Goal: Task Accomplishment & Management: Use online tool/utility

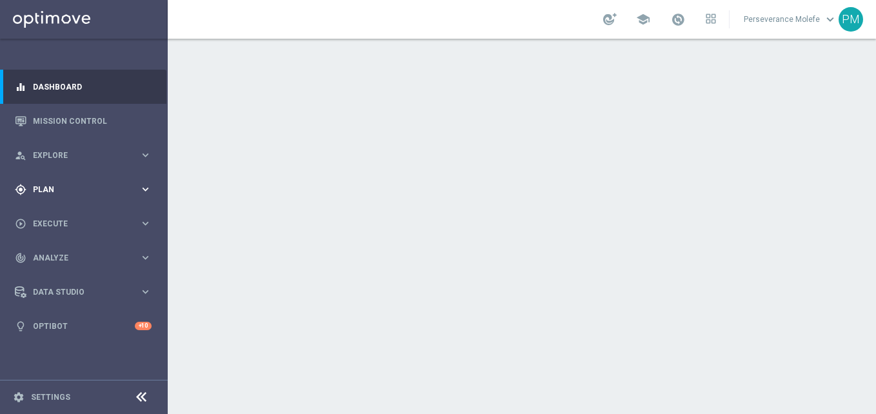
click at [84, 190] on span "Plan" at bounding box center [86, 190] width 106 height 8
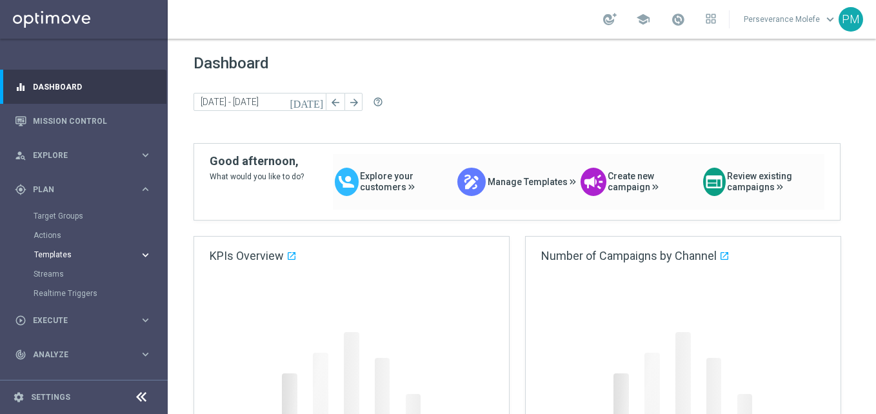
click at [61, 254] on span "Templates" at bounding box center [80, 255] width 92 height 8
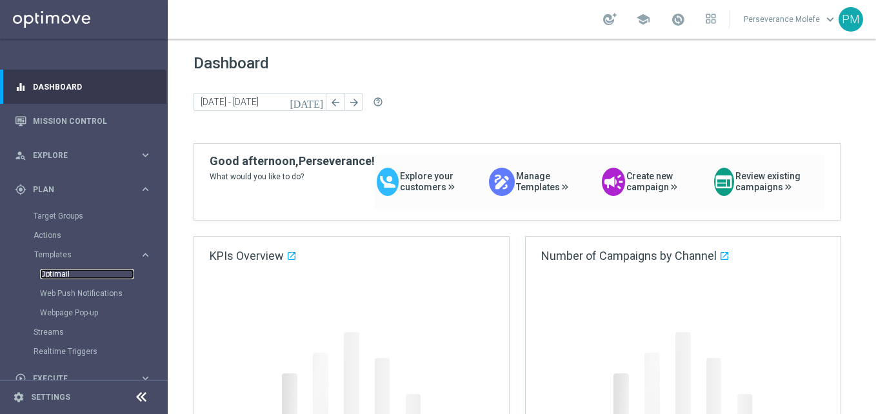
click at [65, 269] on link "Optimail" at bounding box center [87, 274] width 94 height 10
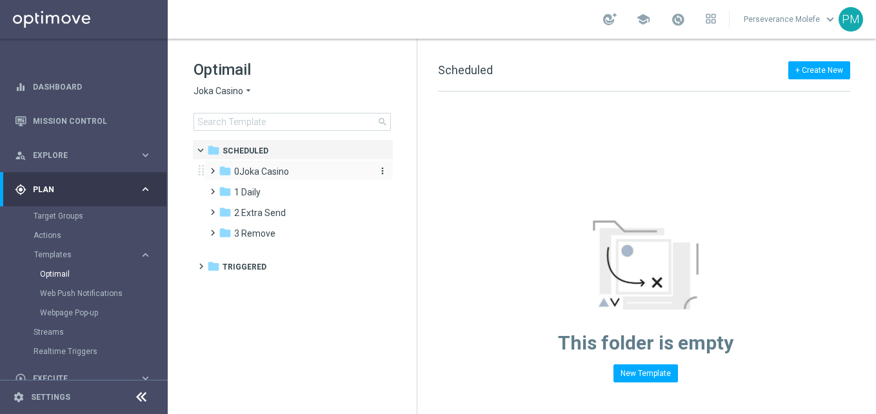
click at [279, 176] on span "0Joka Casino" at bounding box center [261, 172] width 55 height 12
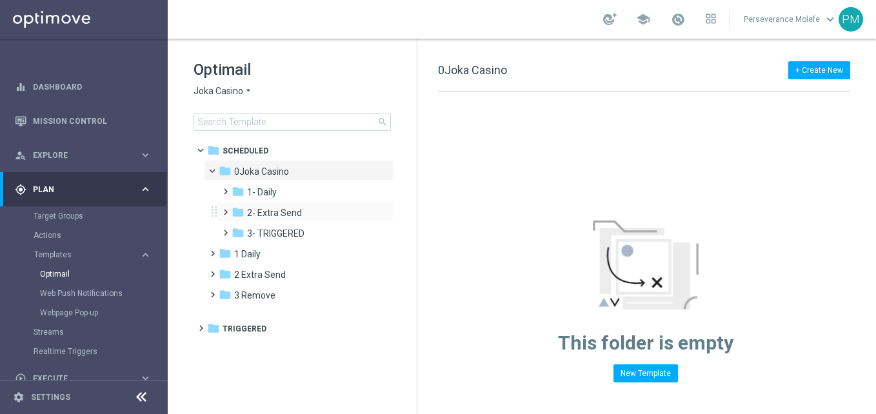
click at [284, 205] on div "folder 2- Extra Send more_vert" at bounding box center [305, 211] width 177 height 21
click at [283, 193] on div "folder 1- Daily" at bounding box center [300, 192] width 137 height 15
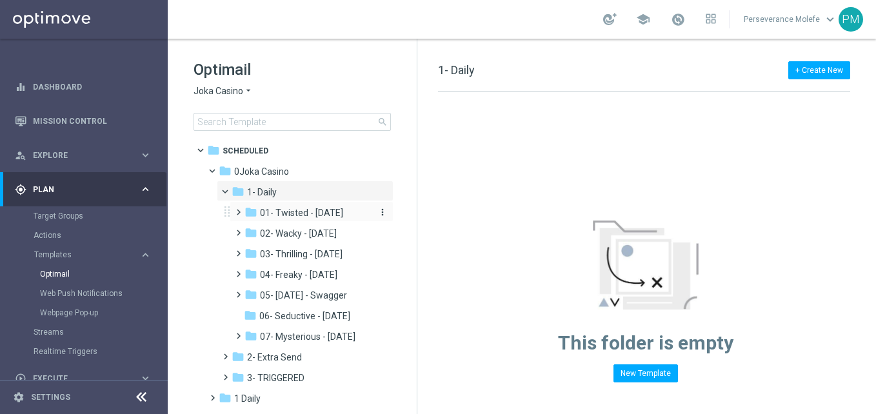
click at [319, 213] on span "01- Twisted - [DATE]" at bounding box center [301, 213] width 83 height 12
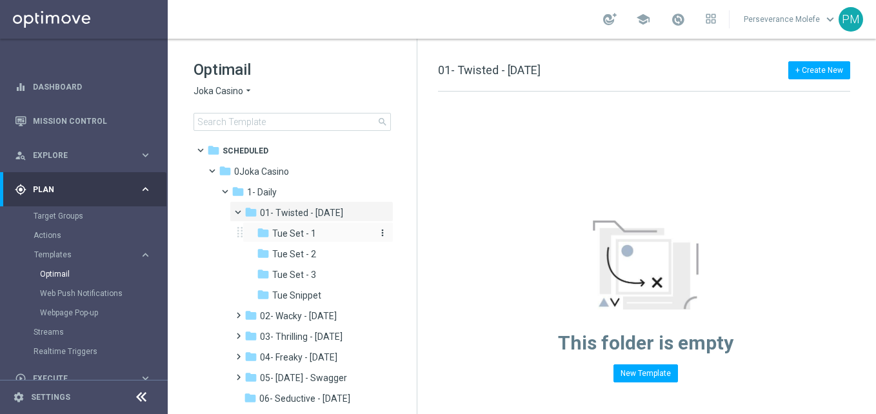
click at [317, 235] on div "folder Tue Set - 1" at bounding box center [315, 233] width 116 height 15
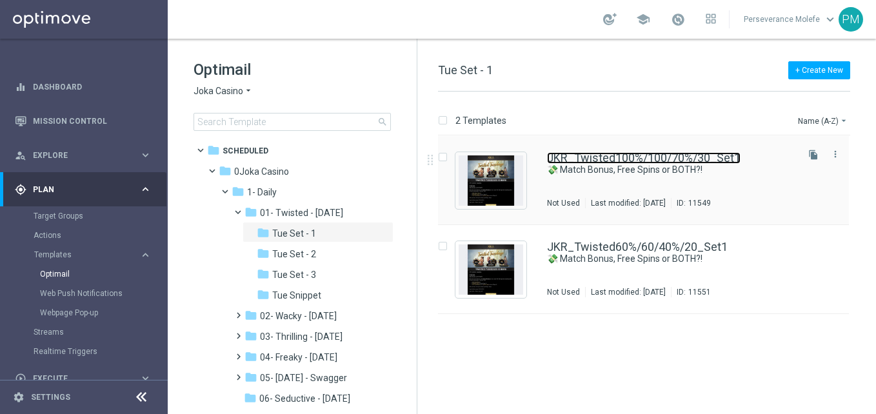
click at [665, 154] on link "JKR_Twisted100%/100/70%/30_Set1" at bounding box center [644, 158] width 194 height 12
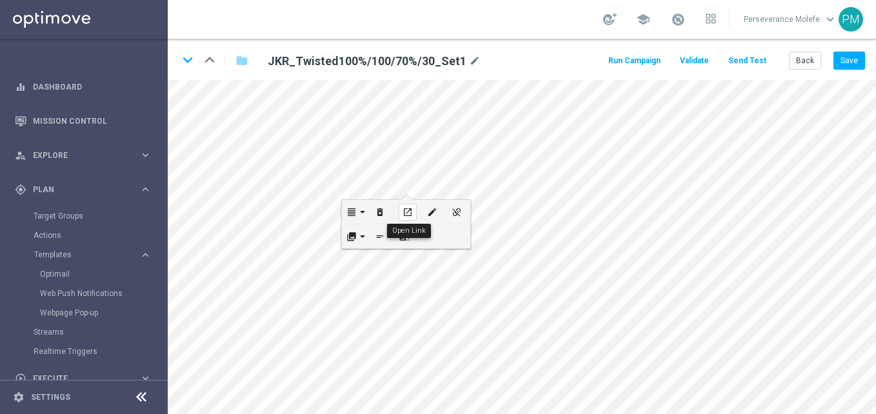
click at [407, 212] on icon "open_in_new" at bounding box center [408, 212] width 10 height 10
click at [56, 270] on link "Optimail" at bounding box center [87, 274] width 94 height 10
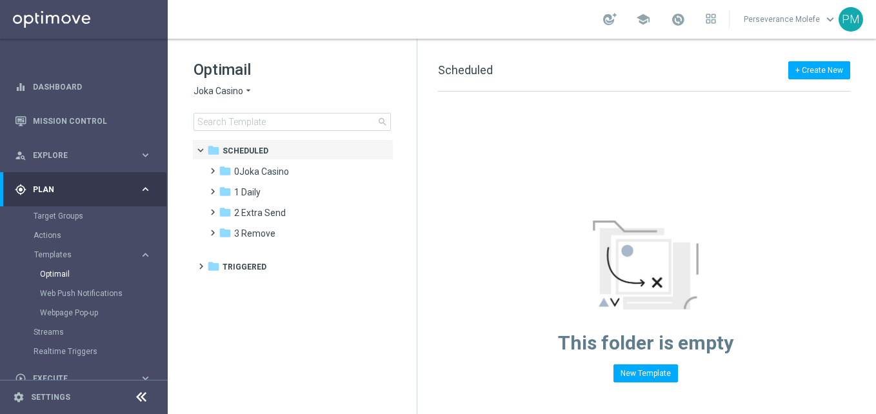
click at [223, 84] on div "Optimail Joka Casino arrow_drop_down × Joka Casino search" at bounding box center [305, 95] width 223 height 72
click at [227, 86] on span "Joka Casino" at bounding box center [219, 91] width 50 height 12
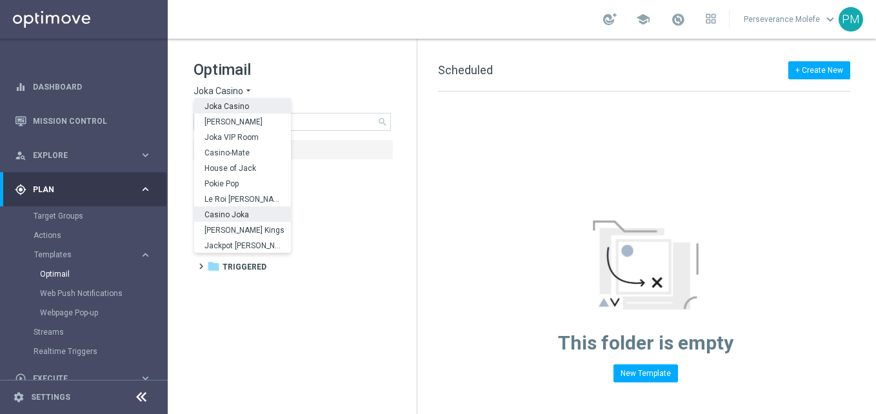
click at [0, 0] on span "Casino Joka" at bounding box center [0, 0] width 0 height 0
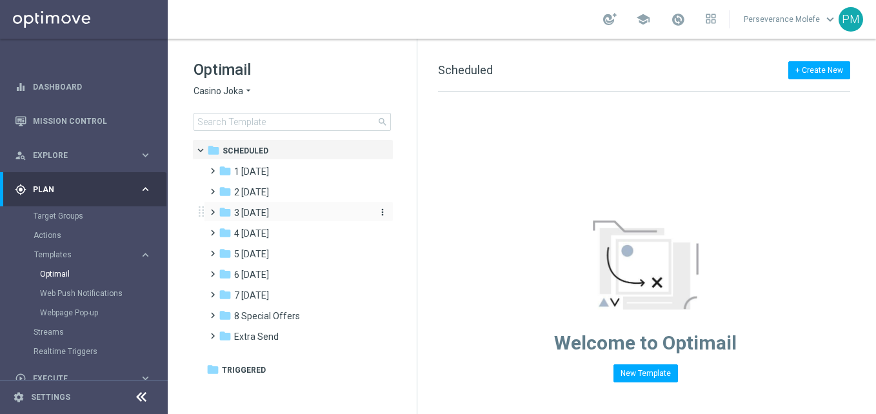
click at [264, 209] on span "3 [DATE]" at bounding box center [251, 213] width 35 height 12
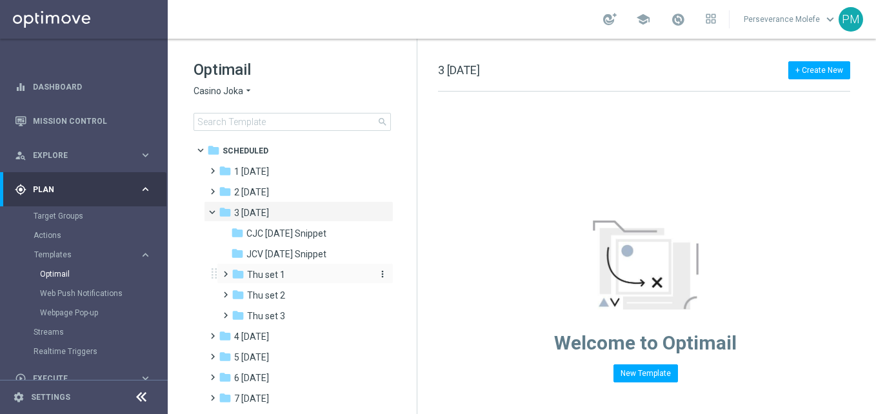
click at [283, 277] on span "Thu set 1" at bounding box center [266, 275] width 38 height 12
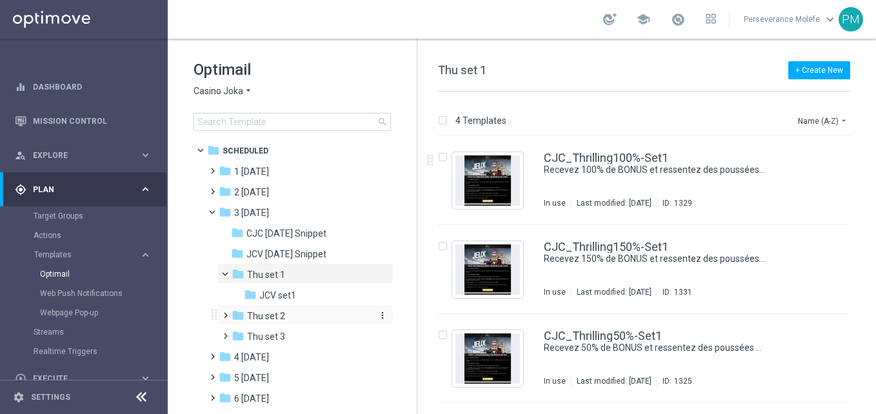
click at [290, 316] on div "folder Thu set 2" at bounding box center [300, 316] width 137 height 15
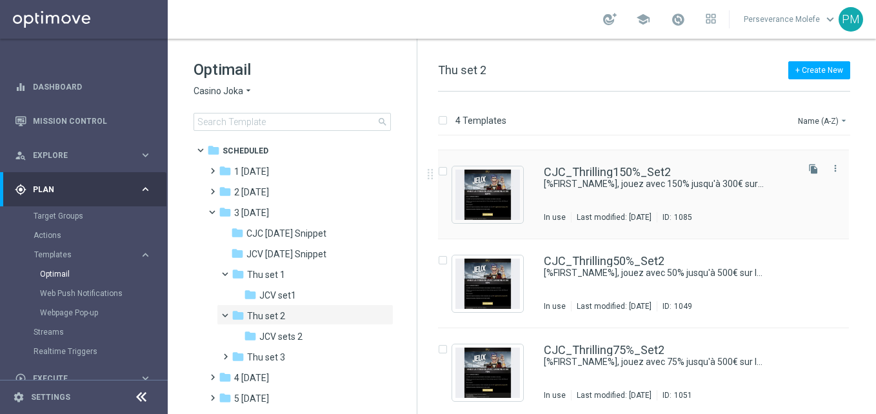
scroll to position [78, 0]
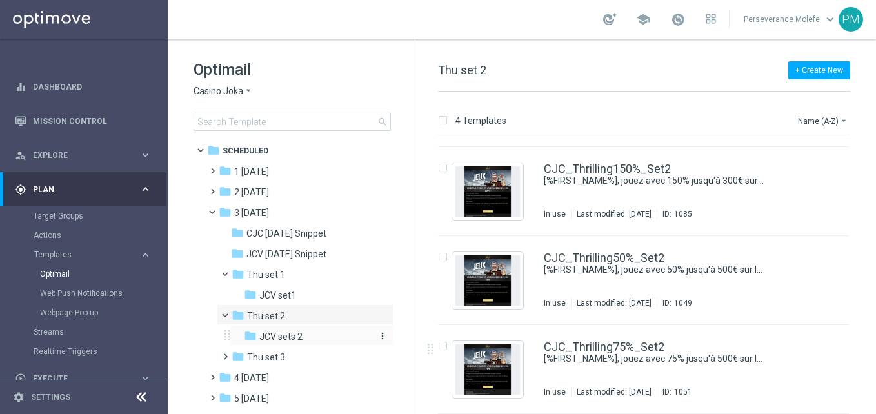
click at [321, 343] on div "folder JCV sets 2" at bounding box center [307, 337] width 127 height 15
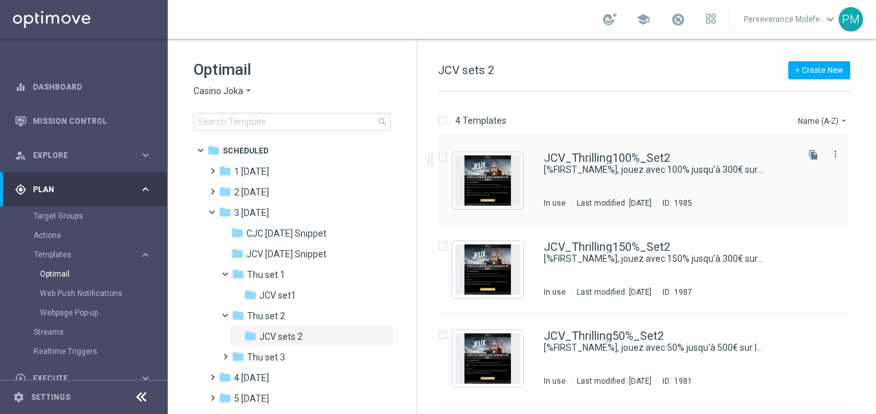
scroll to position [78, 0]
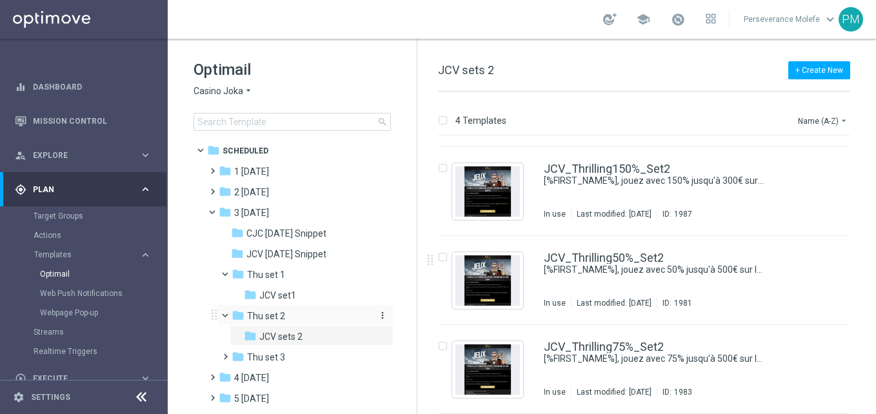
click at [283, 321] on span "Thu set 2" at bounding box center [266, 316] width 38 height 12
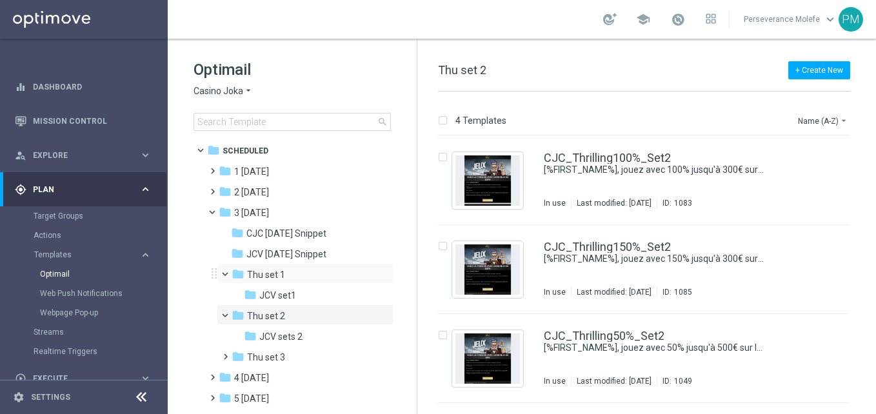
click at [228, 272] on span at bounding box center [230, 271] width 5 height 6
click at [215, 212] on span at bounding box center [217, 209] width 5 height 6
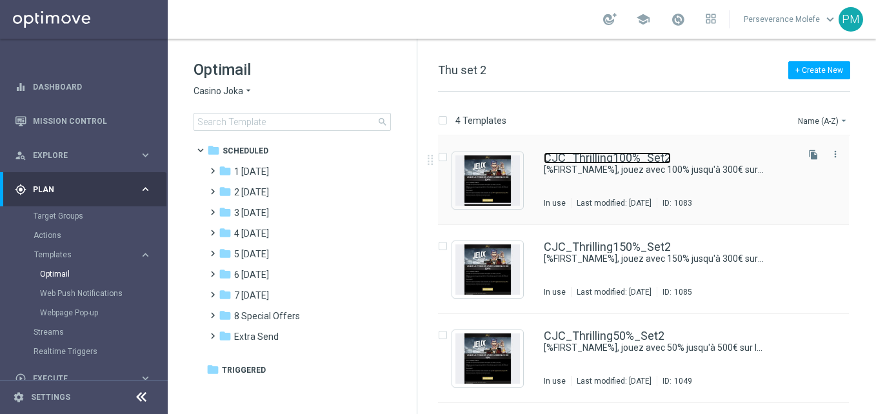
click at [605, 153] on link "CJC_Thrilling100%_Set2" at bounding box center [607, 158] width 127 height 12
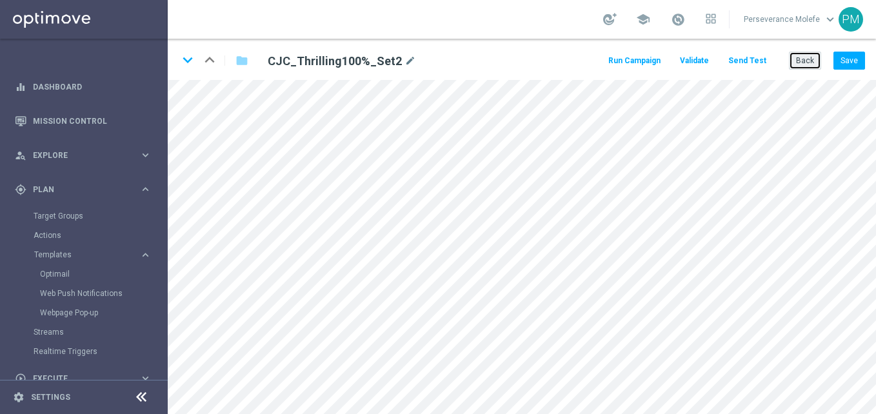
click at [801, 55] on button "Back" at bounding box center [805, 61] width 32 height 18
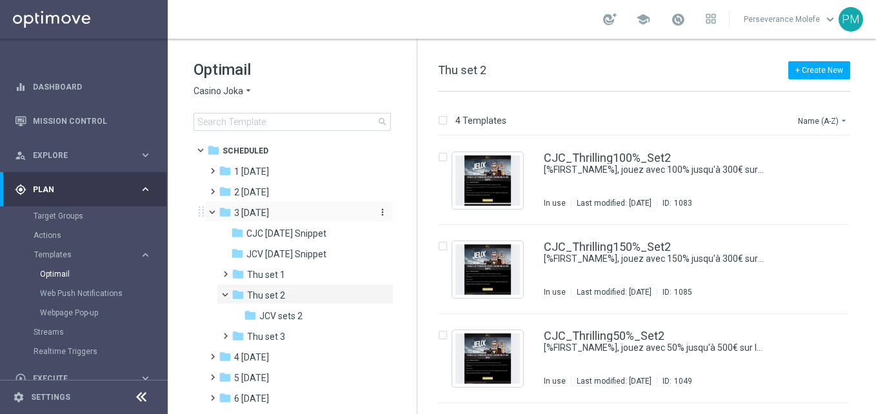
click at [295, 219] on div "folder 3 Thursday" at bounding box center [293, 213] width 148 height 15
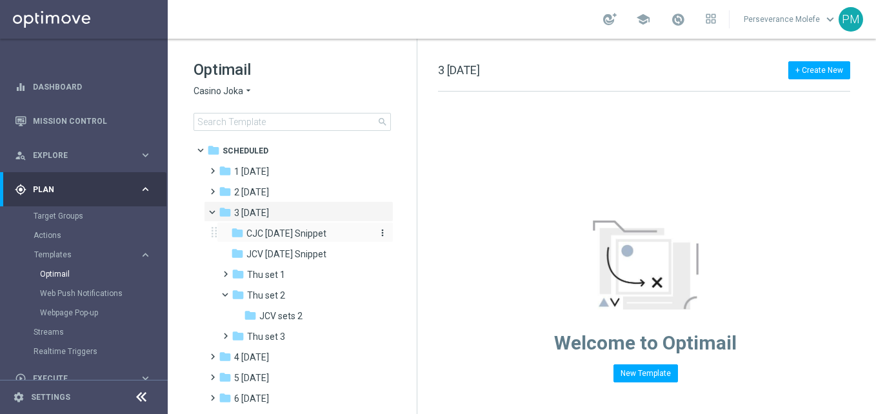
click at [301, 236] on span "CJC [DATE] Snippet" at bounding box center [286, 234] width 80 height 12
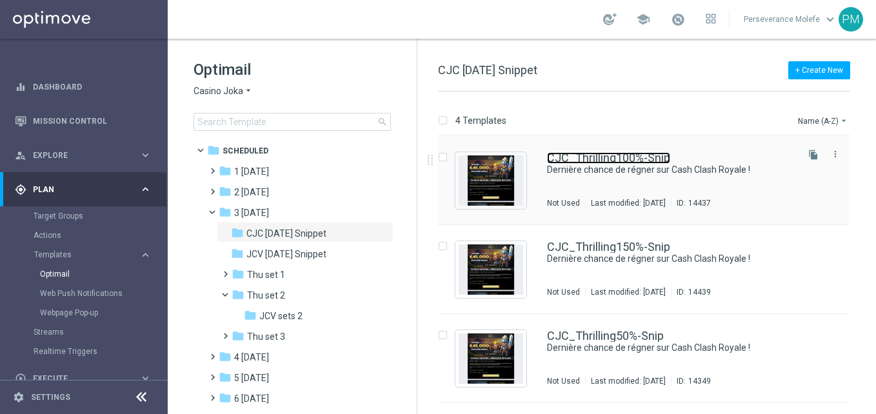
click at [609, 159] on link "CJC_Thrilling100%-Snip" at bounding box center [608, 158] width 123 height 12
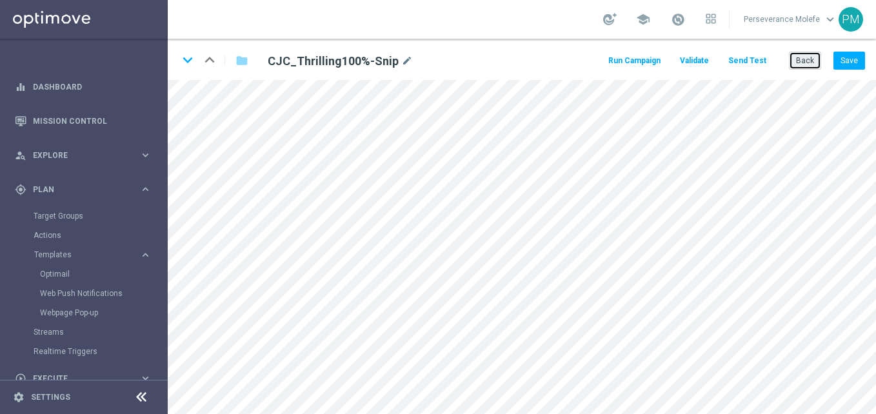
click at [802, 61] on button "Back" at bounding box center [805, 61] width 32 height 18
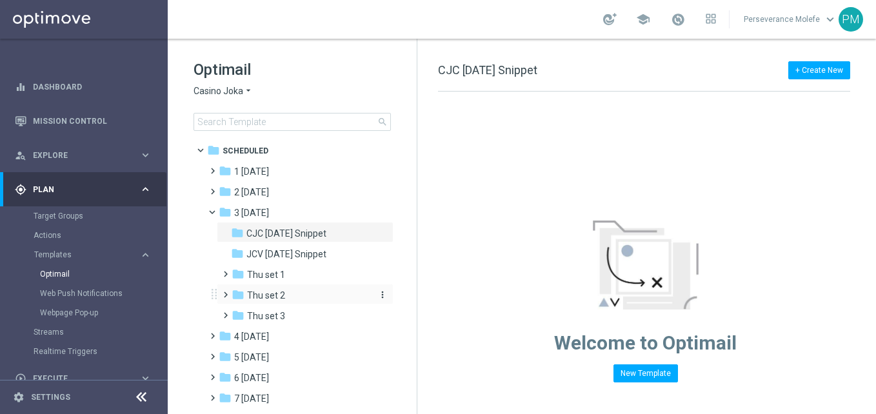
click at [290, 293] on div "folder Thu set 2" at bounding box center [300, 295] width 137 height 15
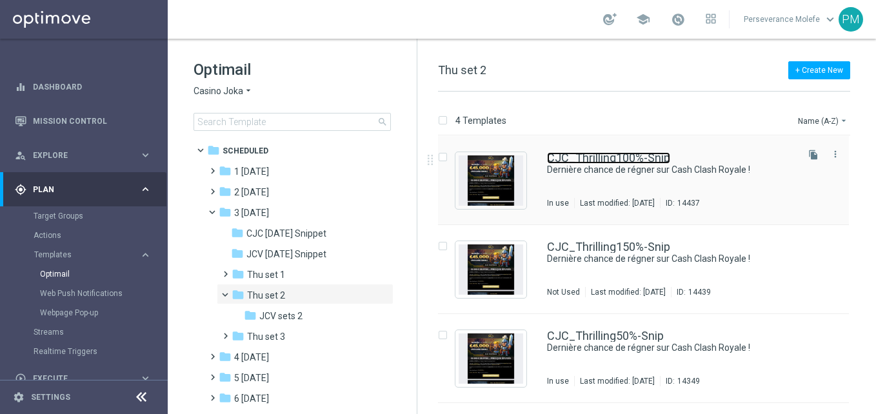
click at [613, 161] on link "CJC_Thrilling100%-Snip" at bounding box center [608, 158] width 123 height 12
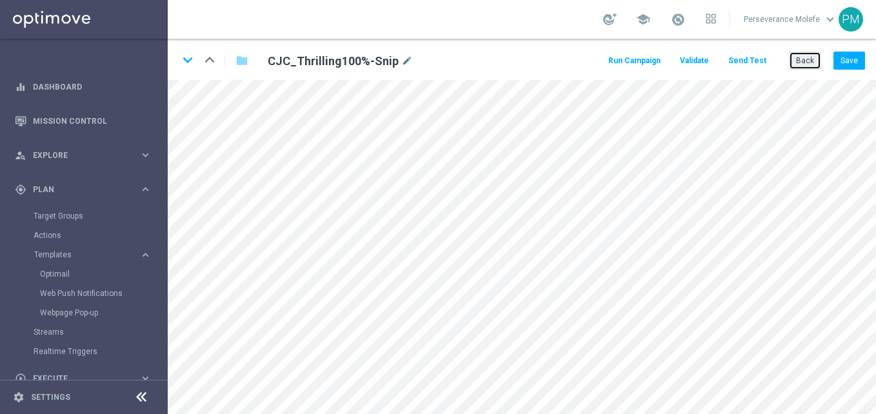
click at [794, 63] on button "Back" at bounding box center [805, 61] width 32 height 18
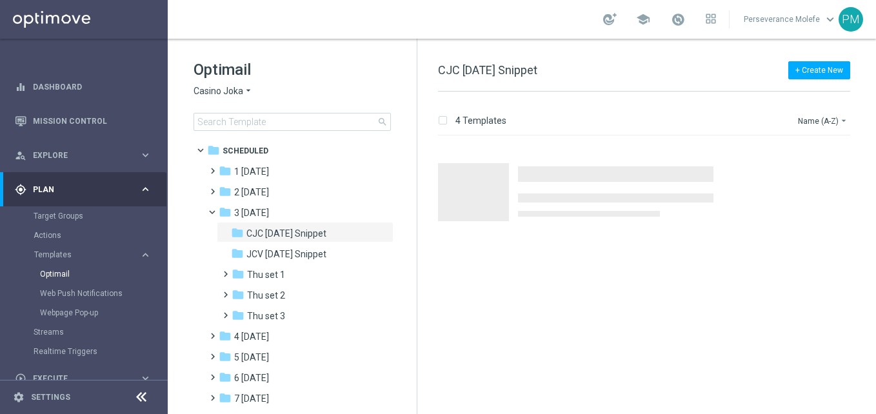
click at [284, 299] on div "folder Thu set 2" at bounding box center [300, 295] width 137 height 15
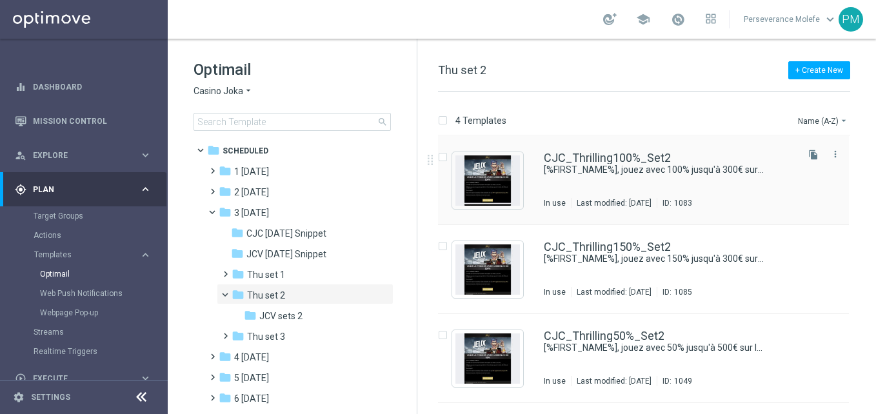
click at [612, 152] on div "CJC_Thrilling100%_Set2 [%FIRST_NAME%], jouez avec 100% jusqu'à 300€ sur les Jeu…" at bounding box center [643, 180] width 411 height 89
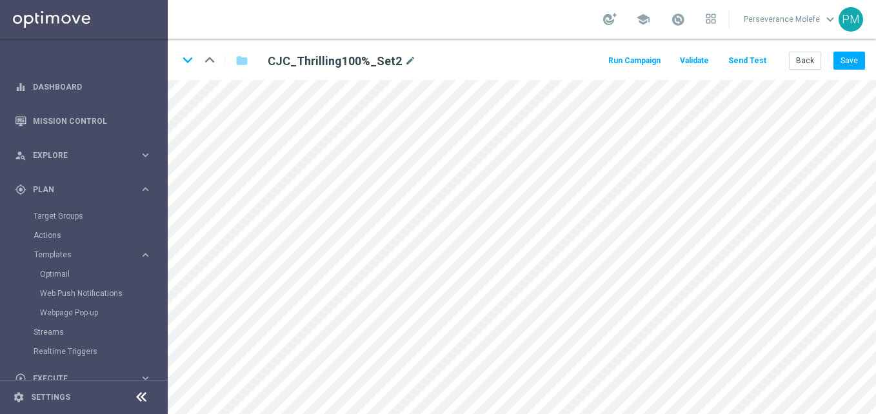
click at [138, 399] on icon at bounding box center [141, 397] width 15 height 15
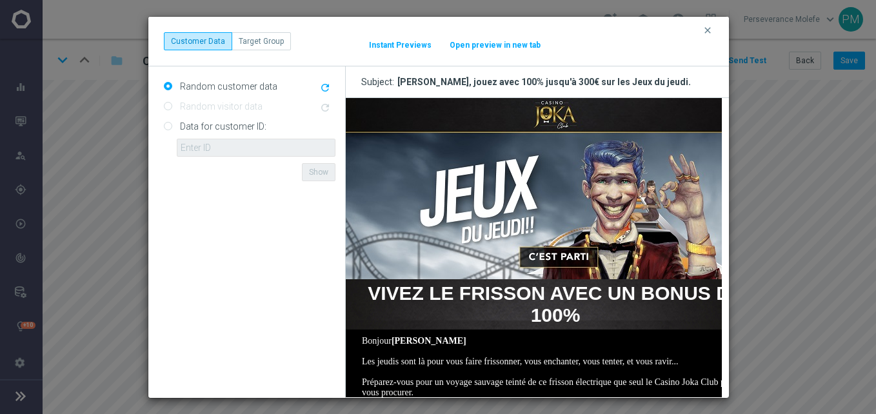
click at [482, 40] on button "Open preview in new tab" at bounding box center [495, 45] width 92 height 10
click at [712, 29] on icon "clear" at bounding box center [708, 30] width 10 height 10
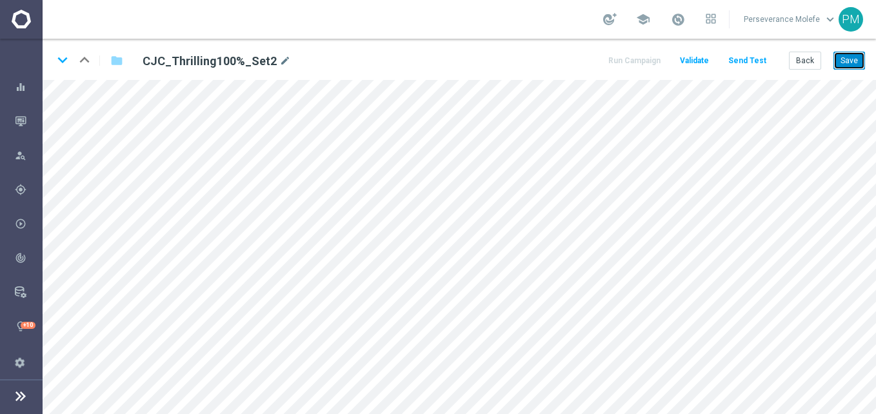
click at [853, 63] on button "Save" at bounding box center [849, 61] width 32 height 18
click at [798, 55] on button "Back" at bounding box center [805, 61] width 32 height 18
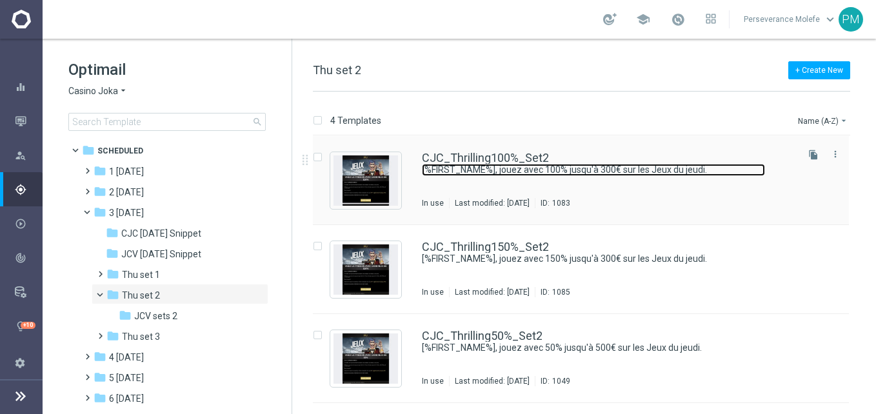
drag, startPoint x: 426, startPoint y: 162, endPoint x: 435, endPoint y: 164, distance: 8.6
click at [435, 164] on link "[%FIRST_NAME%], jouez avec 100% jusqu'à 300€ sur les Jeux du jeudi." at bounding box center [593, 170] width 343 height 12
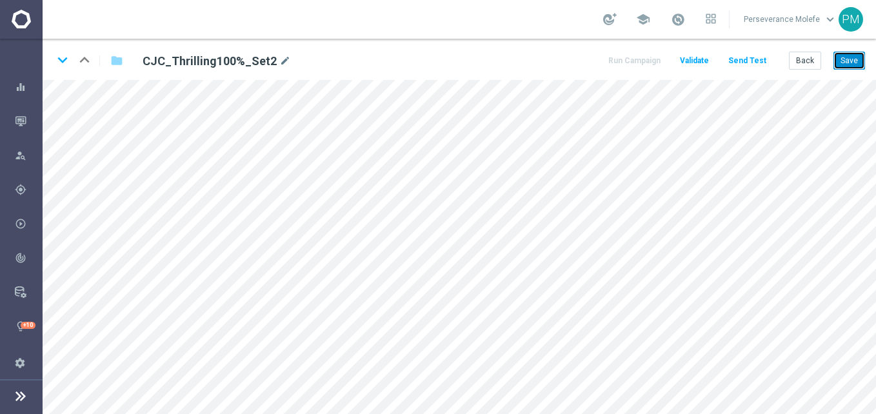
click at [841, 59] on button "Save" at bounding box center [849, 61] width 32 height 18
click at [799, 59] on button "Back" at bounding box center [805, 61] width 32 height 18
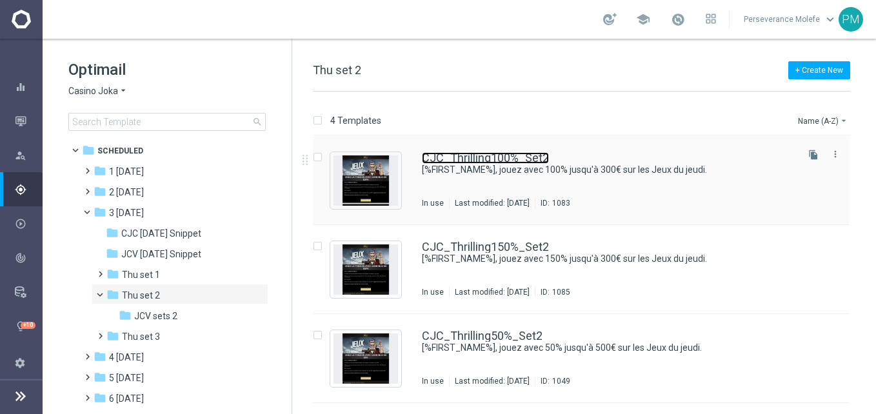
click at [465, 163] on link "CJC_Thrilling100%_Set2" at bounding box center [485, 158] width 127 height 12
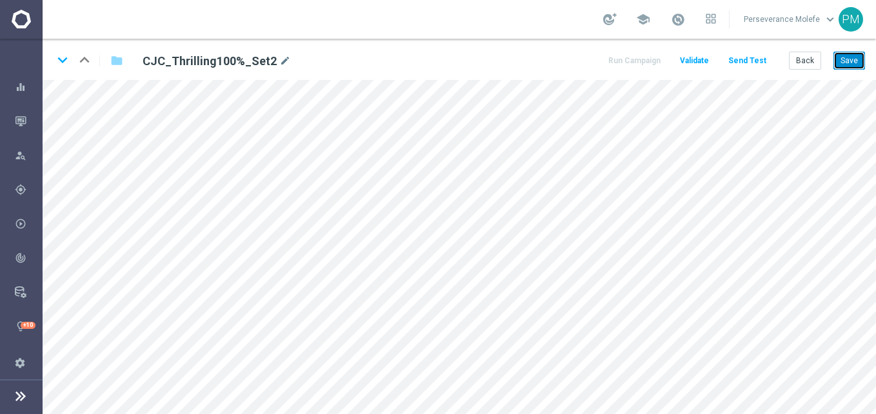
click at [864, 59] on button "Save" at bounding box center [849, 61] width 32 height 18
click at [843, 62] on button "Save" at bounding box center [849, 61] width 32 height 18
click at [855, 53] on button "Save" at bounding box center [849, 61] width 32 height 18
click at [849, 61] on button "Save" at bounding box center [849, 61] width 32 height 18
click at [850, 64] on button "Save" at bounding box center [849, 61] width 32 height 18
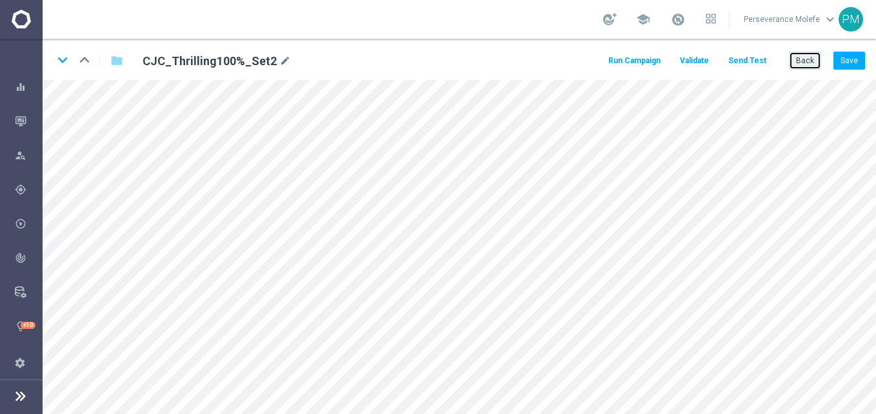
click at [798, 65] on button "Back" at bounding box center [805, 61] width 32 height 18
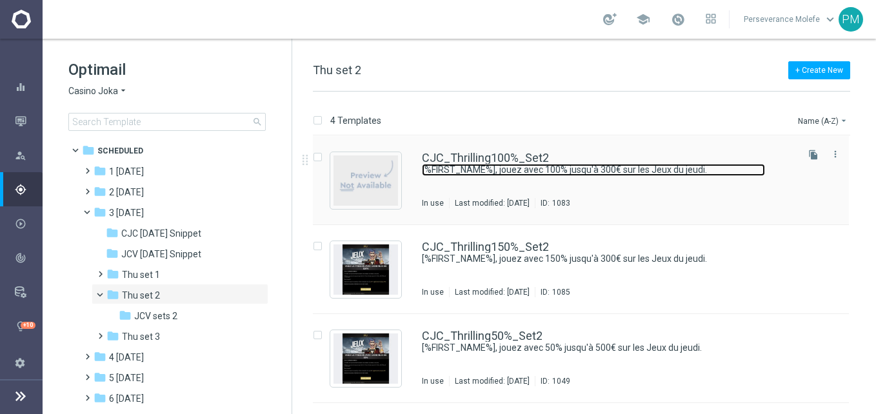
click at [458, 165] on link "[%FIRST_NAME%], jouez avec 100% jusqu'à 300€ sur les Jeux du jeudi." at bounding box center [593, 170] width 343 height 12
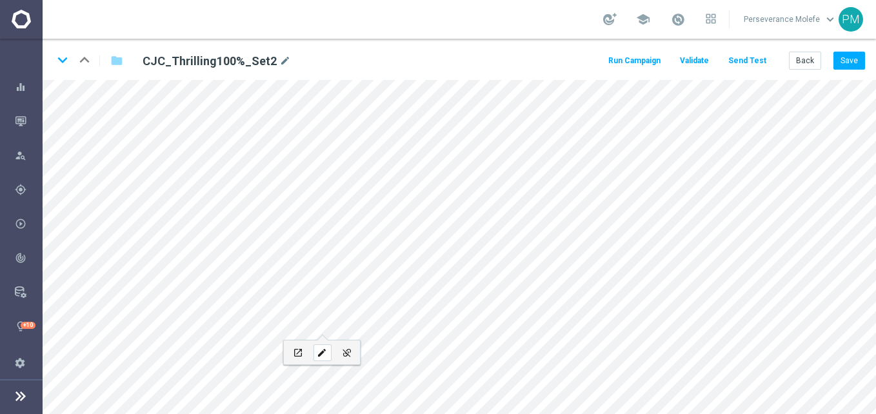
click at [320, 355] on icon "edit" at bounding box center [322, 353] width 10 height 10
click at [303, 348] on div "open_in_new" at bounding box center [298, 352] width 18 height 17
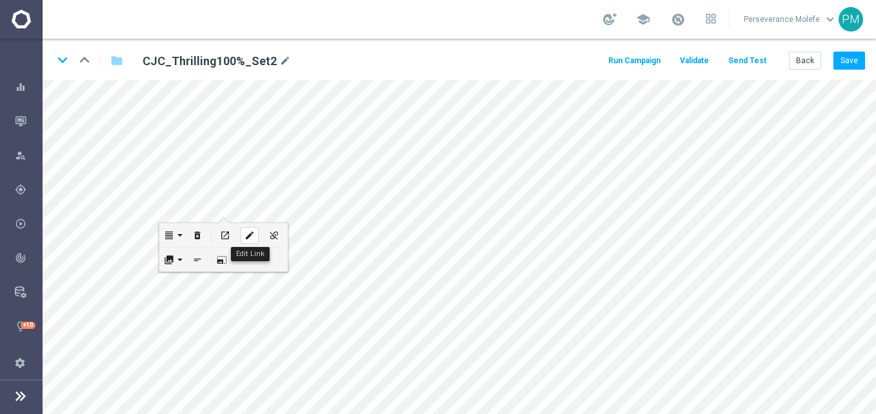
click at [248, 236] on icon "edit" at bounding box center [249, 235] width 10 height 10
type input "https://www.jokacasino.me/"
checkbox input "true"
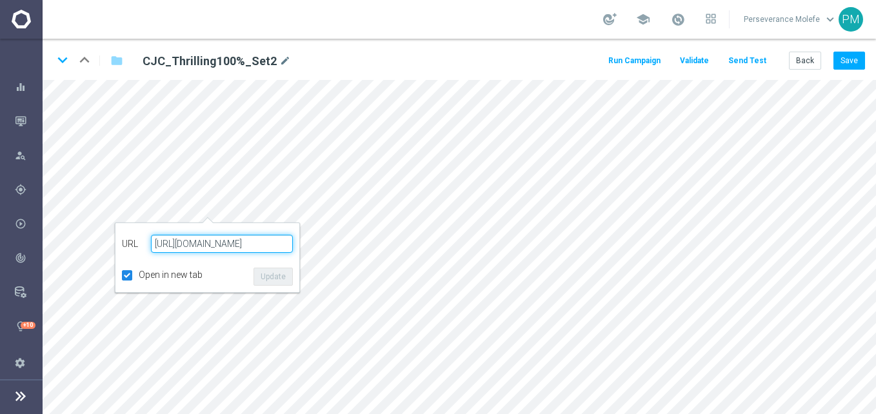
paste input "casinojokaclub.com/fr"
click at [263, 266] on div "URL https://www.casinojokaclub.com/fr Text Open in new tab Update" at bounding box center [207, 258] width 171 height 56
click at [274, 275] on button "Update" at bounding box center [273, 277] width 39 height 18
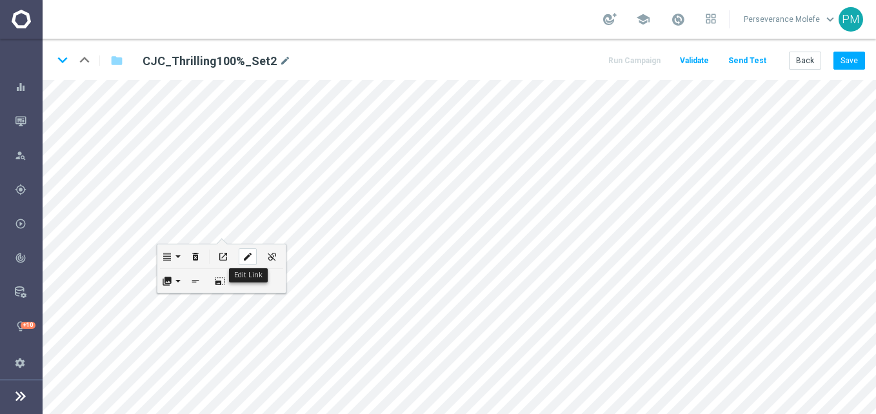
click at [247, 254] on icon "edit" at bounding box center [248, 257] width 10 height 10
type input "https://www.jokacasino.me/"
checkbox input "true"
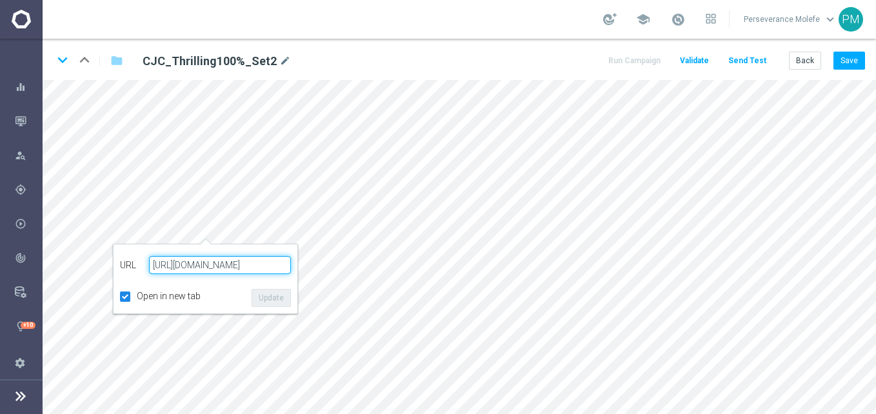
paste input "casinojokaclub.com/fr"
type input "https://www.casinojokaclub.com/fr"
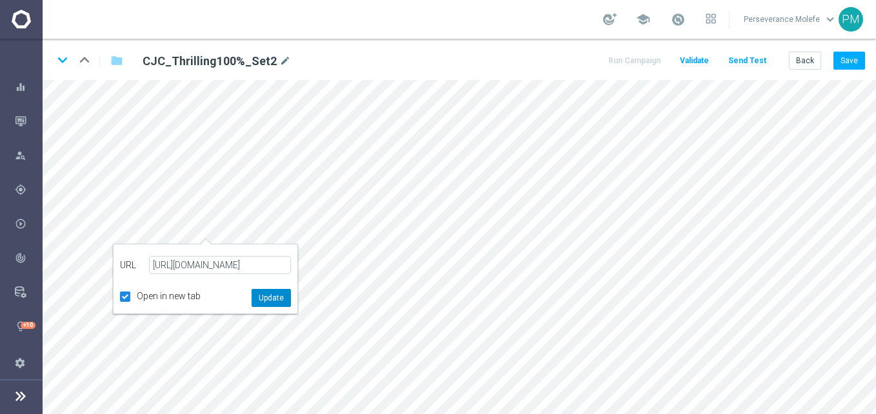
click at [271, 294] on button "Update" at bounding box center [271, 298] width 39 height 18
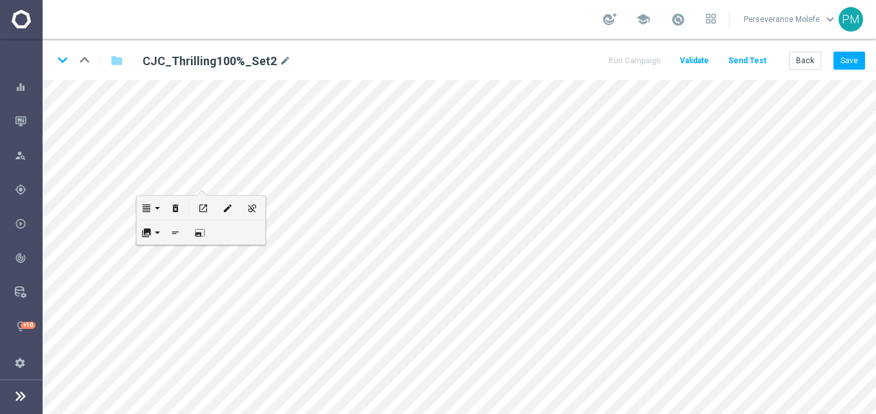
scroll to position [0, 0]
click at [845, 53] on button "Save" at bounding box center [849, 61] width 32 height 18
click at [810, 65] on button "Back" at bounding box center [805, 61] width 32 height 18
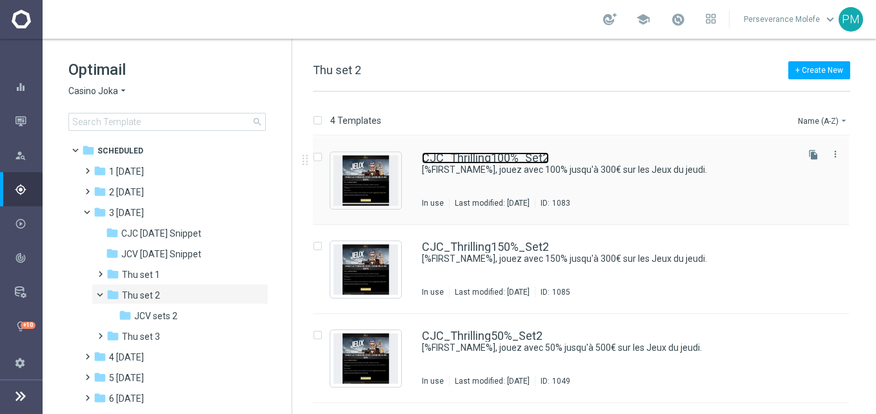
click at [474, 159] on link "CJC_Thrilling100%_Set2" at bounding box center [485, 158] width 127 height 12
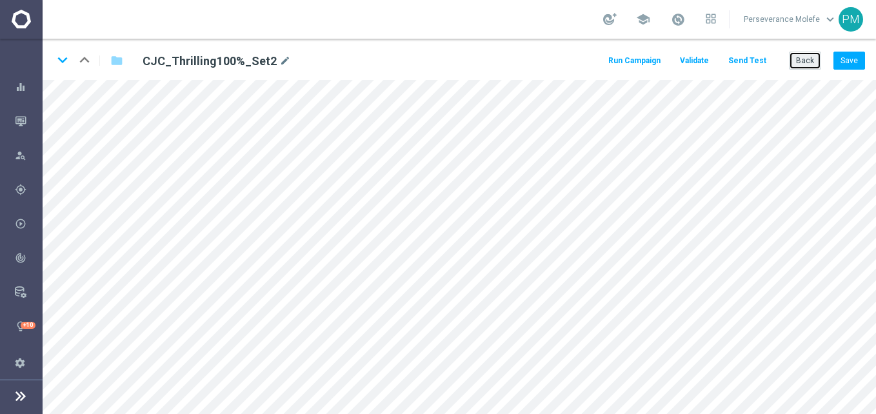
click at [796, 67] on button "Back" at bounding box center [805, 61] width 32 height 18
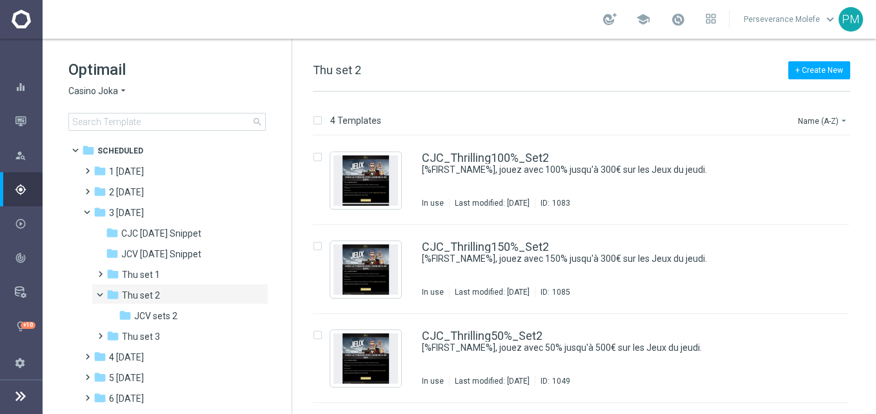
click at [113, 90] on span "Casino Joka" at bounding box center [93, 91] width 50 height 12
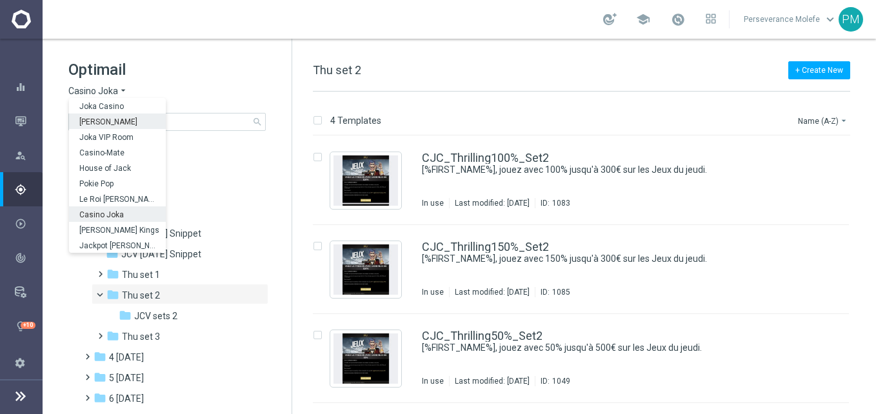
click at [0, 0] on span "King Johnnie" at bounding box center [0, 0] width 0 height 0
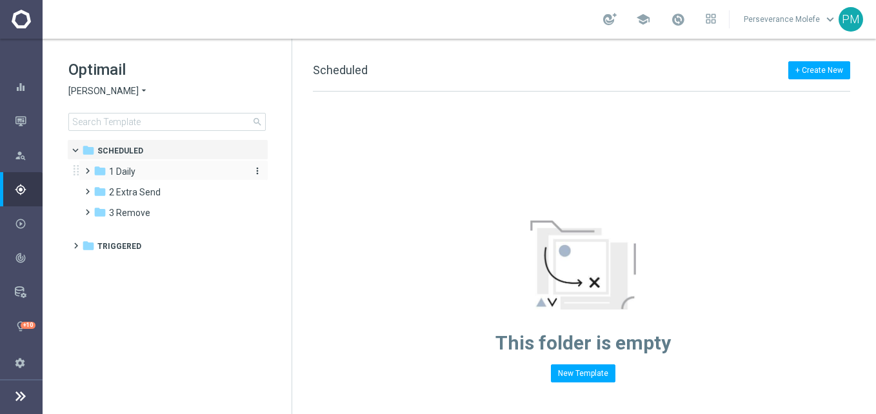
click at [157, 166] on div "folder 1 Daily" at bounding box center [168, 171] width 148 height 15
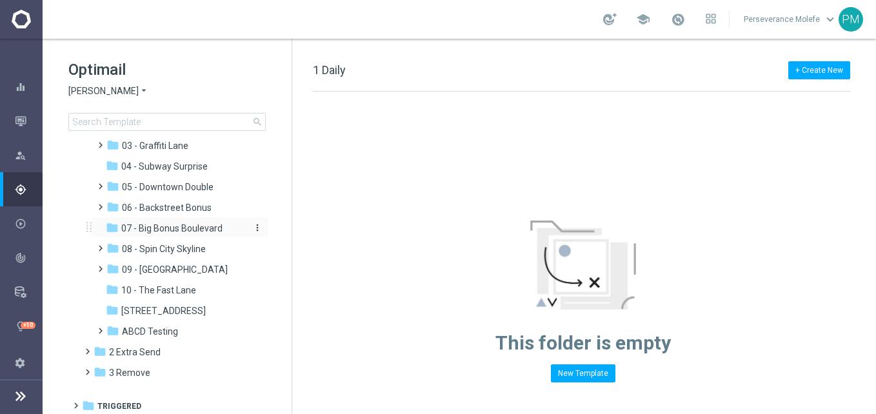
scroll to position [92, 0]
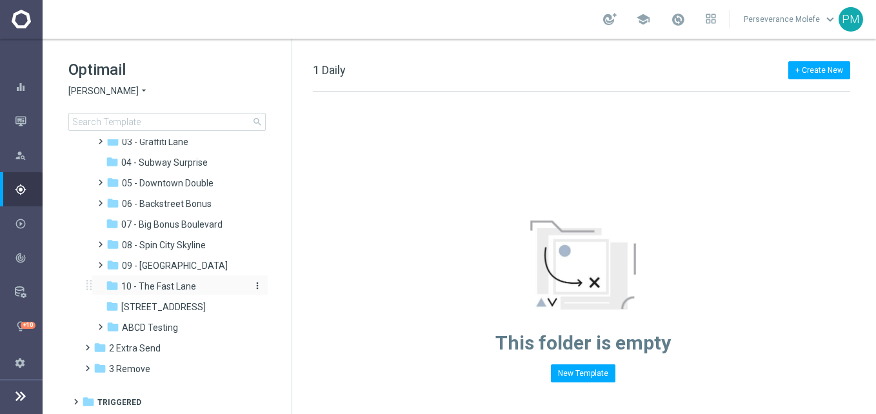
click at [175, 286] on span "10 - The Fast Lane" at bounding box center [158, 287] width 75 height 12
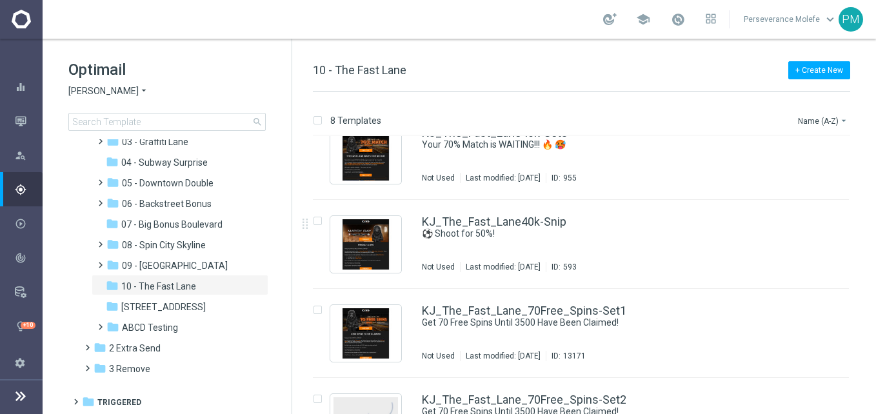
scroll to position [258, 0]
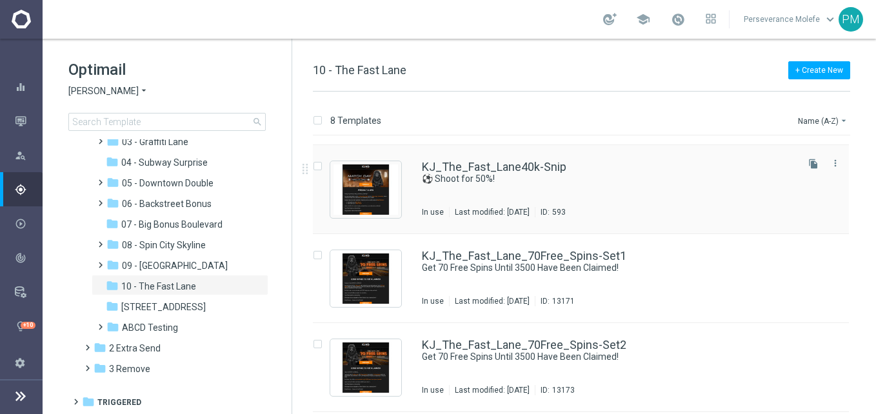
click at [512, 159] on div "KJ_The_Fast_Lane40k-Snip ⚽ Shoot for 50%! In use Last modified: Thursday, Janua…" at bounding box center [581, 189] width 536 height 89
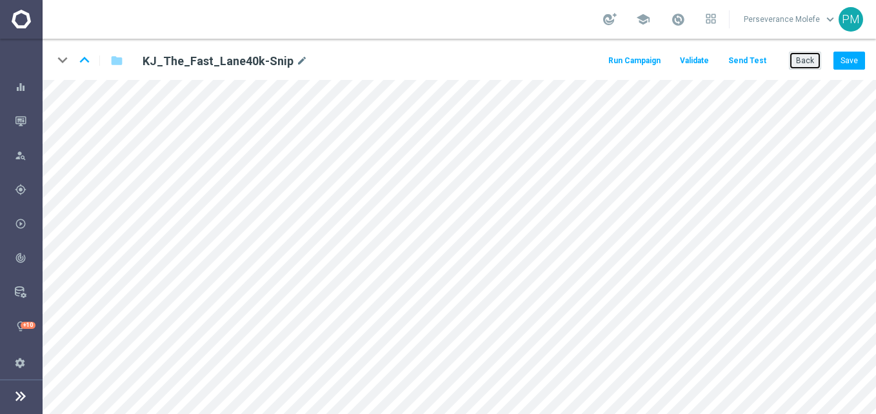
click at [799, 61] on button "Back" at bounding box center [805, 61] width 32 height 18
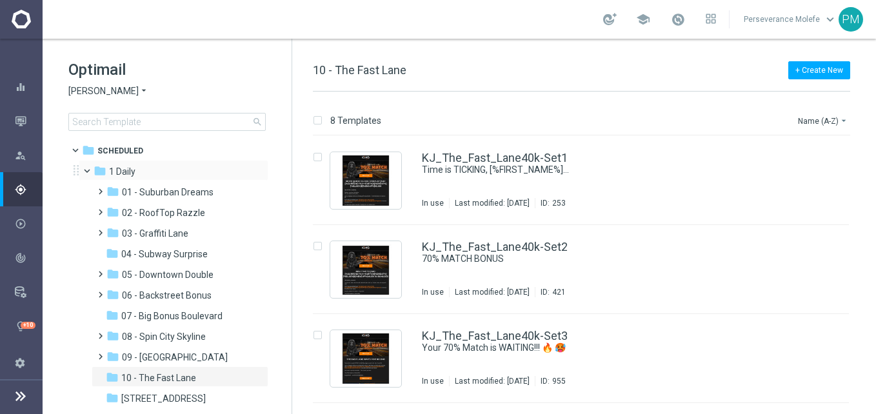
click at [90, 161] on div "folder 1 Daily more_vert" at bounding box center [174, 170] width 190 height 21
click at [91, 168] on span at bounding box center [92, 168] width 5 height 6
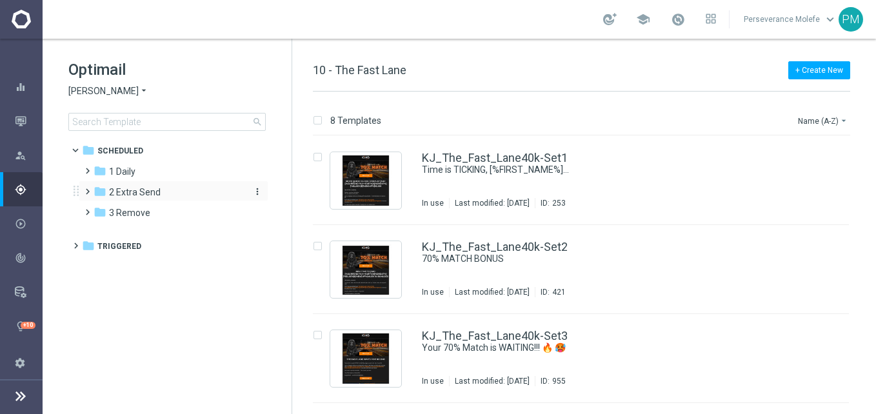
click at [122, 186] on div "folder 2 Extra Send" at bounding box center [168, 192] width 148 height 15
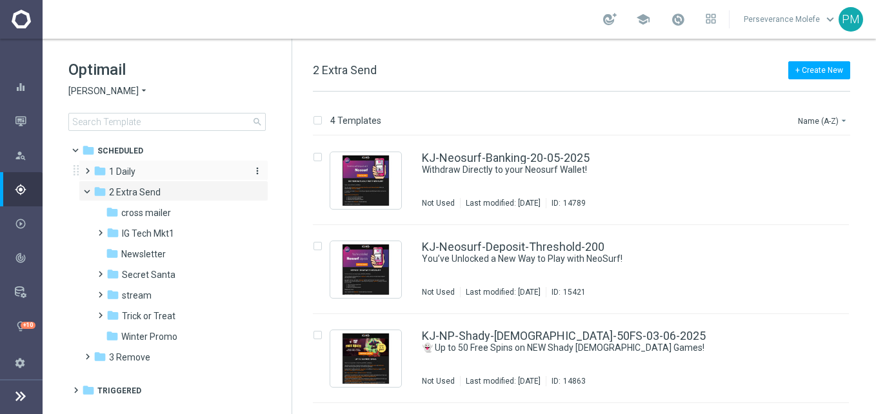
click at [160, 176] on div "folder 1 Daily" at bounding box center [168, 171] width 148 height 15
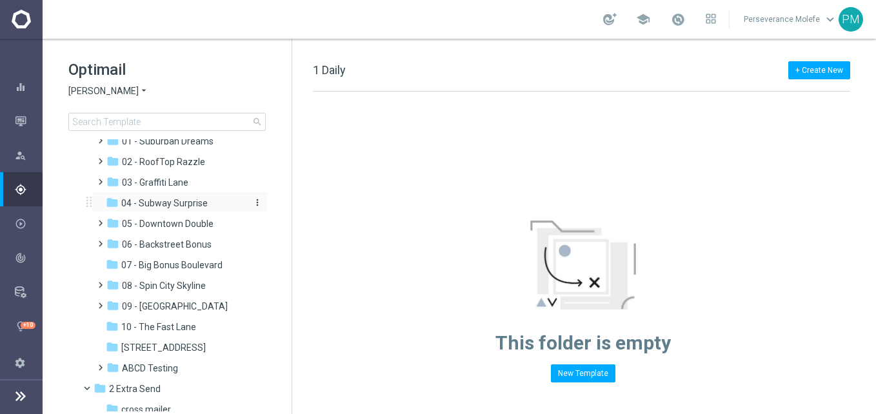
scroll to position [129, 0]
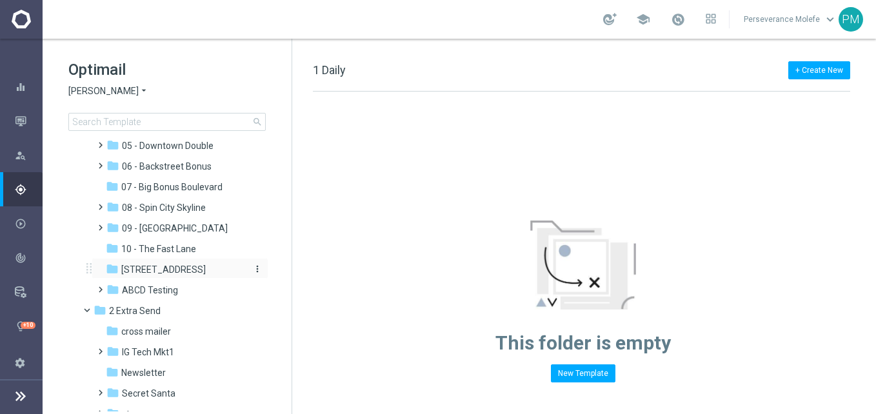
click at [179, 276] on div "folder 11 - 31st Ave" at bounding box center [174, 270] width 137 height 15
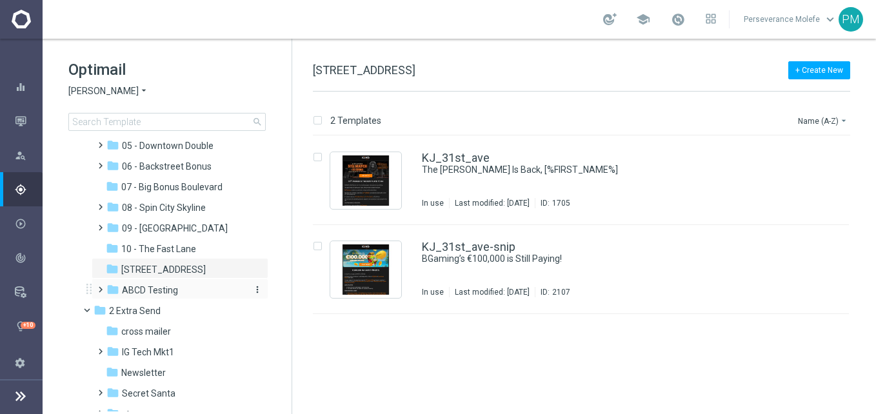
click at [181, 292] on div "folder ABCD Testing" at bounding box center [174, 290] width 137 height 15
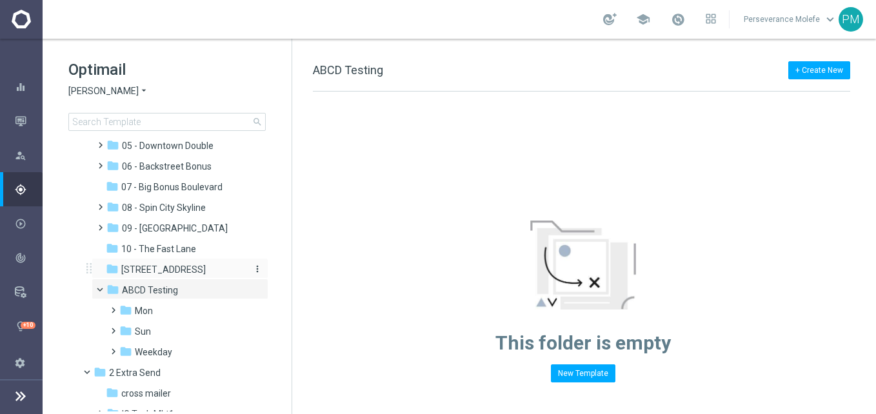
click at [177, 277] on div "folder 11 - 31st Ave" at bounding box center [174, 270] width 137 height 15
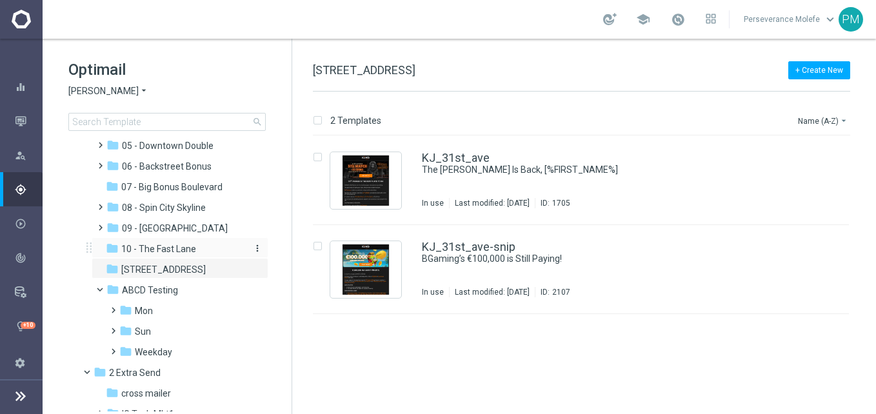
click at [189, 251] on span "10 - The Fast Lane" at bounding box center [158, 249] width 75 height 12
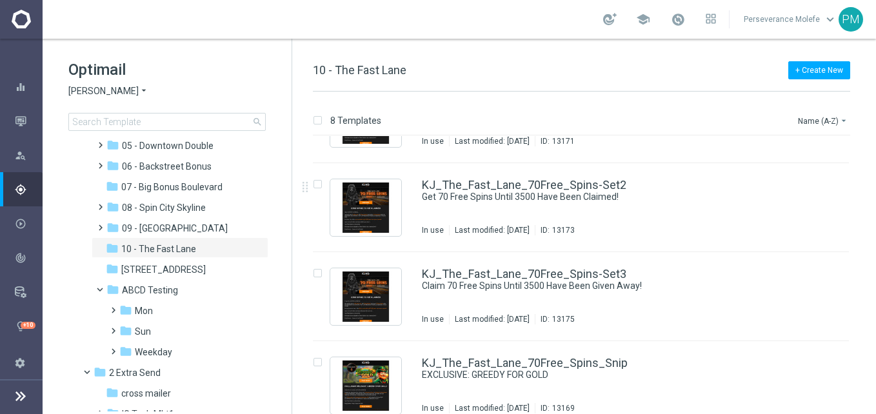
scroll to position [434, 0]
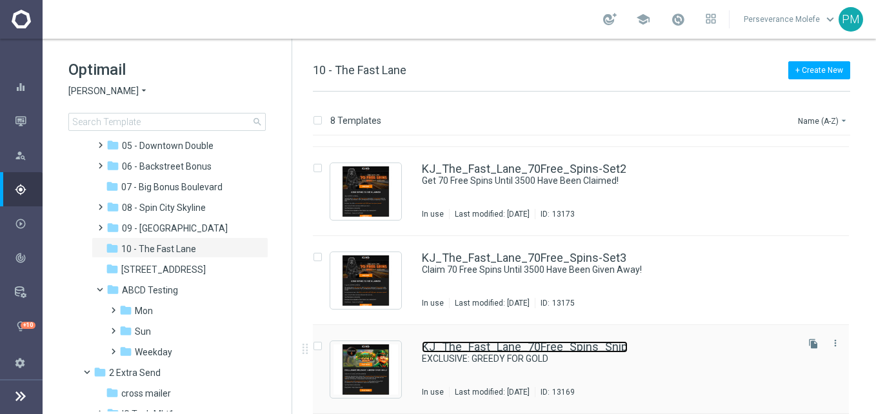
click at [542, 346] on link "KJ_The_Fast_Lane_70Free_Spins_Snip" at bounding box center [525, 347] width 206 height 12
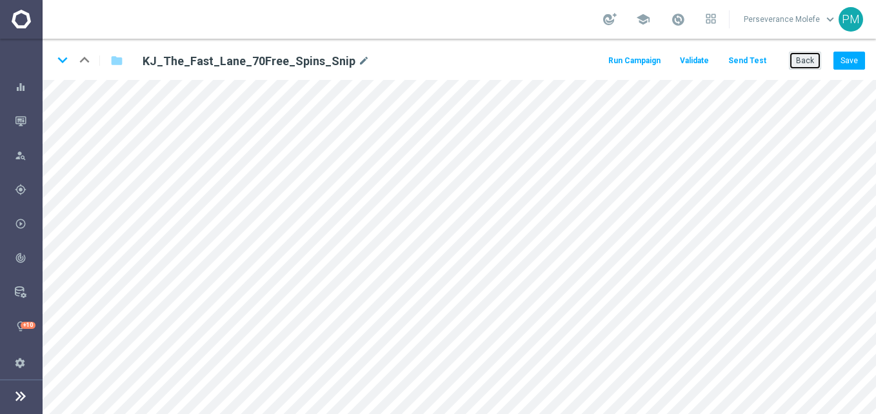
click at [804, 61] on button "Back" at bounding box center [805, 61] width 32 height 18
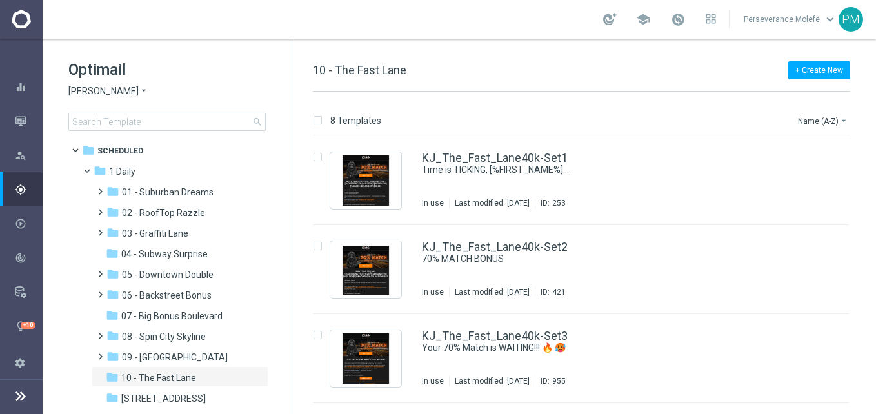
click at [101, 99] on div "Optimail King Johnnie arrow_drop_down × King Johnnie search" at bounding box center [179, 95] width 223 height 72
click at [100, 97] on span "King Johnnie" at bounding box center [103, 91] width 70 height 12
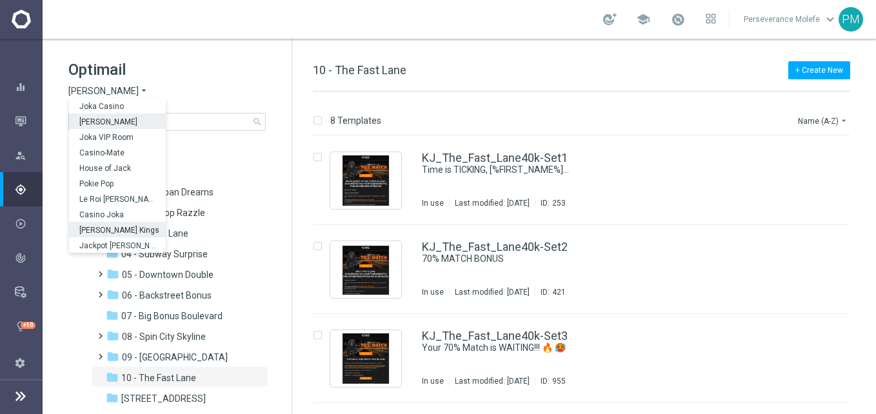
click at [0, 0] on span "Johnnie Kash Kings" at bounding box center [0, 0] width 0 height 0
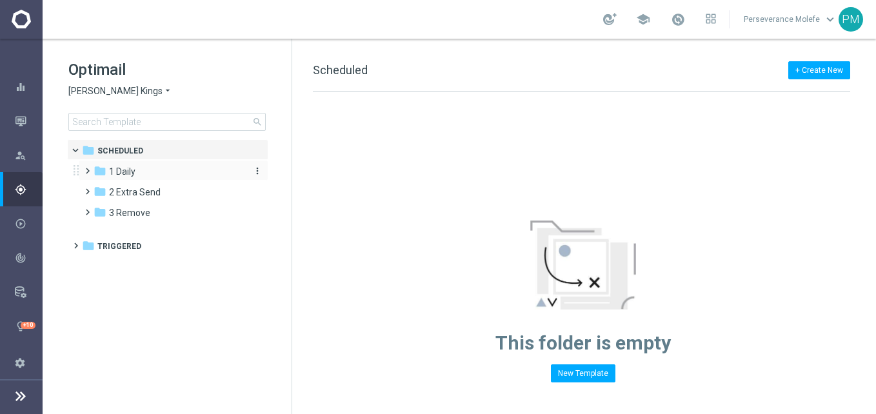
click at [146, 176] on div "folder 1 Daily" at bounding box center [168, 171] width 148 height 15
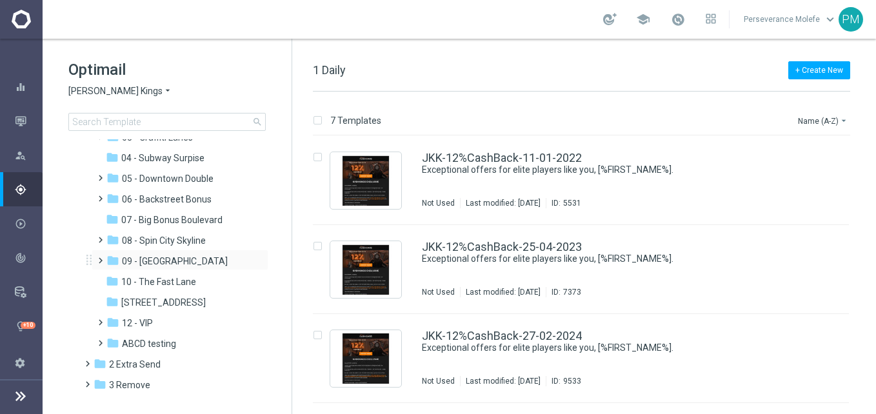
scroll to position [112, 0]
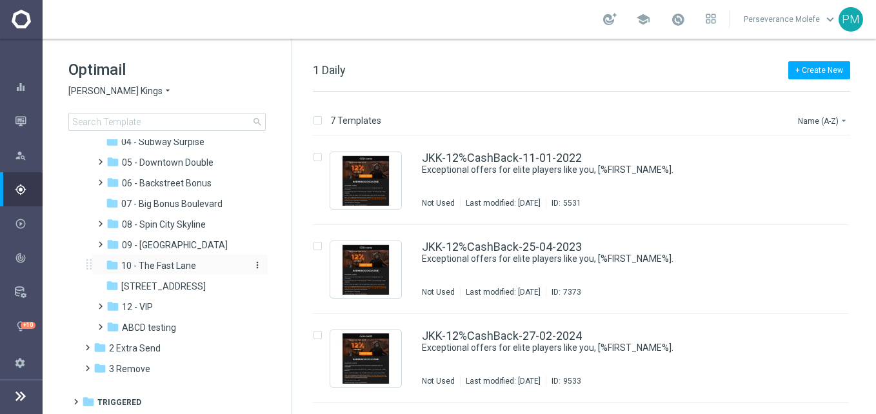
click at [177, 264] on span "10 - The Fast Lane" at bounding box center [158, 266] width 75 height 12
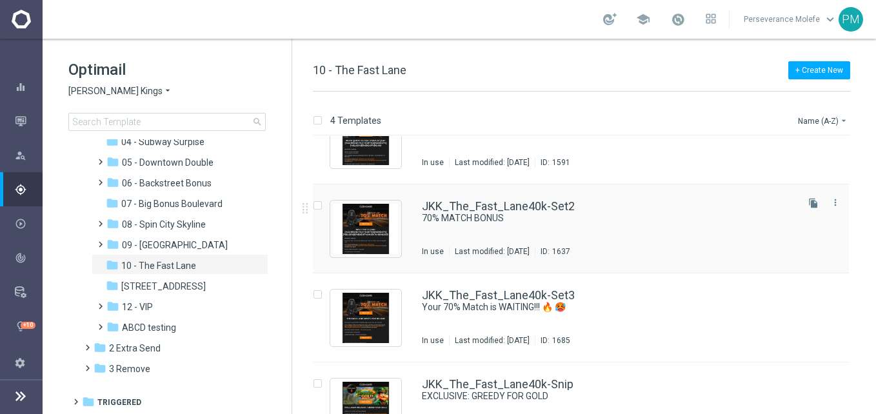
scroll to position [78, 0]
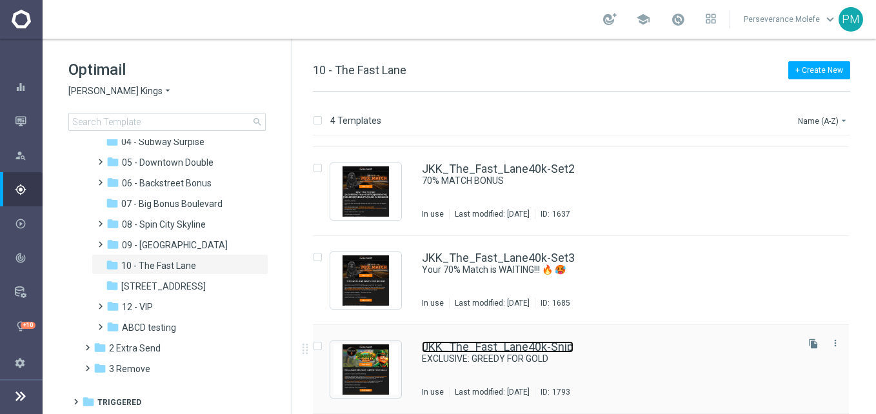
click at [484, 347] on link "JKK_The_Fast_Lane40k-Snip" at bounding box center [498, 347] width 152 height 12
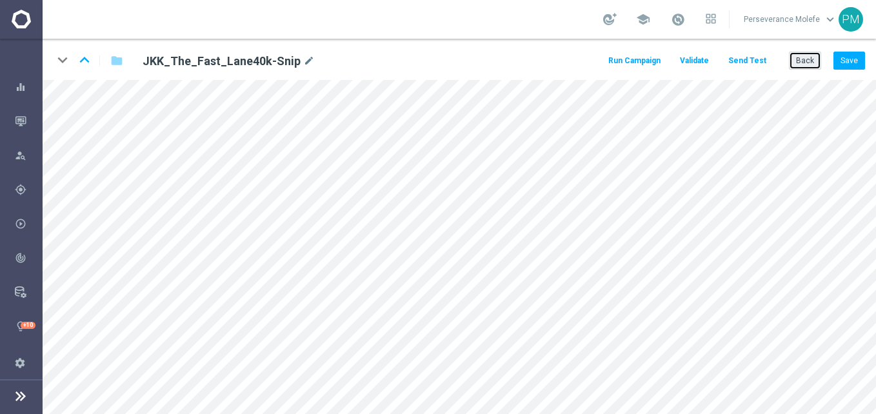
click at [799, 62] on button "Back" at bounding box center [805, 61] width 32 height 18
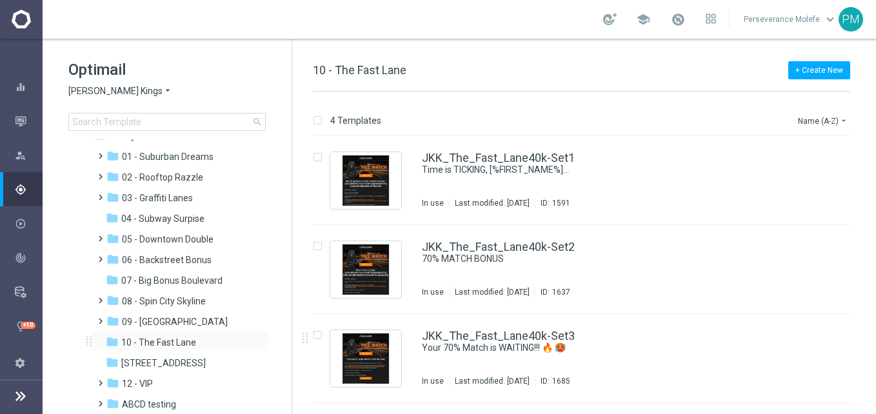
scroll to position [65, 0]
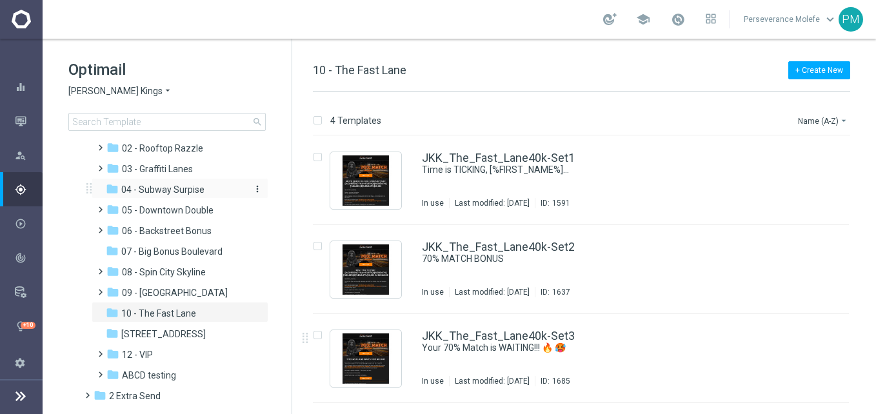
click at [190, 184] on span "04 - Subway Surpise" at bounding box center [162, 190] width 83 height 12
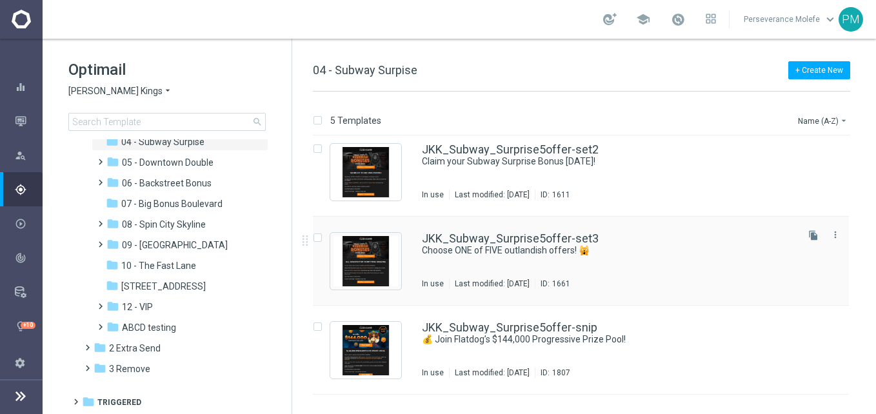
scroll to position [38, 0]
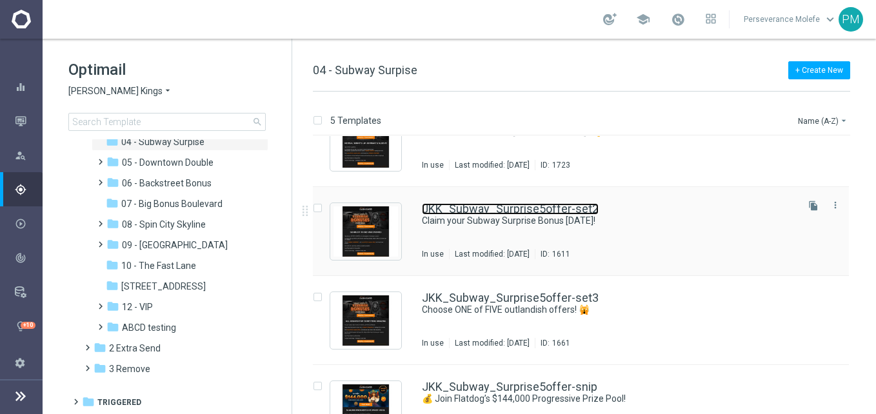
click at [533, 206] on link "JKK_Subway_Surprise5offer-set2" at bounding box center [510, 209] width 177 height 12
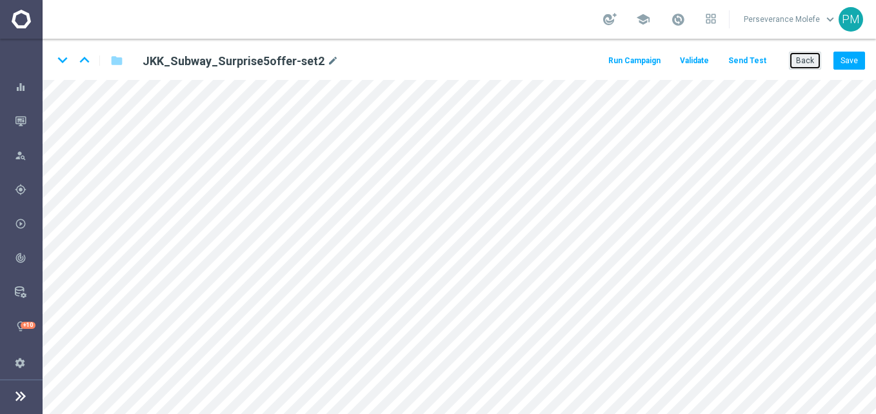
click at [804, 54] on button "Back" at bounding box center [805, 61] width 32 height 18
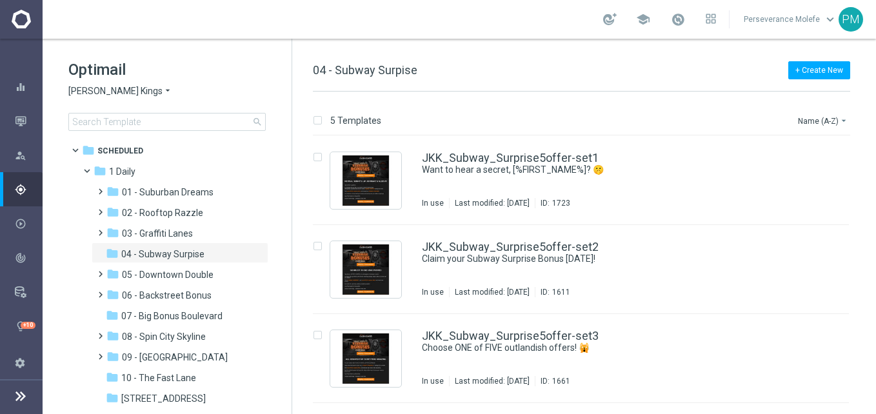
click at [99, 92] on span "Johnnie Kash Kings" at bounding box center [115, 91] width 94 height 12
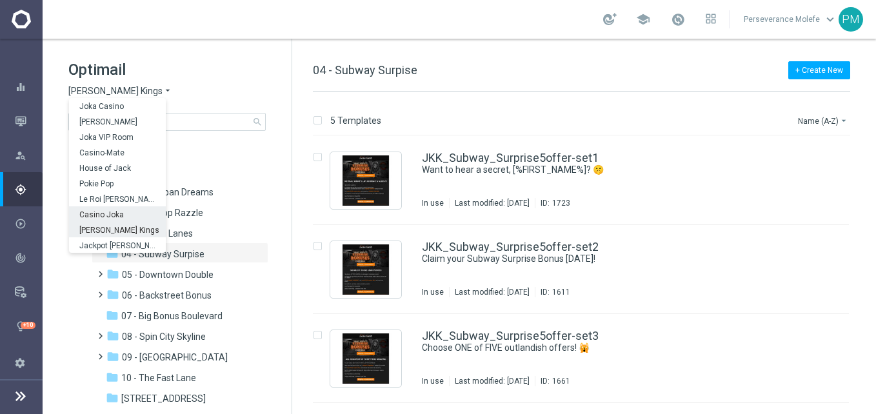
click at [0, 0] on span "Casino Joka" at bounding box center [0, 0] width 0 height 0
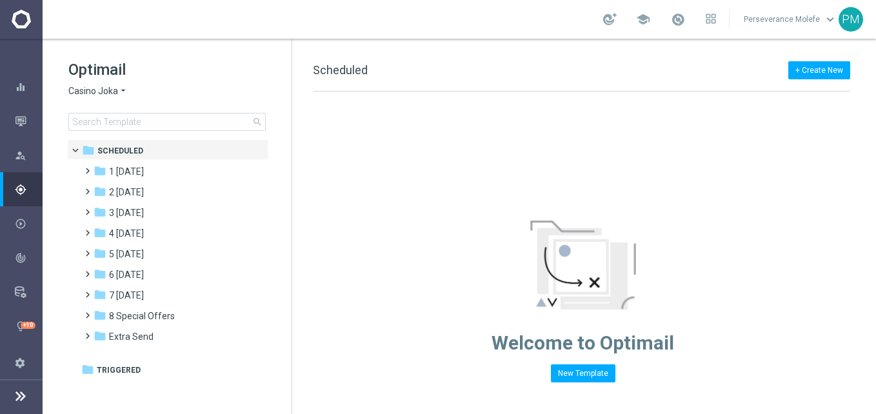
click at [106, 86] on span "Casino Joka" at bounding box center [93, 91] width 50 height 12
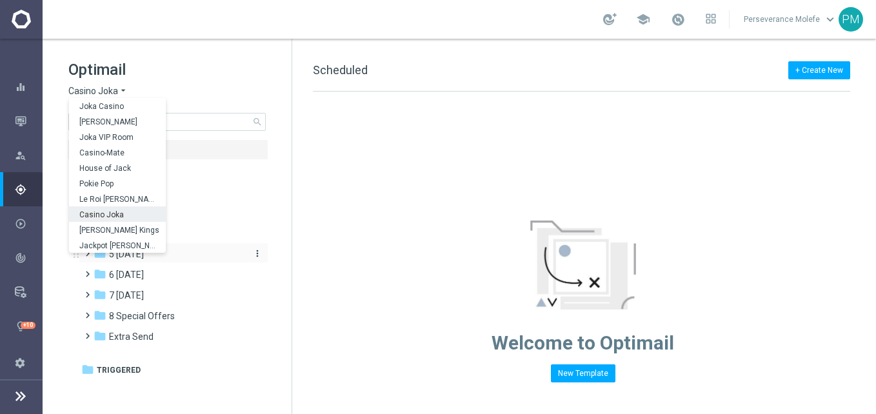
click at [188, 252] on div "folder 5 Saturday" at bounding box center [168, 254] width 148 height 15
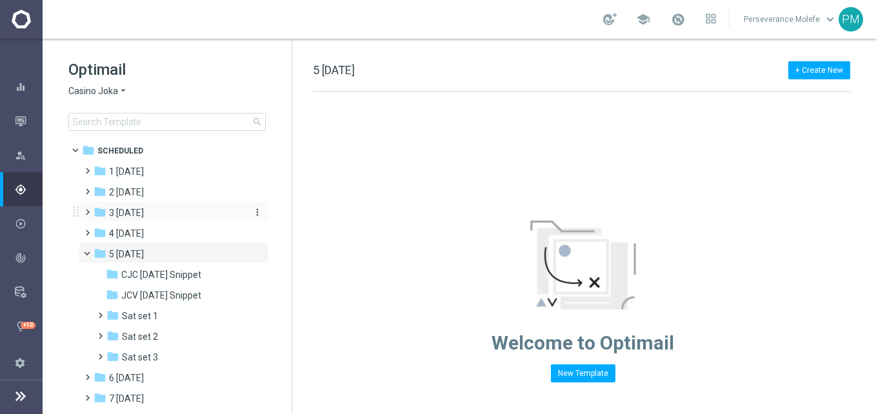
click at [171, 214] on div "folder 3 Thursday" at bounding box center [168, 213] width 148 height 15
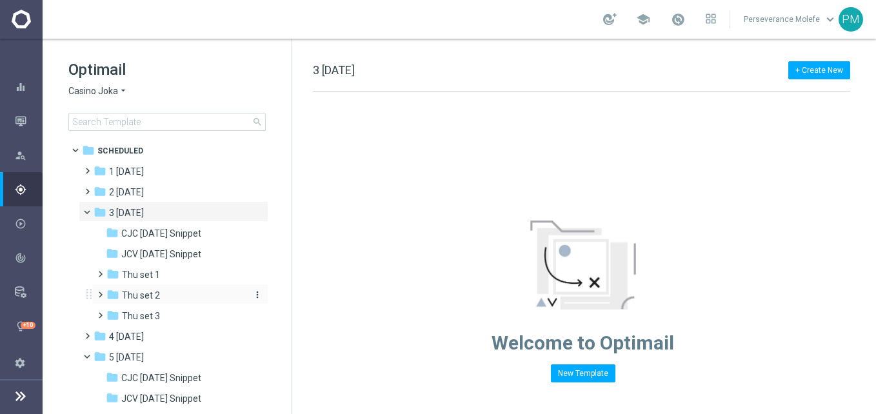
click at [177, 295] on div "folder Thu set 2" at bounding box center [174, 295] width 137 height 15
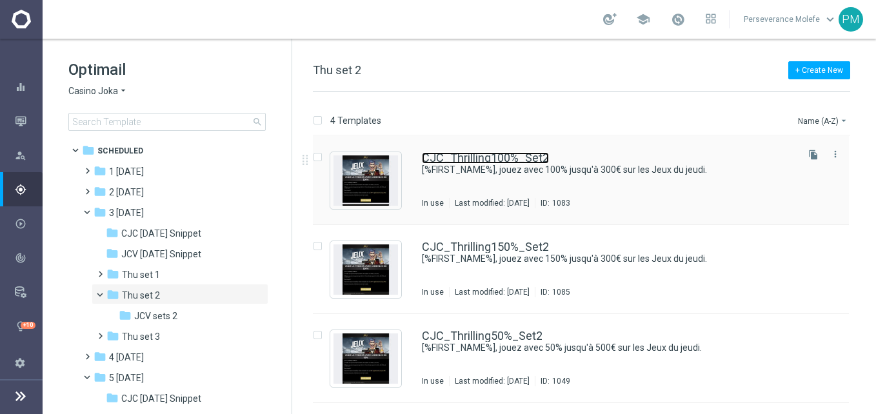
click at [470, 163] on link "CJC_Thrilling100%_Set2" at bounding box center [485, 158] width 127 height 12
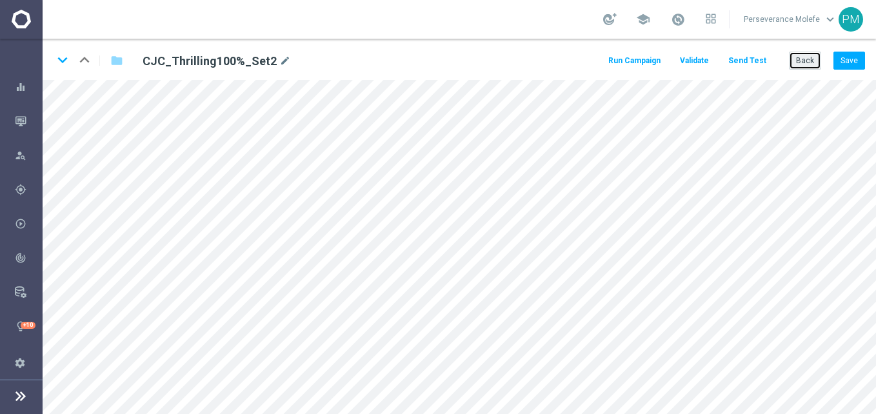
click at [809, 66] on button "Back" at bounding box center [805, 61] width 32 height 18
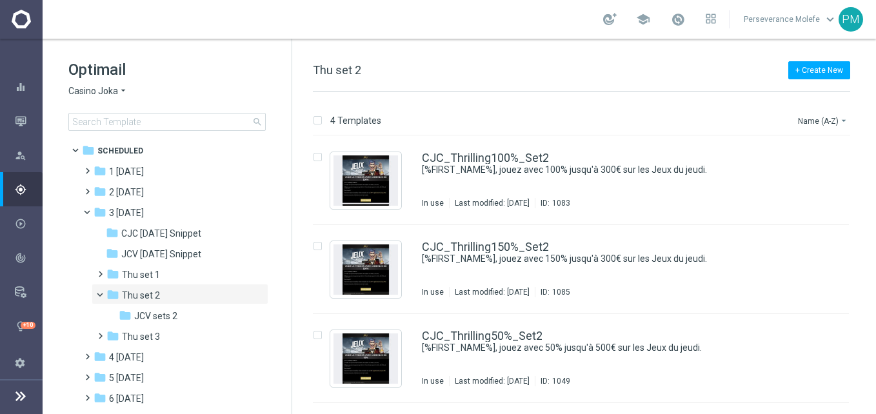
click at [110, 89] on span "Casino Joka" at bounding box center [93, 91] width 50 height 12
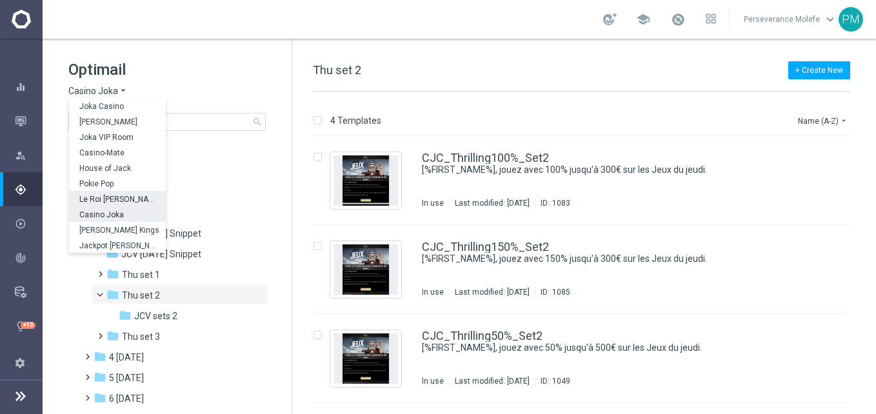
click at [120, 194] on div "Le Roi Johnny" at bounding box center [117, 198] width 97 height 15
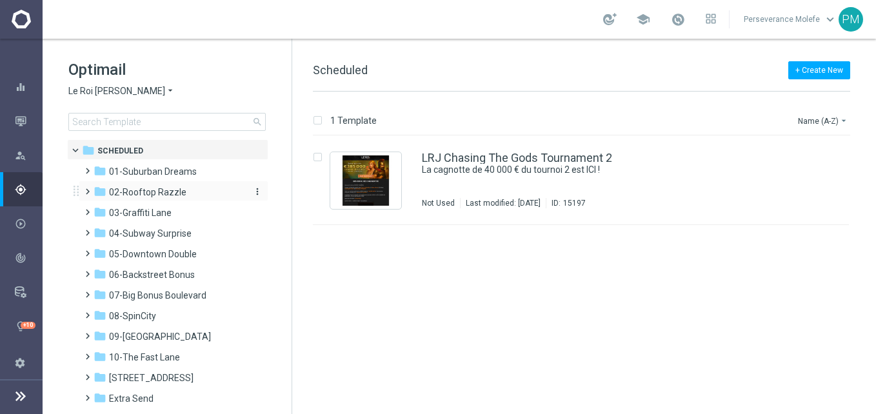
click at [176, 189] on span "02-Rooftop Razzle" at bounding box center [147, 192] width 77 height 12
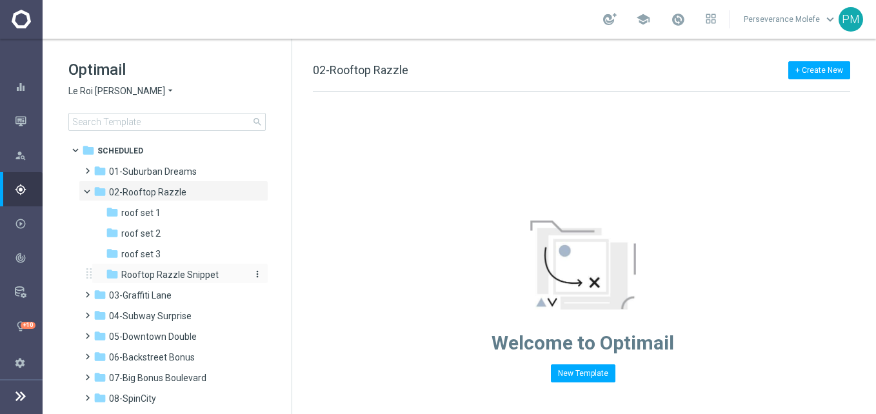
click at [164, 274] on span "Rooftop Razzle Snippet" at bounding box center [169, 275] width 97 height 12
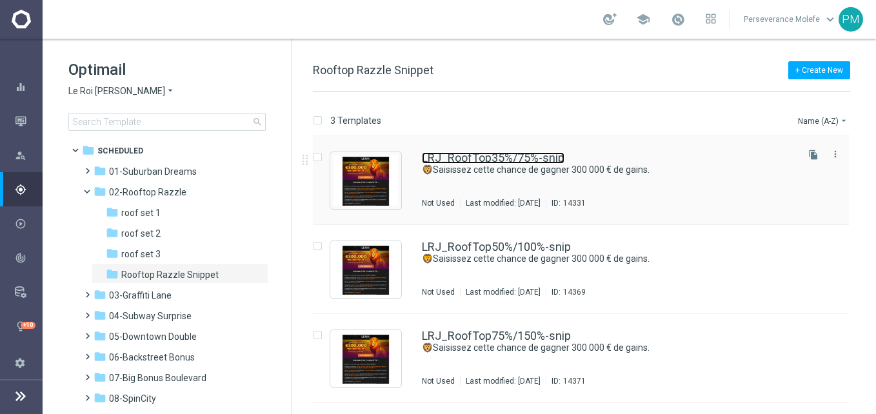
click at [496, 153] on link "LRJ_RoofTop35%/75%-snip" at bounding box center [493, 158] width 143 height 12
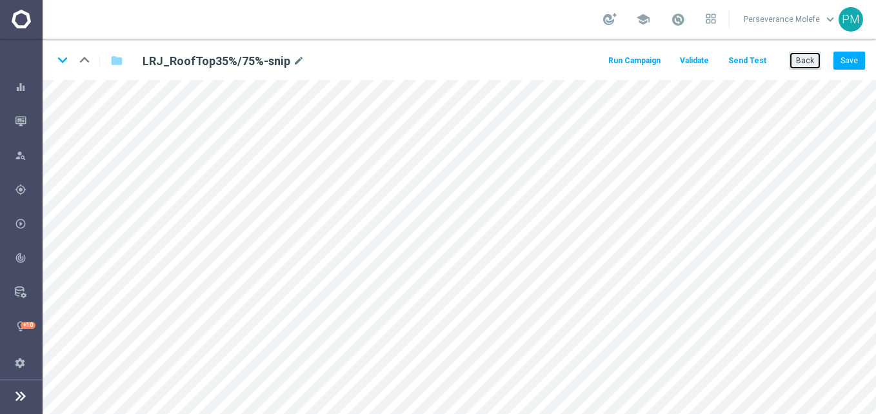
click at [797, 53] on button "Back" at bounding box center [805, 61] width 32 height 18
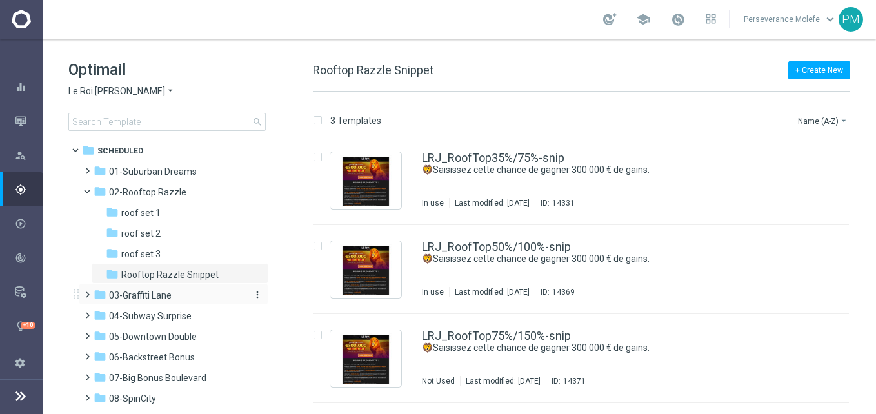
click at [170, 298] on div "folder 03-Graffiti Lane" at bounding box center [168, 295] width 148 height 15
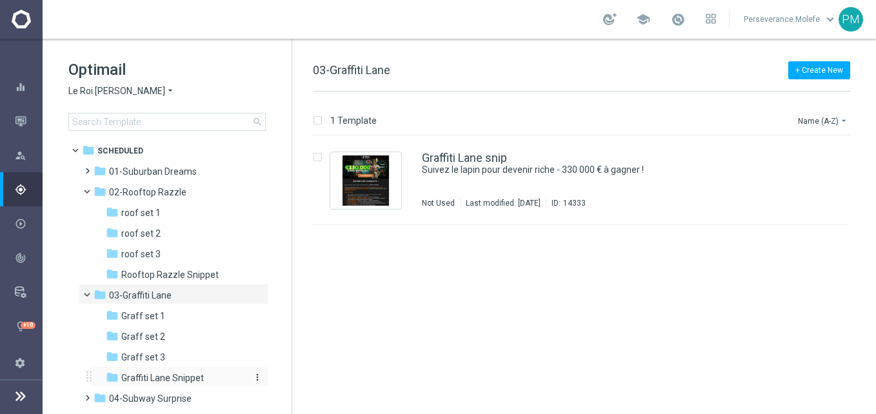
click at [164, 381] on span "Graffiti Lane Snippet" at bounding box center [162, 378] width 83 height 12
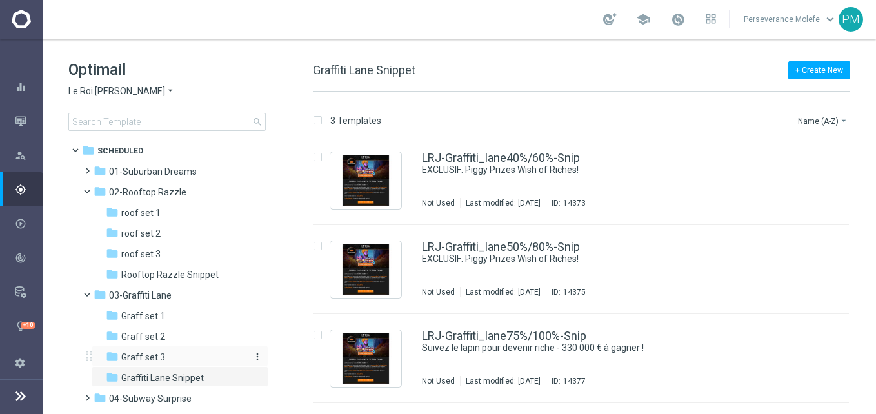
click at [169, 354] on div "folder Graff set 3" at bounding box center [174, 357] width 137 height 15
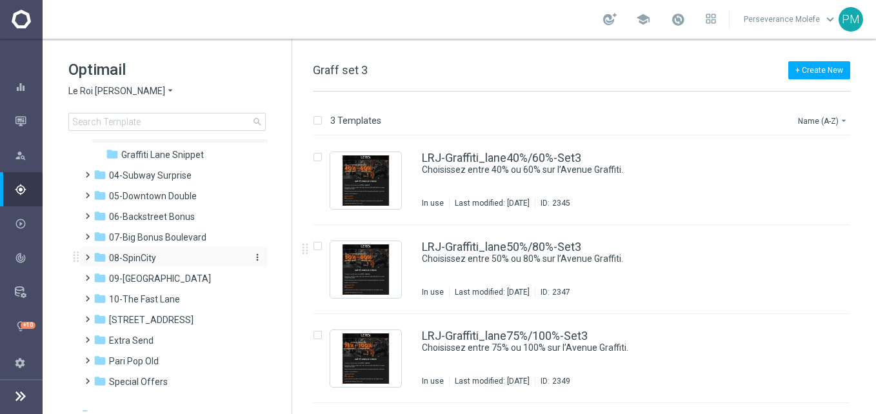
scroll to position [236, 0]
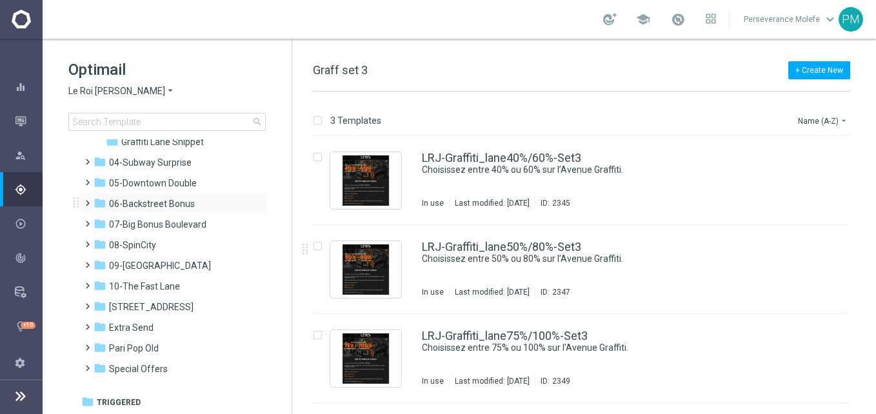
click at [178, 196] on div "folder 06-Backstreet Bonus more_vert" at bounding box center [174, 202] width 190 height 21
click at [172, 286] on span "10-The Fast Lane" at bounding box center [144, 287] width 71 height 12
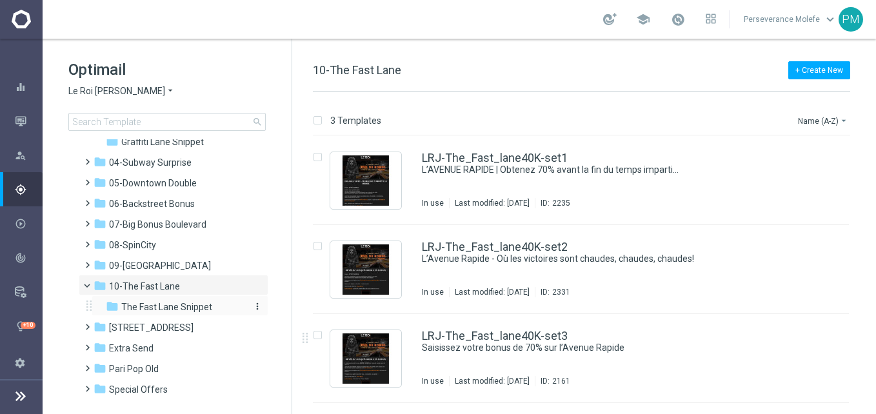
click at [184, 306] on span "The Fast Lane Snippet" at bounding box center [166, 307] width 91 height 12
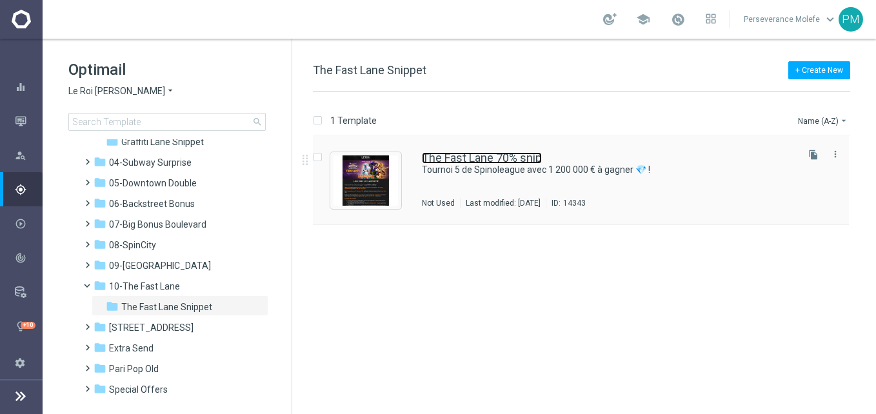
click at [488, 160] on link "The Fast Lane 70% snip" at bounding box center [482, 158] width 120 height 12
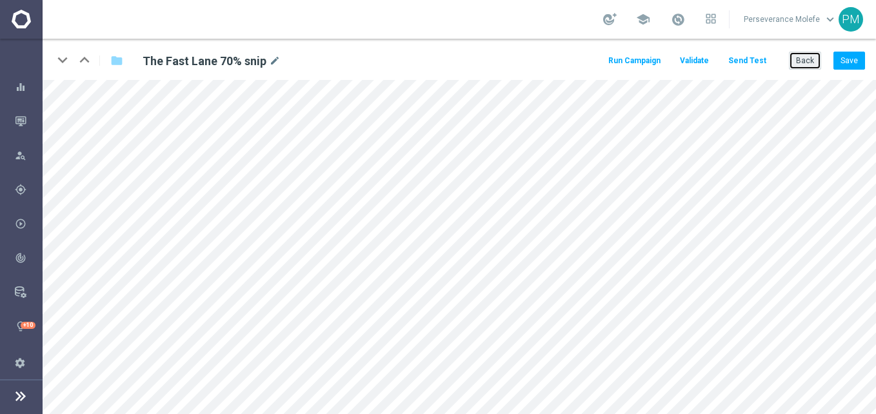
click at [806, 57] on button "Back" at bounding box center [805, 61] width 32 height 18
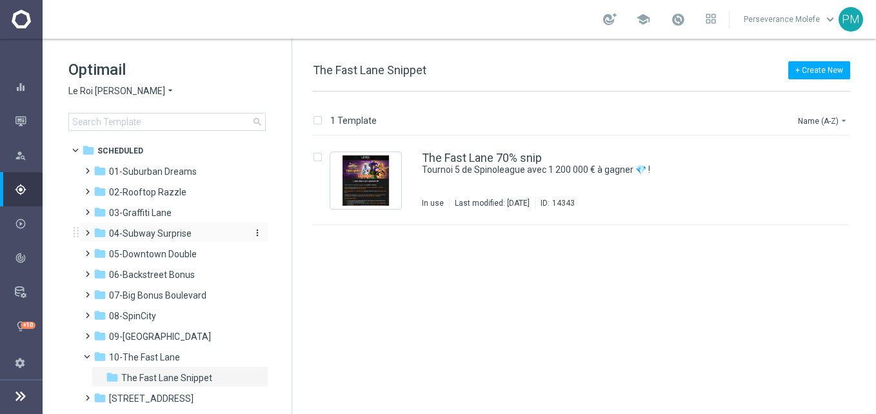
click at [139, 234] on span "04-Subway Surprise" at bounding box center [150, 234] width 83 height 12
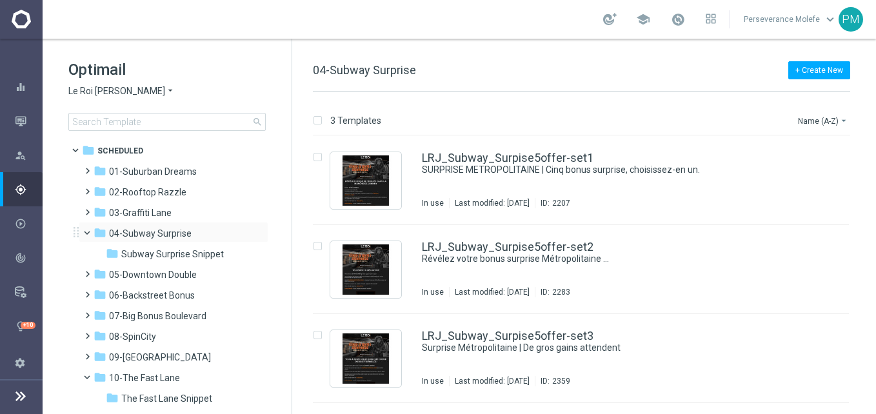
click at [90, 232] on span at bounding box center [92, 230] width 5 height 6
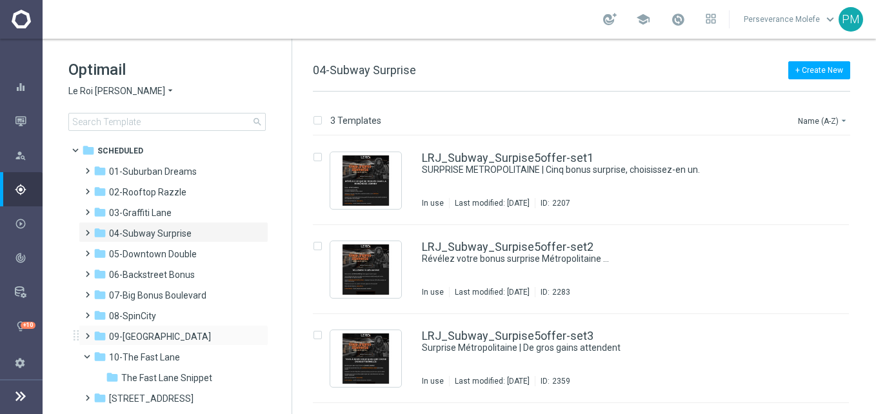
scroll to position [65, 0]
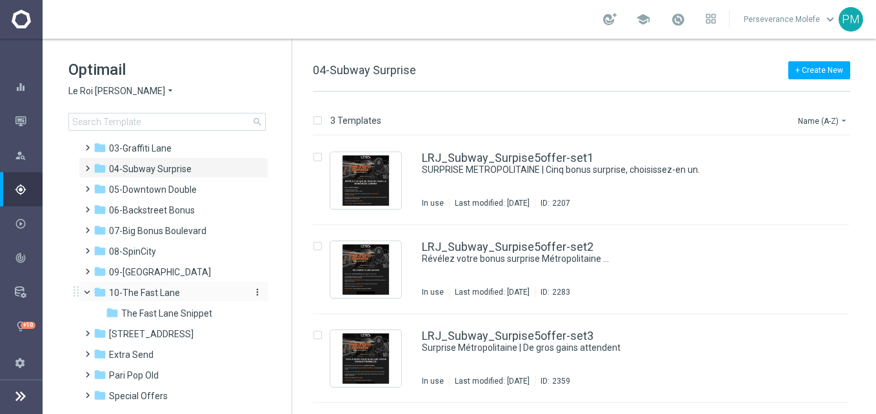
click at [95, 293] on icon "folder" at bounding box center [100, 292] width 13 height 13
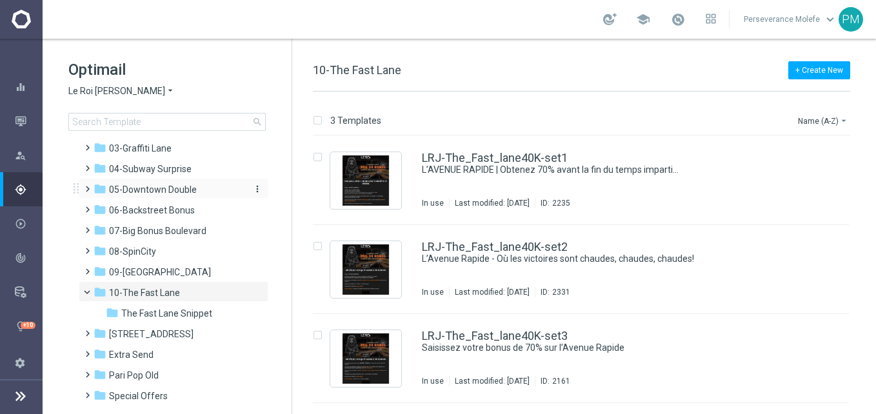
click at [168, 183] on div "folder 05-Downtown Double" at bounding box center [168, 190] width 148 height 15
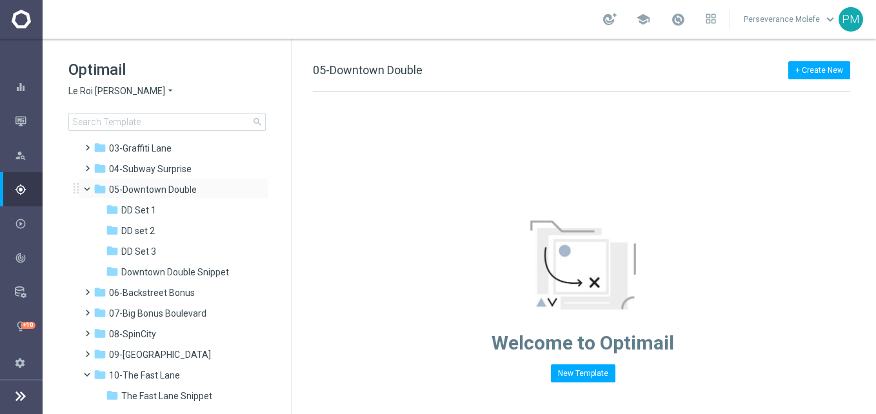
click at [90, 188] on span at bounding box center [92, 186] width 5 height 6
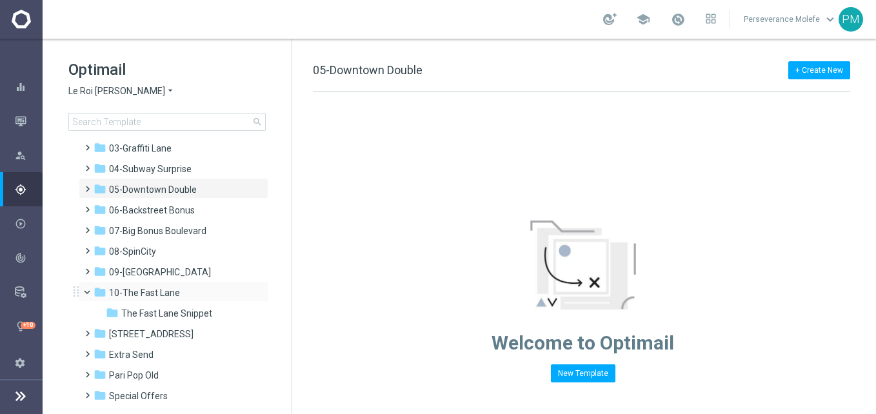
click at [90, 292] on span at bounding box center [92, 289] width 5 height 6
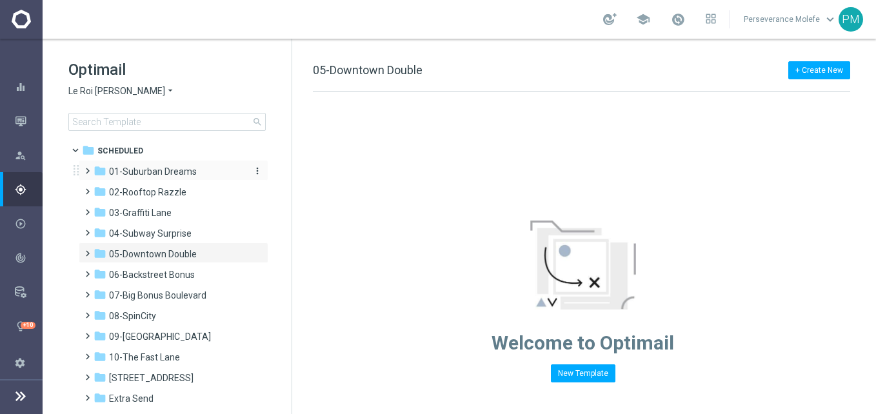
click at [158, 177] on span "01-Suburban Dreams" at bounding box center [153, 172] width 88 height 12
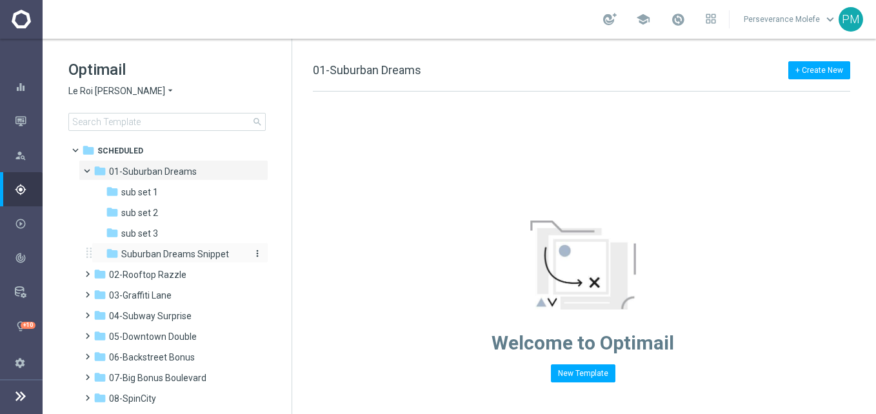
click at [182, 259] on span "Suburban Dreams Snippet" at bounding box center [175, 254] width 108 height 12
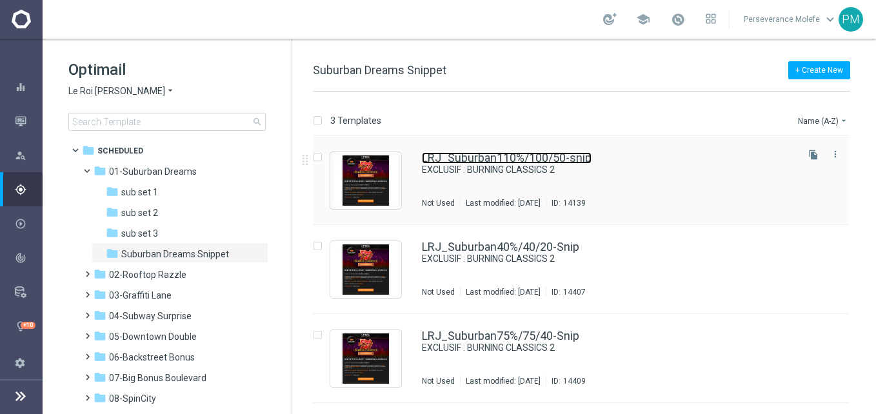
click at [492, 157] on link "LRJ_Suburban110%/100/50-snip" at bounding box center [507, 158] width 170 height 12
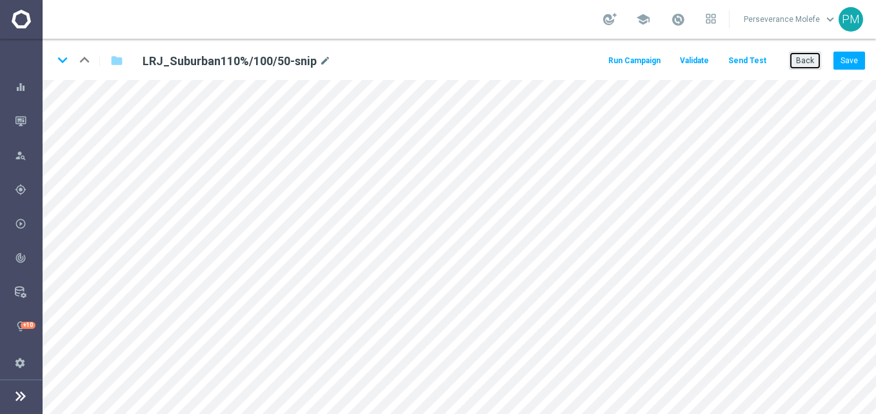
click at [806, 66] on button "Back" at bounding box center [805, 61] width 32 height 18
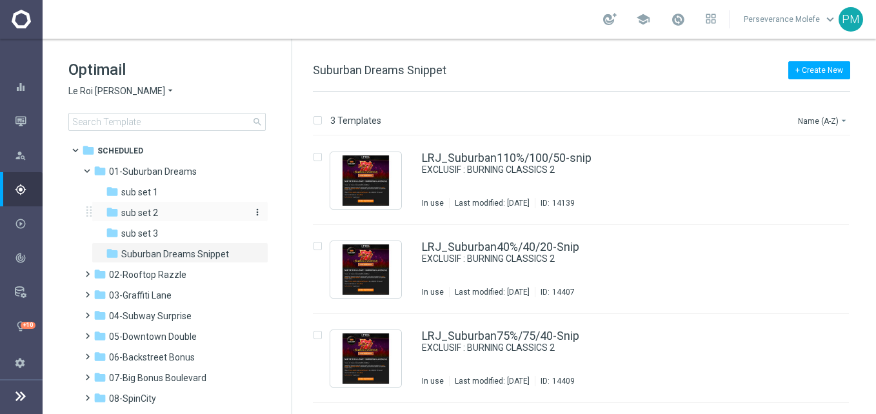
click at [185, 212] on div "folder sub set 2" at bounding box center [174, 213] width 137 height 15
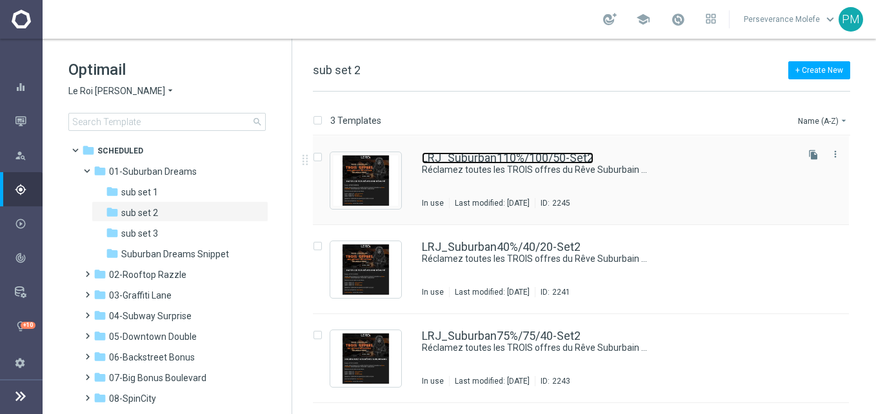
click at [477, 153] on link "LRJ_Suburban110%/100/50-Set2" at bounding box center [508, 158] width 172 height 12
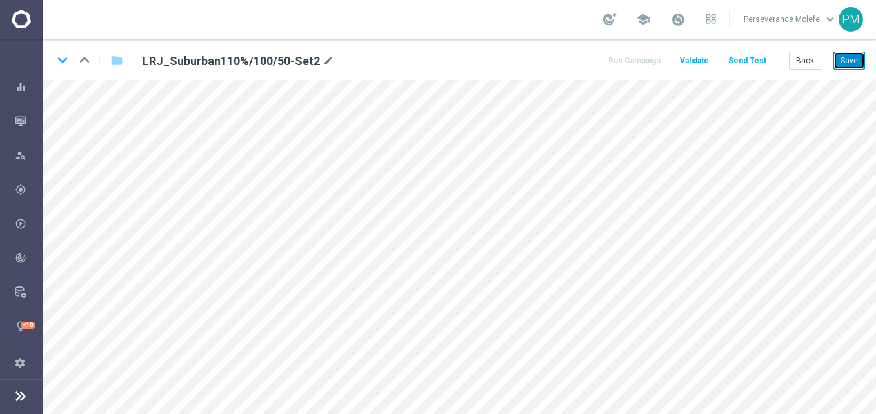
click at [853, 53] on button "Save" at bounding box center [849, 61] width 32 height 18
click at [804, 61] on button "Back" at bounding box center [805, 61] width 32 height 18
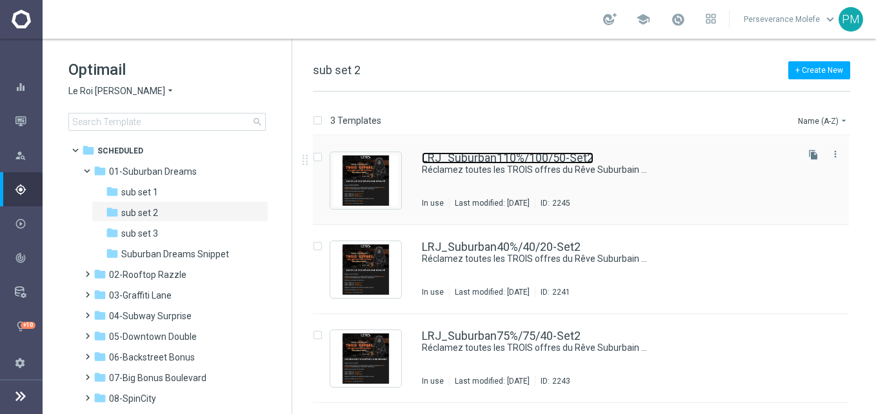
click at [495, 155] on link "LRJ_Suburban110%/100/50-Set2" at bounding box center [508, 158] width 172 height 12
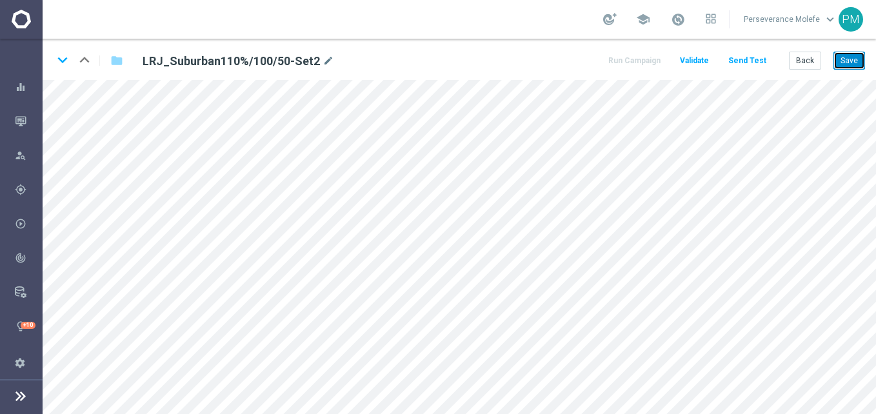
click at [852, 59] on button "Save" at bounding box center [849, 61] width 32 height 18
click at [819, 54] on button "Back" at bounding box center [805, 61] width 32 height 18
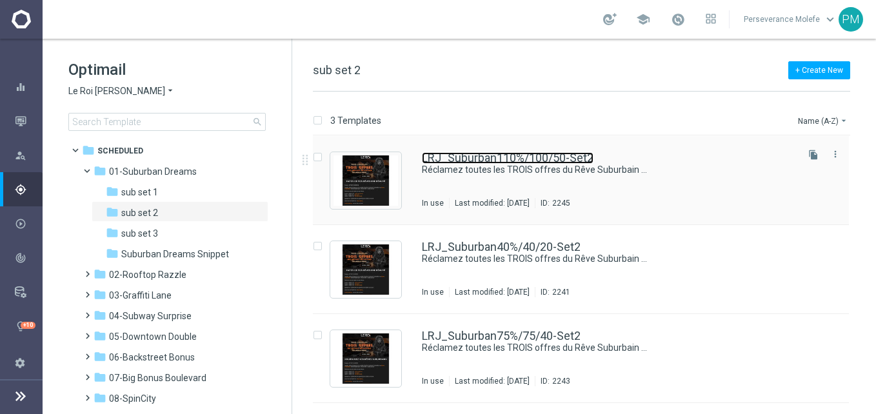
click at [469, 152] on link "LRJ_Suburban110%/100/50-Set2" at bounding box center [508, 158] width 172 height 12
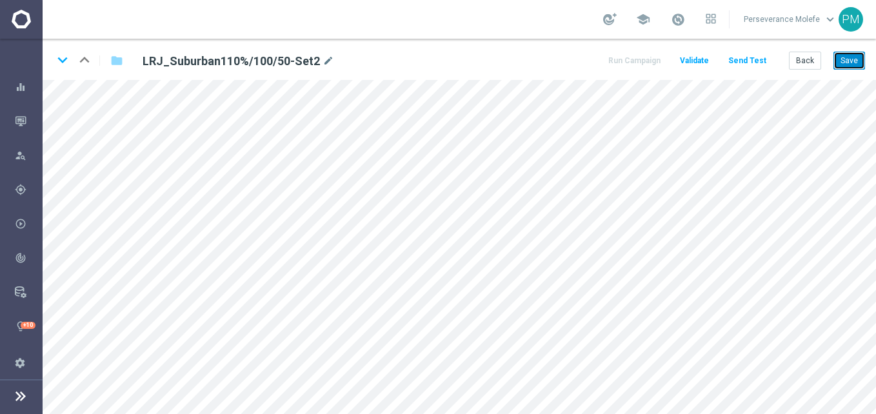
click at [855, 65] on button "Save" at bounding box center [849, 61] width 32 height 18
click at [815, 69] on button "Back" at bounding box center [805, 61] width 32 height 18
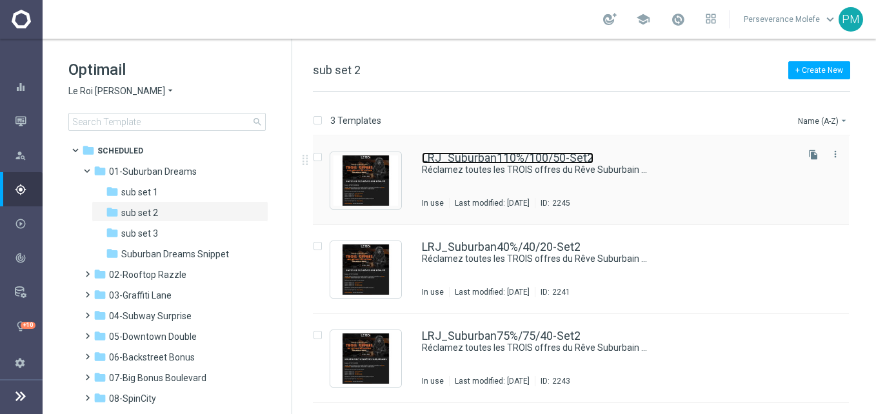
click at [466, 159] on link "LRJ_Suburban110%/100/50-Set2" at bounding box center [508, 158] width 172 height 12
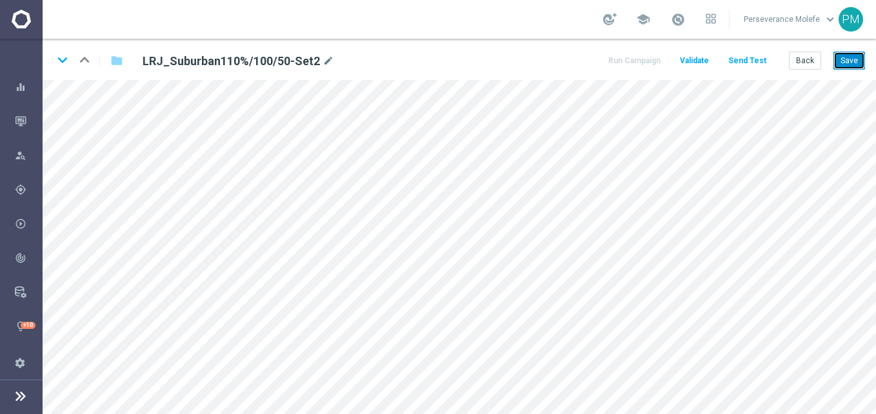
click at [852, 61] on button "Save" at bounding box center [849, 61] width 32 height 18
click at [812, 68] on button "Back" at bounding box center [805, 61] width 32 height 18
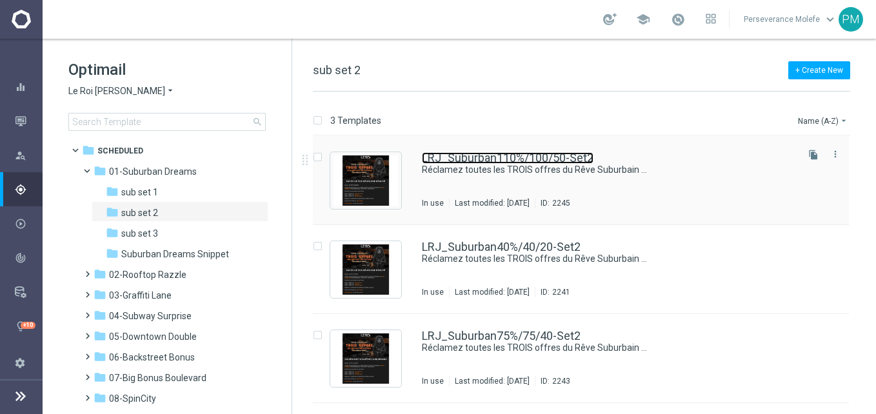
click at [503, 156] on link "LRJ_Suburban110%/100/50-Set2" at bounding box center [508, 158] width 172 height 12
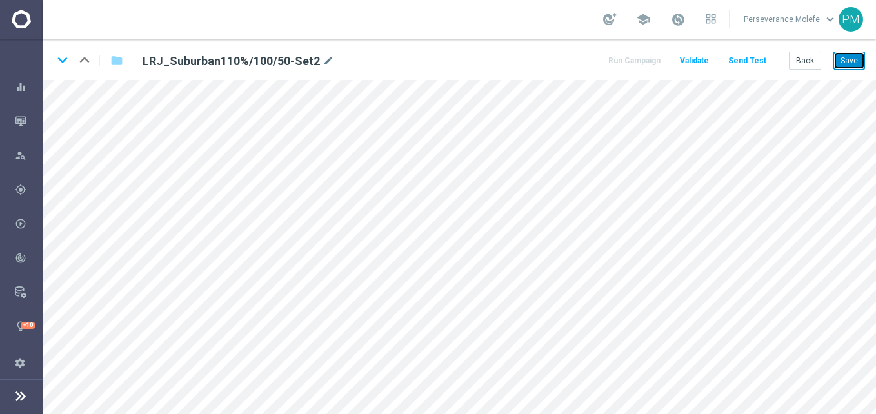
click at [854, 61] on button "Save" at bounding box center [849, 61] width 32 height 18
click at [806, 59] on button "Back" at bounding box center [805, 61] width 32 height 18
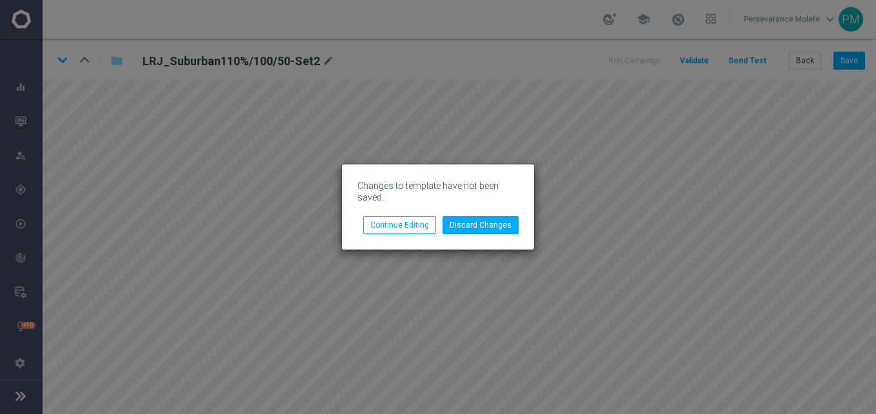
click at [232, 114] on div "Changes to template have not been saved. Discard Changes Continue Editing" at bounding box center [438, 207] width 876 height 414
click at [466, 223] on button "Discard Changes" at bounding box center [481, 225] width 76 height 18
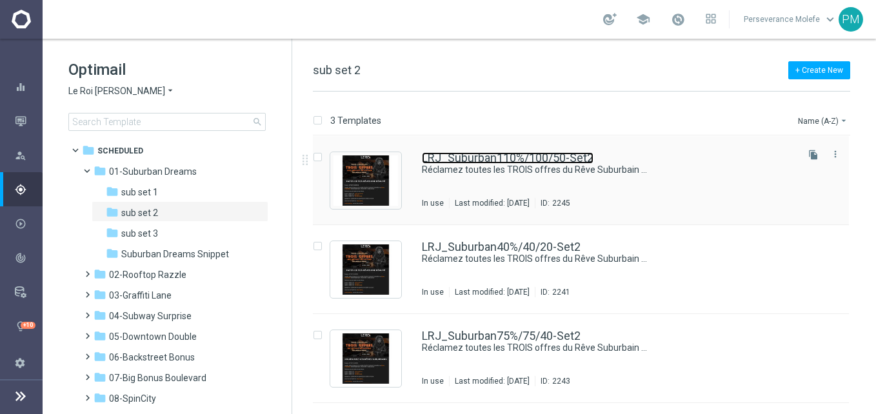
click at [463, 159] on link "LRJ_Suburban110%/100/50-Set2" at bounding box center [508, 158] width 172 height 12
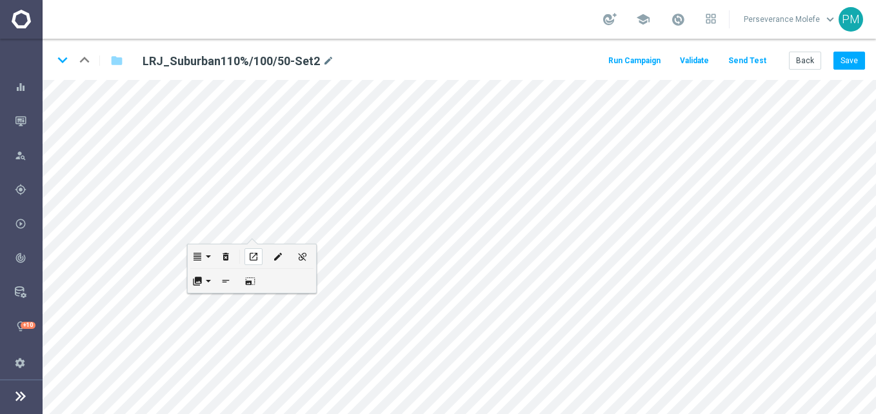
click at [248, 252] on icon "open_in_new" at bounding box center [253, 257] width 10 height 10
click at [261, 256] on div "open_in_new" at bounding box center [253, 256] width 18 height 17
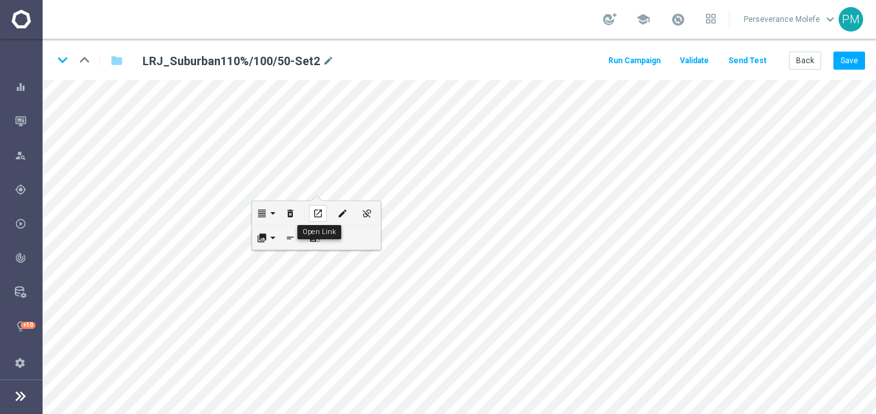
click at [321, 211] on icon "open_in_new" at bounding box center [318, 213] width 10 height 10
click at [306, 246] on div "open_in_new" at bounding box center [298, 245] width 18 height 17
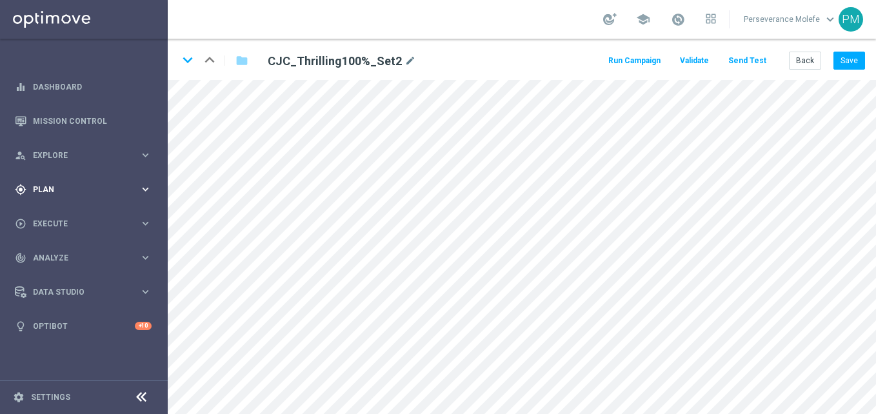
click at [61, 187] on span "Plan" at bounding box center [86, 190] width 106 height 8
click at [64, 256] on span "Templates" at bounding box center [80, 255] width 92 height 8
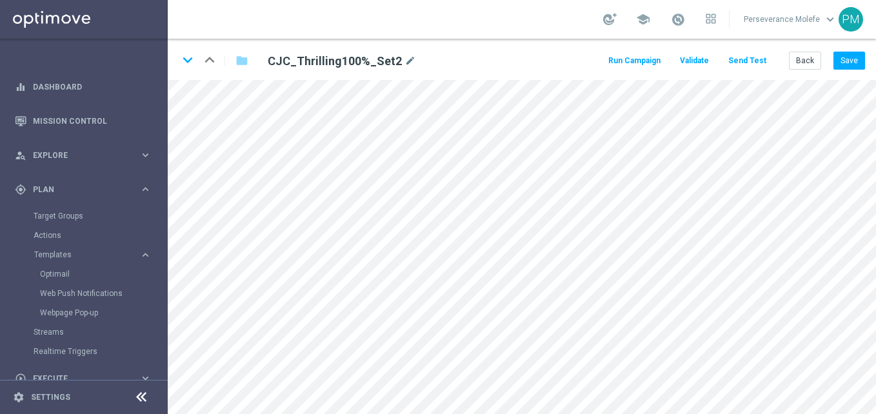
click at [65, 279] on div "Optimail" at bounding box center [103, 273] width 126 height 19
click at [64, 274] on link "Optimail" at bounding box center [87, 274] width 94 height 10
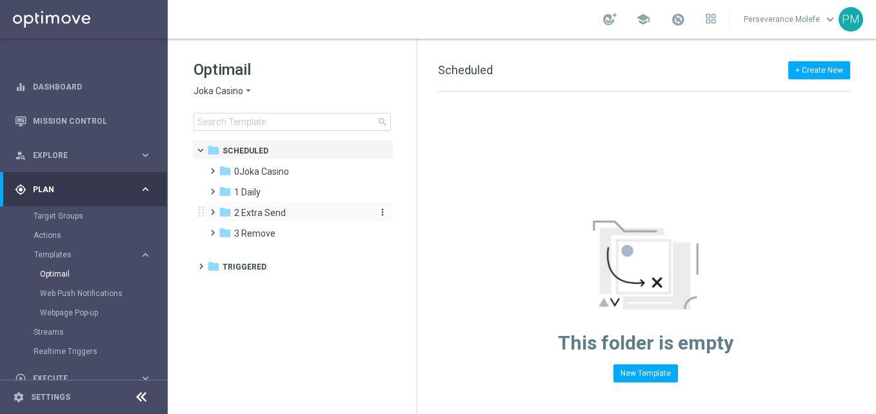
click at [245, 208] on span "2 Extra Send" at bounding box center [260, 213] width 52 height 12
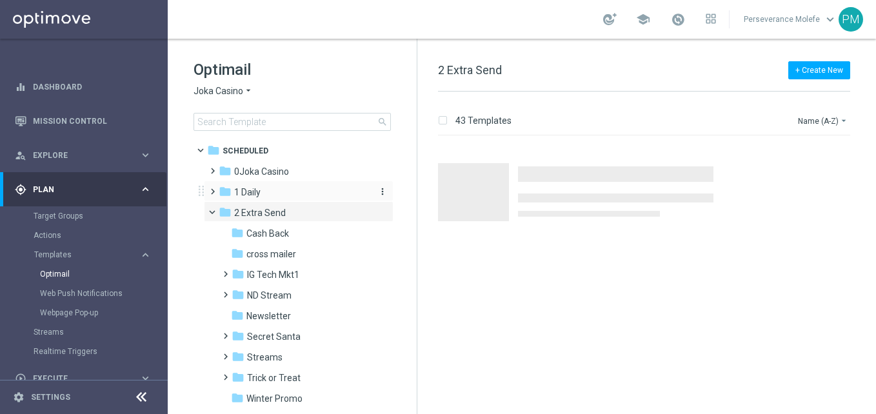
click at [253, 192] on span "1 Daily" at bounding box center [247, 192] width 26 height 12
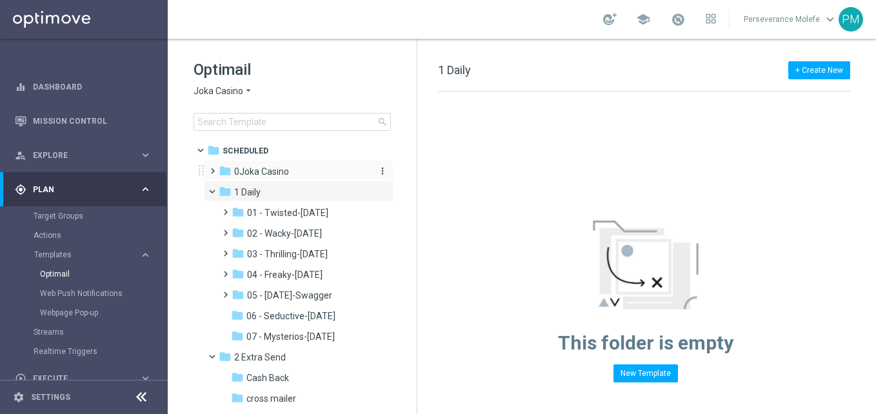
click at [267, 166] on span "0Joka Casino" at bounding box center [261, 172] width 55 height 12
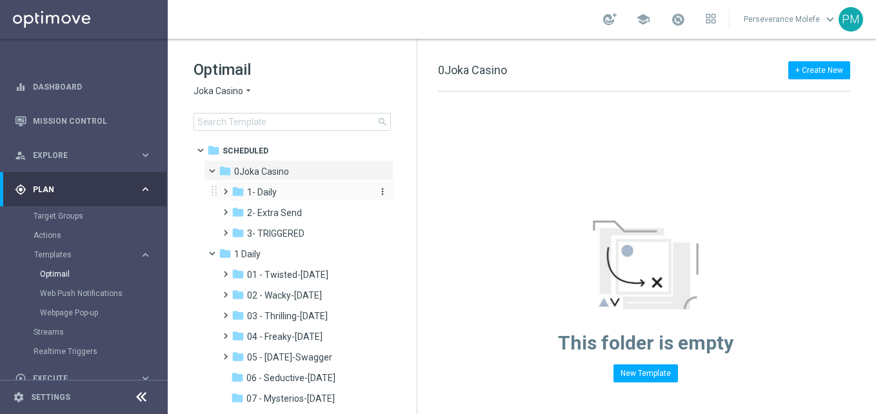
click at [272, 193] on span "1- Daily" at bounding box center [262, 192] width 30 height 12
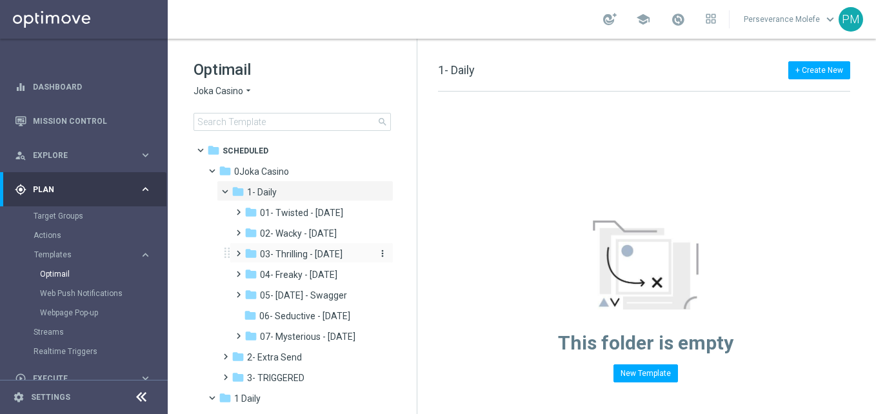
click at [334, 250] on span "03- Thrilling - Thursday" at bounding box center [301, 254] width 83 height 12
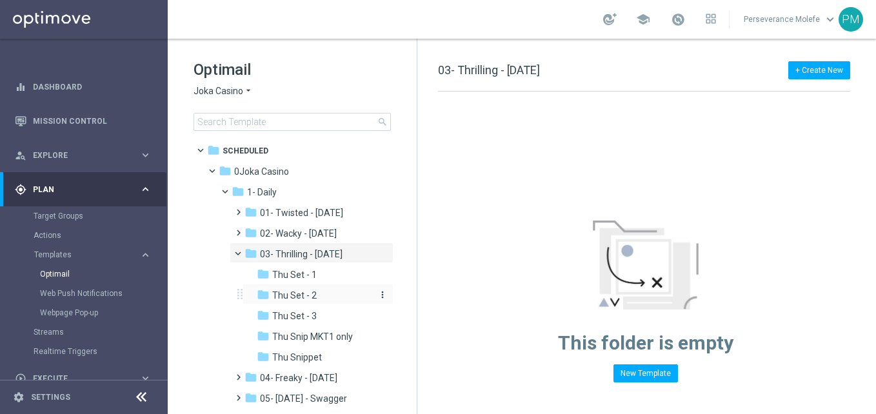
click at [322, 297] on div "folder Thu Set - 2" at bounding box center [315, 295] width 116 height 15
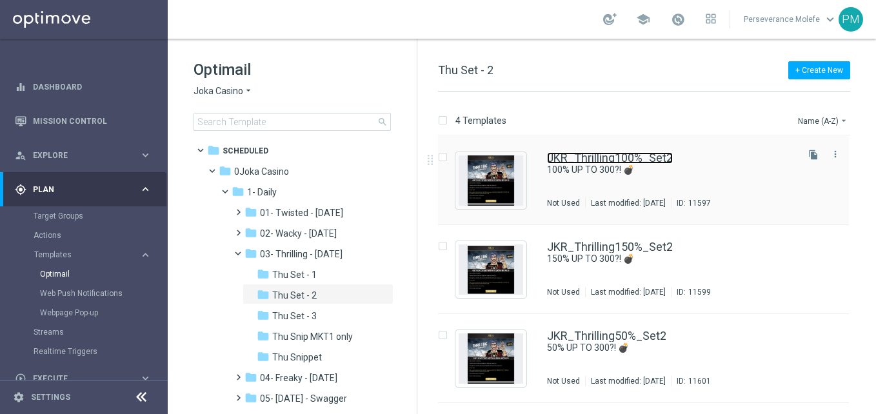
click at [592, 152] on link "JKR_Thrilling100%_Set2" at bounding box center [610, 158] width 126 height 12
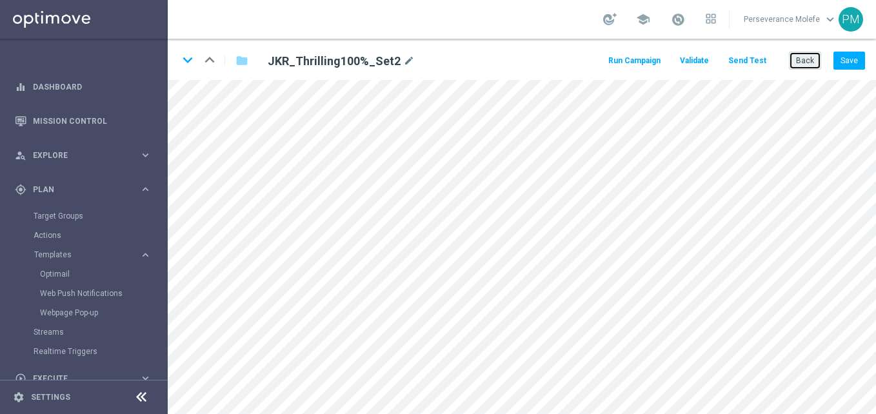
click at [801, 56] on button "Back" at bounding box center [805, 61] width 32 height 18
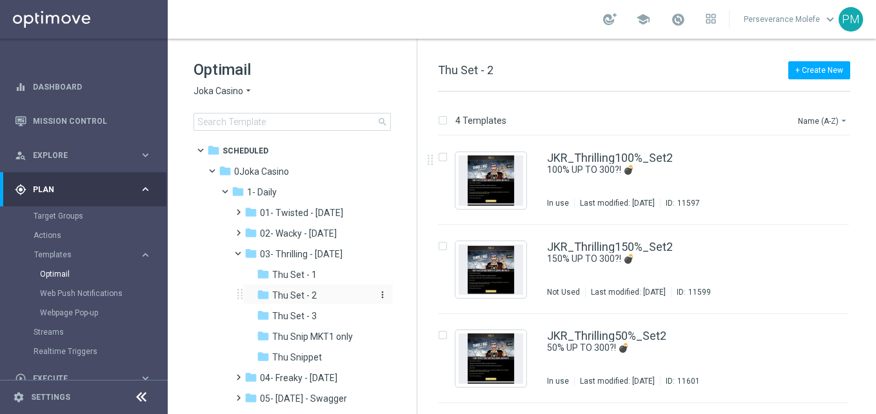
click at [330, 292] on div "folder Thu Set - 2" at bounding box center [315, 295] width 116 height 15
click at [623, 158] on link "JKR_Thrilling100%_Set2" at bounding box center [610, 158] width 126 height 12
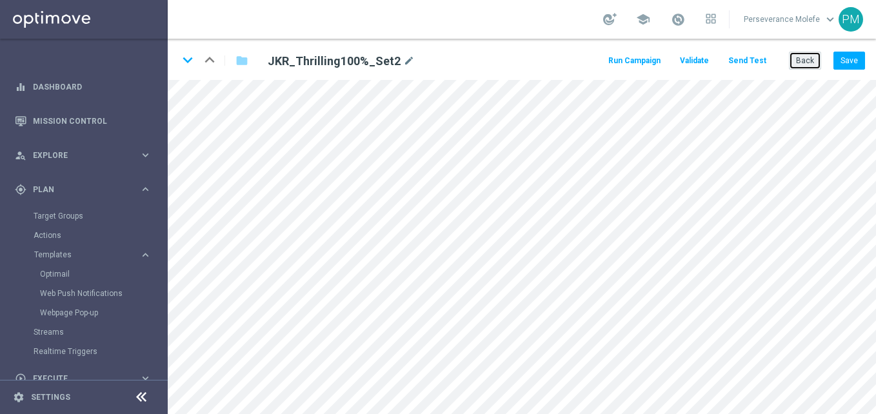
click at [815, 64] on button "Back" at bounding box center [805, 61] width 32 height 18
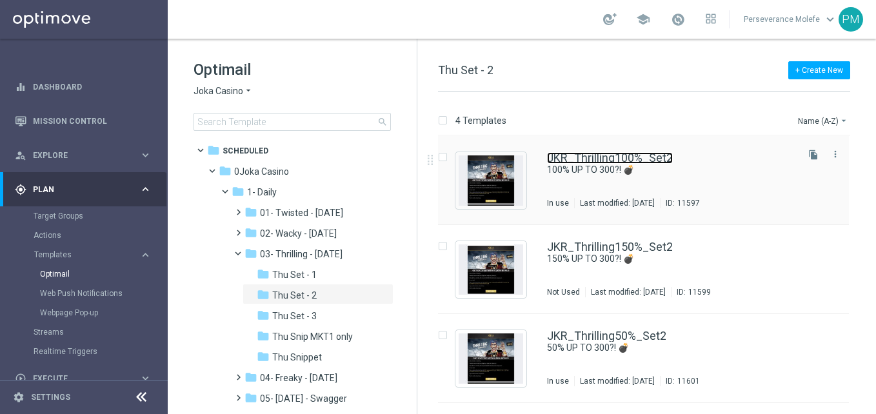
click at [613, 163] on link "JKR_Thrilling100%_Set2" at bounding box center [610, 158] width 126 height 12
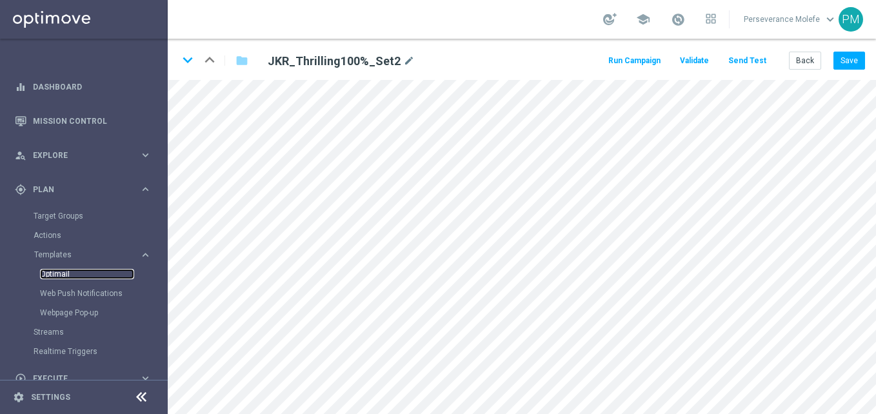
click at [55, 276] on link "Optimail" at bounding box center [87, 274] width 94 height 10
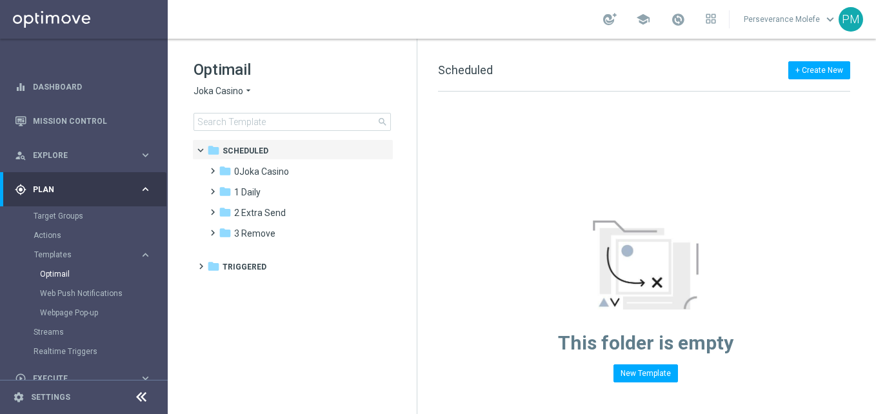
click at [241, 88] on span "Joka Casino" at bounding box center [219, 91] width 50 height 12
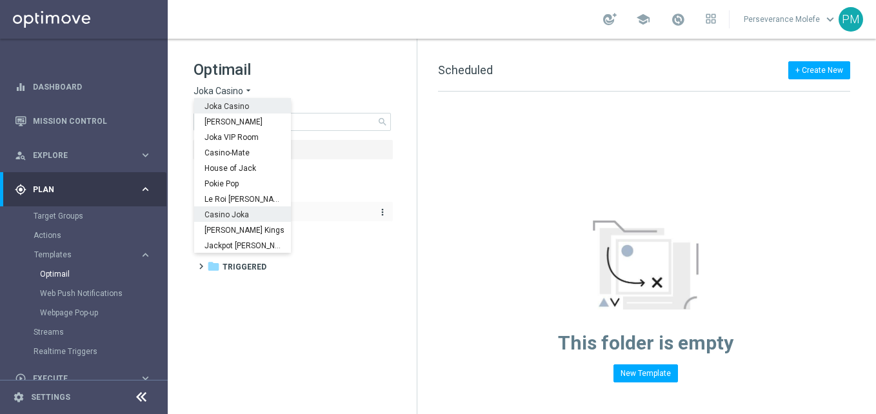
click at [0, 0] on span "Casino Joka" at bounding box center [0, 0] width 0 height 0
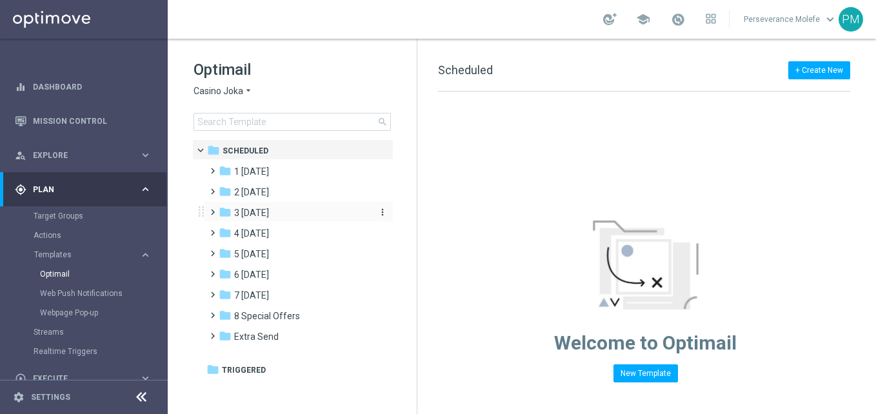
click at [269, 212] on span "3 Thursday" at bounding box center [251, 213] width 35 height 12
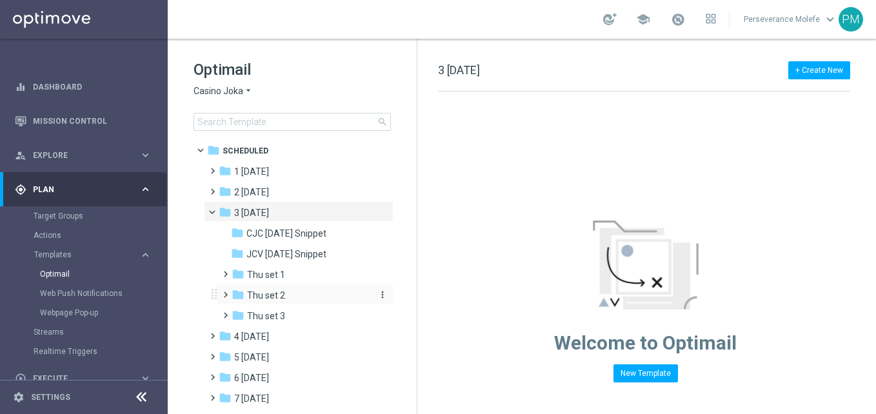
click at [292, 291] on div "folder Thu set 2" at bounding box center [300, 295] width 137 height 15
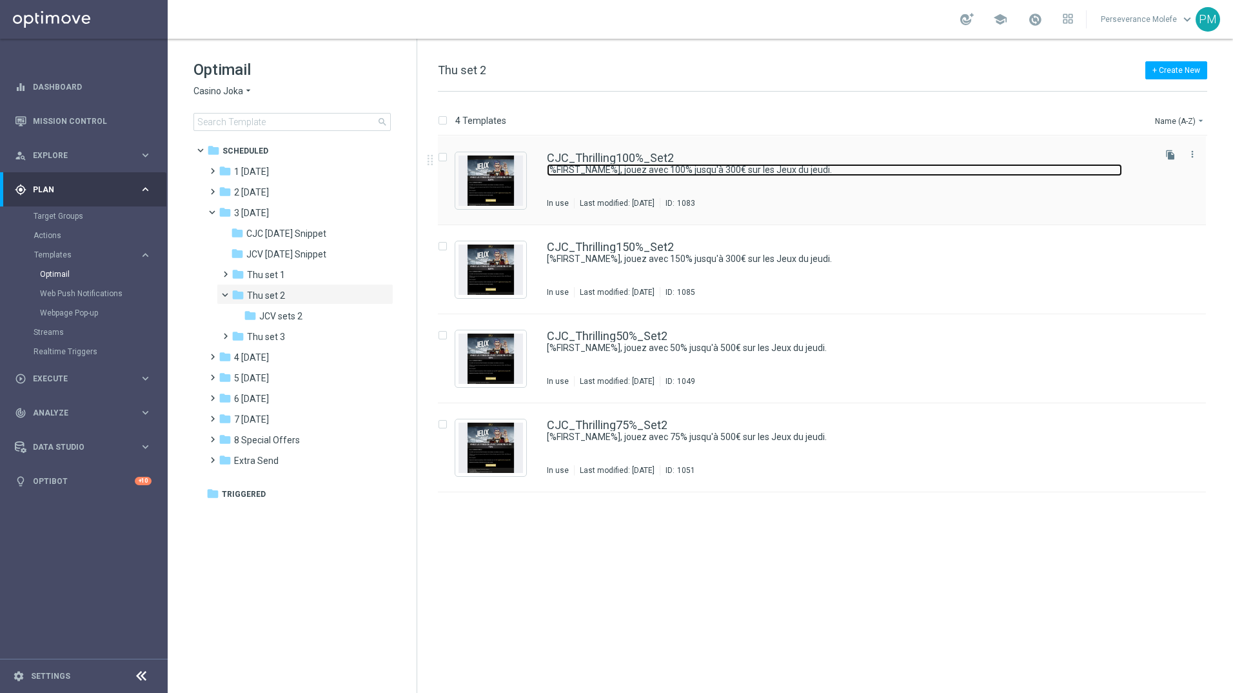
click at [610, 166] on link "[%FIRST_NAME%], jouez avec 100% jusqu'à 300€ sur les Jeux du jeudi." at bounding box center [834, 170] width 575 height 12
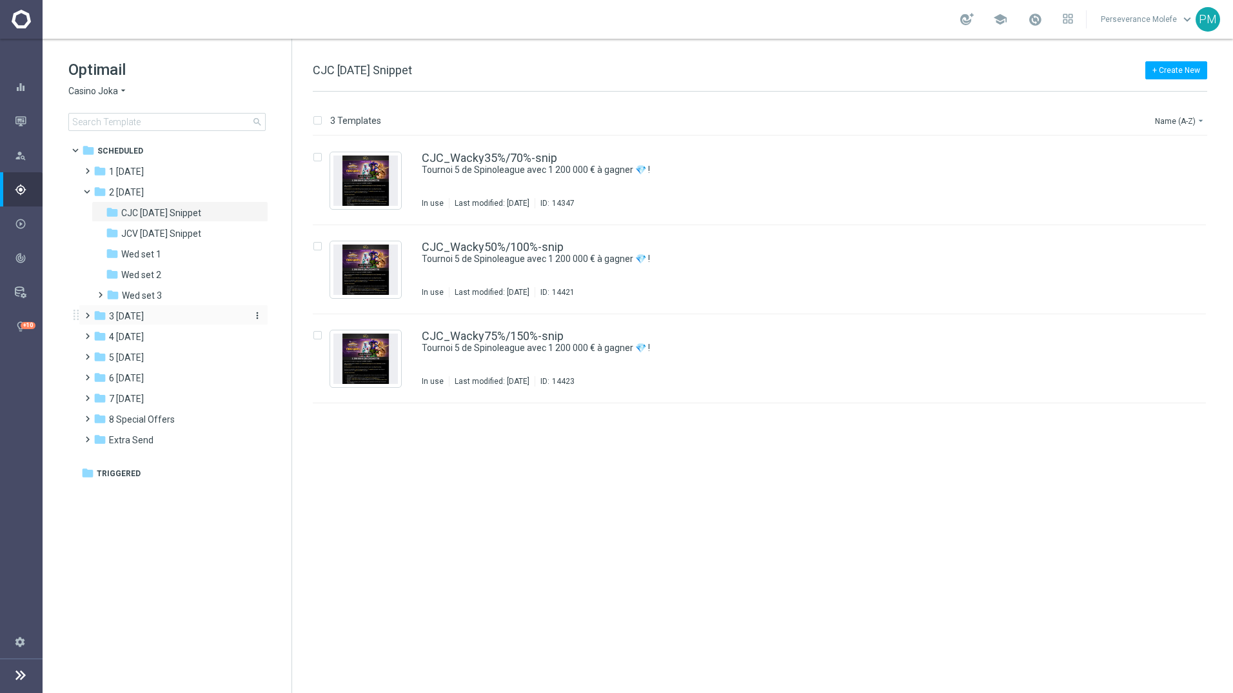
click at [181, 319] on div "folder 3 Thursday" at bounding box center [168, 316] width 148 height 15
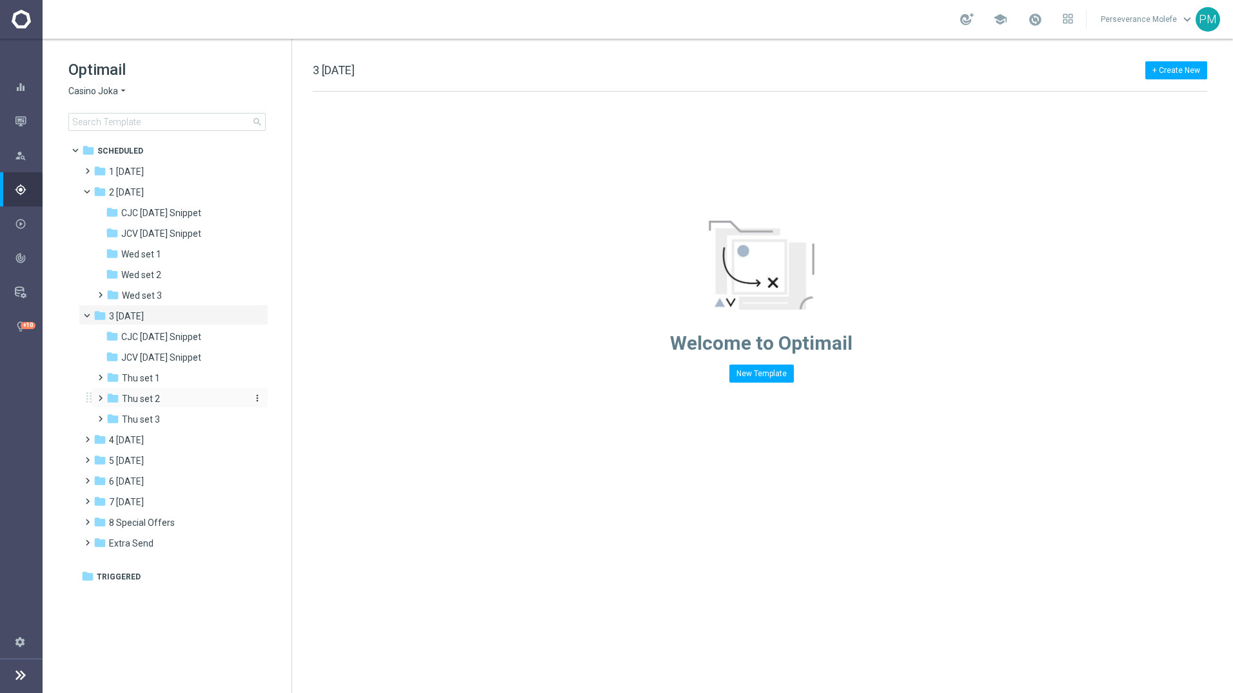
click at [178, 397] on div "folder Thu set 2" at bounding box center [174, 399] width 137 height 15
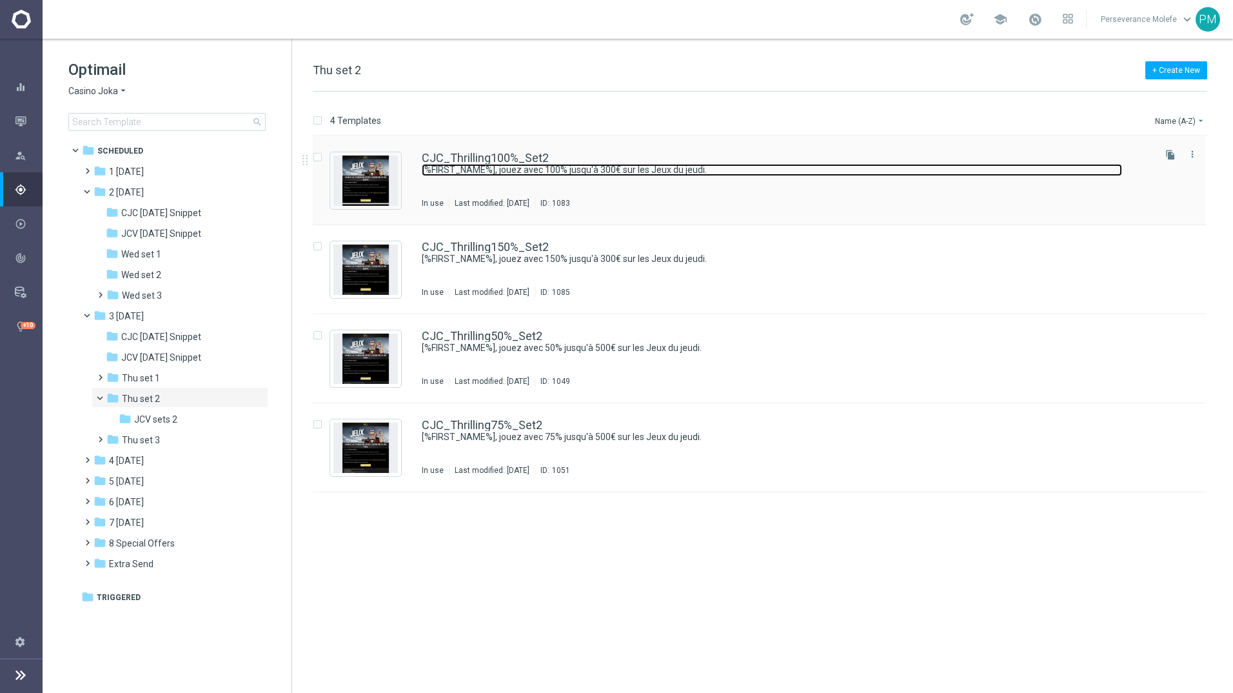
click at [464, 164] on link "[%FIRST_NAME%], jouez avec 100% jusqu'à 300€ sur les Jeux du jeudi." at bounding box center [772, 170] width 701 height 12
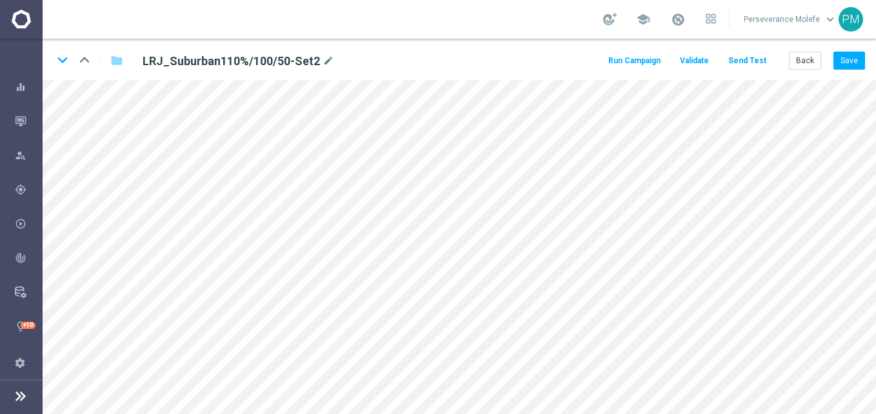
click at [385, 18] on div "school Perseverance Molefe keyboard_arrow_down PM" at bounding box center [459, 19] width 833 height 39
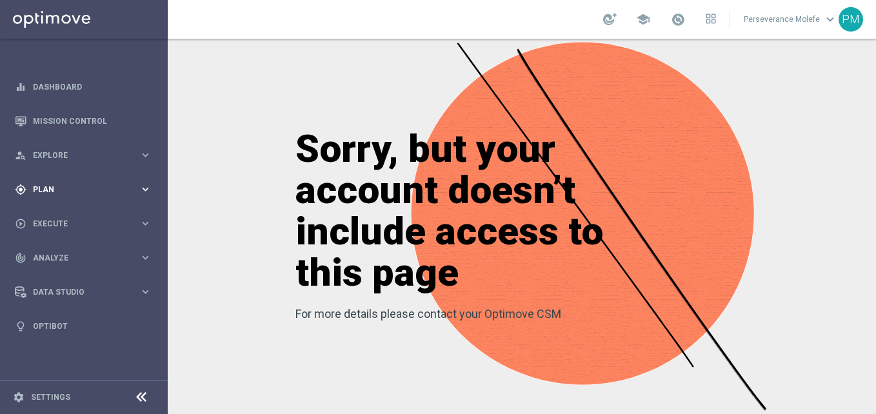
click at [61, 181] on div "gps_fixed Plan keyboard_arrow_right" at bounding box center [83, 189] width 166 height 34
click at [56, 256] on span "Templates" at bounding box center [80, 255] width 92 height 8
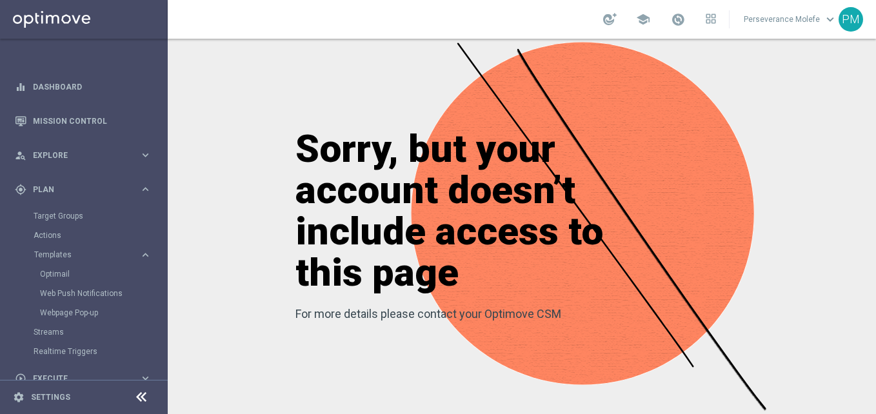
click at [60, 279] on div "Optimail" at bounding box center [103, 273] width 126 height 19
click at [61, 273] on link "Optimail" at bounding box center [87, 274] width 94 height 10
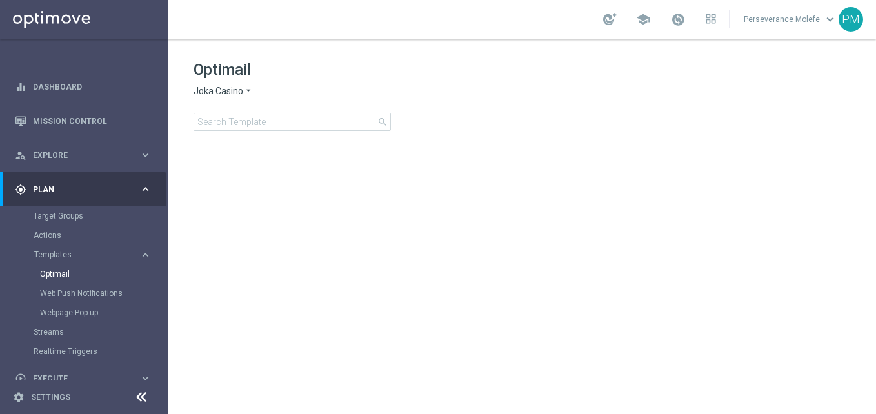
click at [230, 93] on span "Joka Casino" at bounding box center [219, 91] width 50 height 12
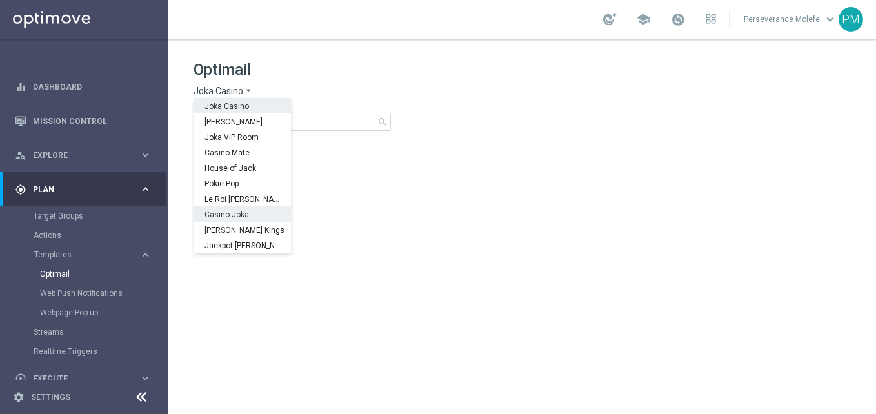
click at [0, 0] on span "Casino Joka" at bounding box center [0, 0] width 0 height 0
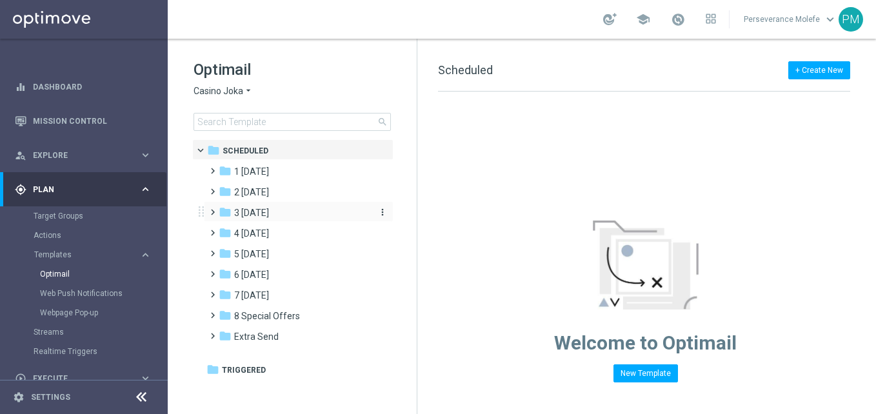
click at [268, 209] on span "3 [DATE]" at bounding box center [251, 213] width 35 height 12
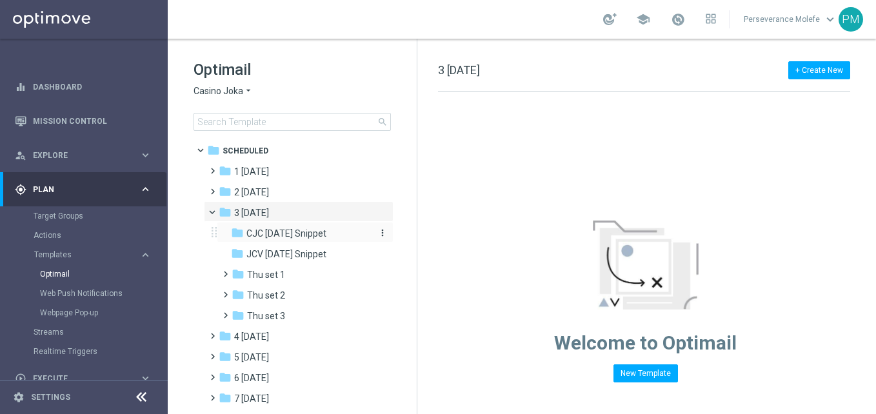
click at [297, 238] on span "CJC [DATE] Snippet" at bounding box center [286, 234] width 80 height 12
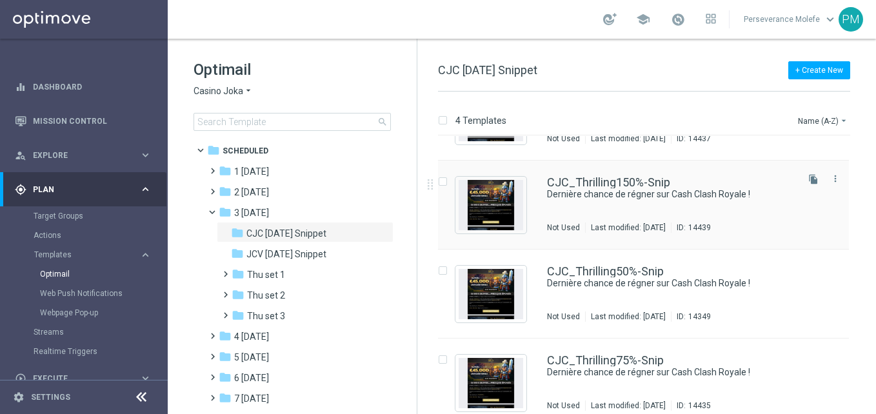
scroll to position [78, 0]
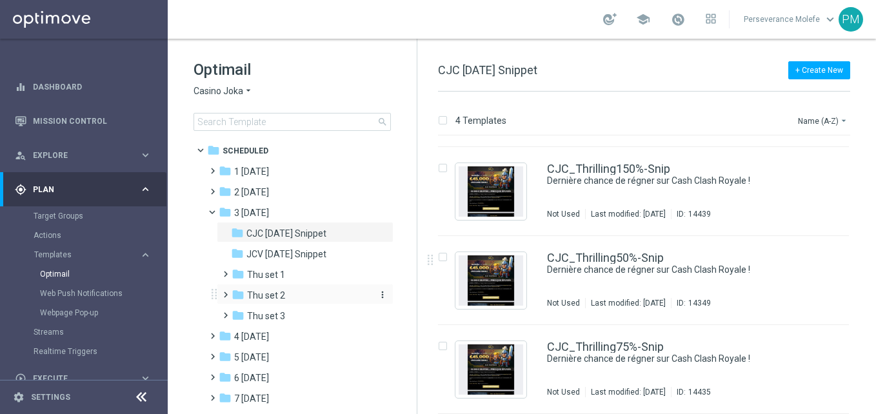
click at [275, 297] on span "Thu set 2" at bounding box center [266, 296] width 38 height 12
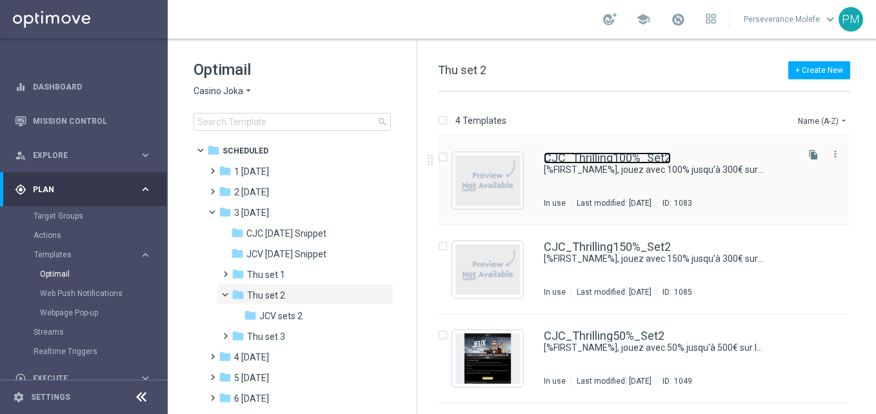
click at [592, 154] on link "CJC_Thrilling100%_Set2" at bounding box center [607, 158] width 127 height 12
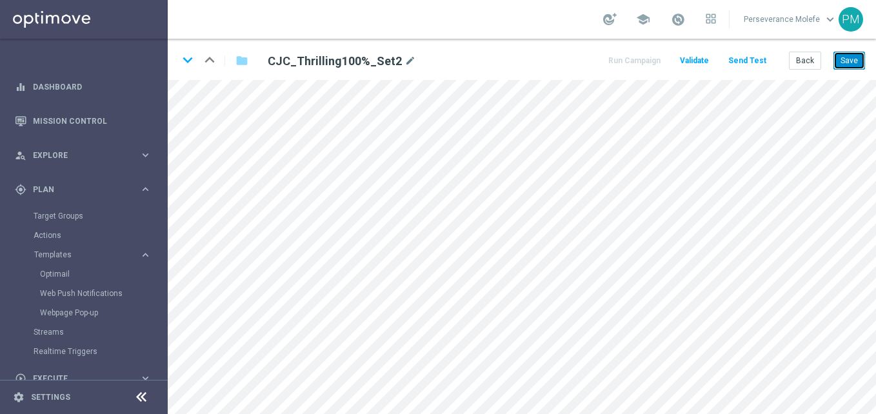
click at [847, 62] on button "Save" at bounding box center [849, 61] width 32 height 18
click at [801, 65] on button "Back" at bounding box center [805, 61] width 32 height 18
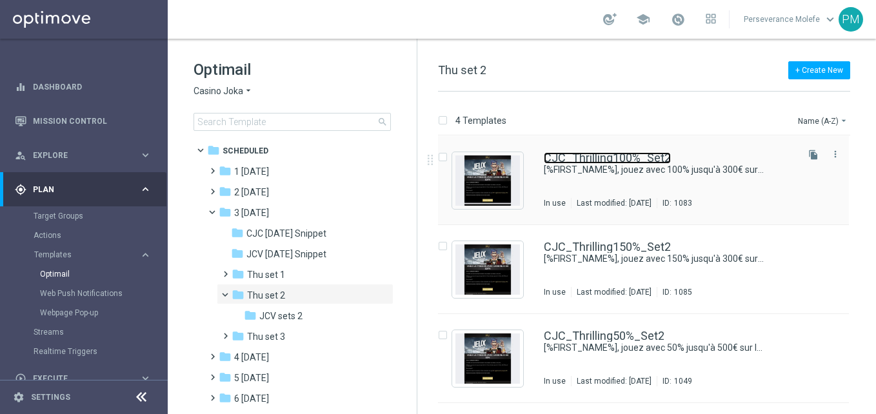
click at [611, 159] on link "CJC_Thrilling100%_Set2" at bounding box center [607, 158] width 127 height 12
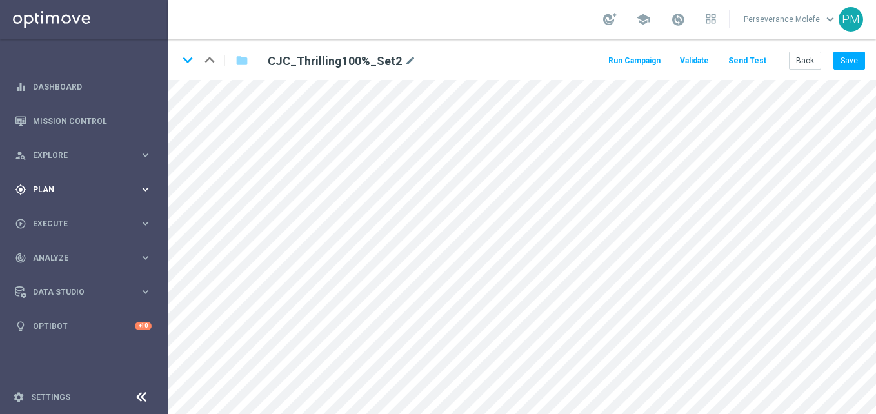
click at [48, 195] on div "gps_fixed Plan keyboard_arrow_right" at bounding box center [83, 189] width 166 height 34
click at [63, 258] on span "Templates" at bounding box center [80, 255] width 92 height 8
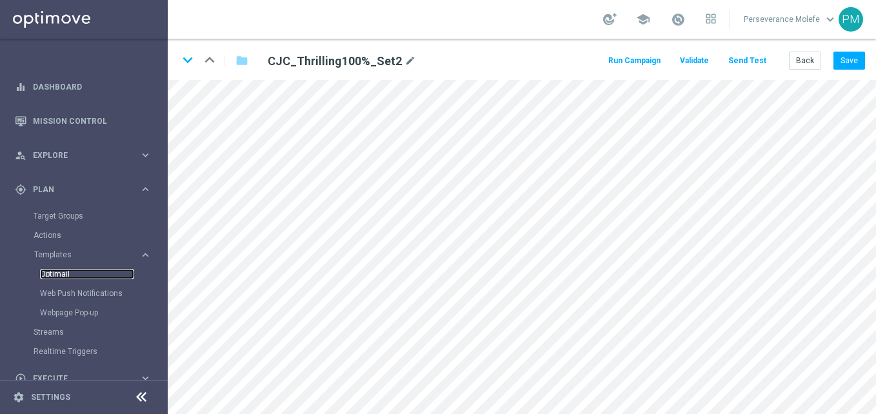
click at [58, 277] on link "Optimail" at bounding box center [87, 274] width 94 height 10
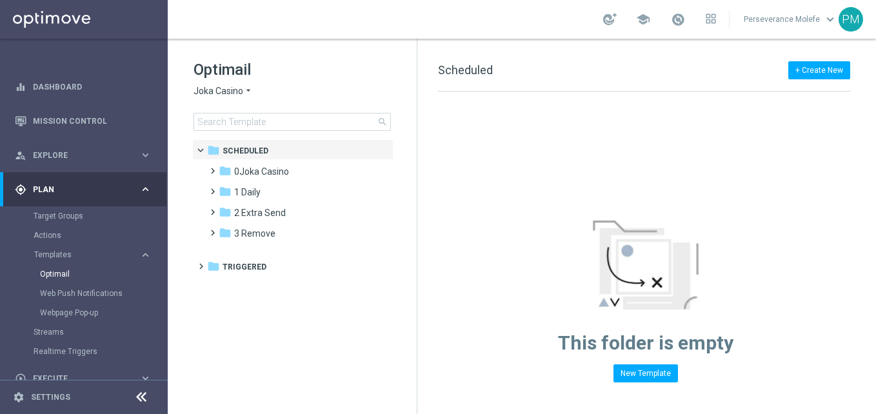
click at [227, 94] on span "Joka Casino" at bounding box center [219, 91] width 50 height 12
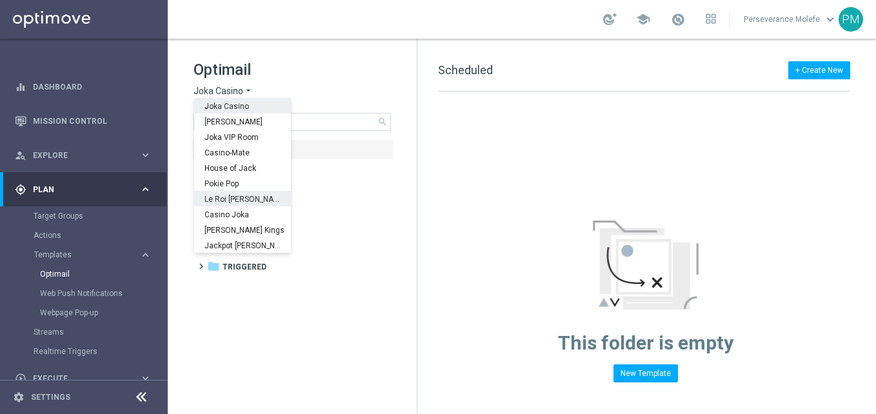
click at [0, 0] on span "Le Roi [PERSON_NAME]" at bounding box center [0, 0] width 0 height 0
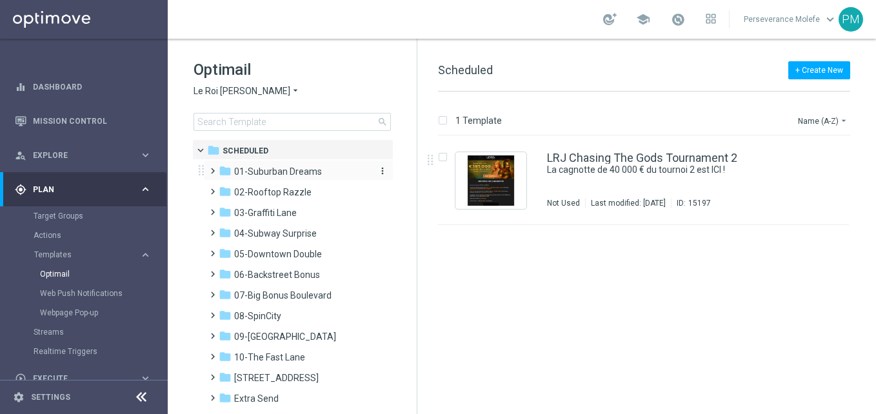
click at [286, 168] on span "01-Suburban Dreams" at bounding box center [278, 172] width 88 height 12
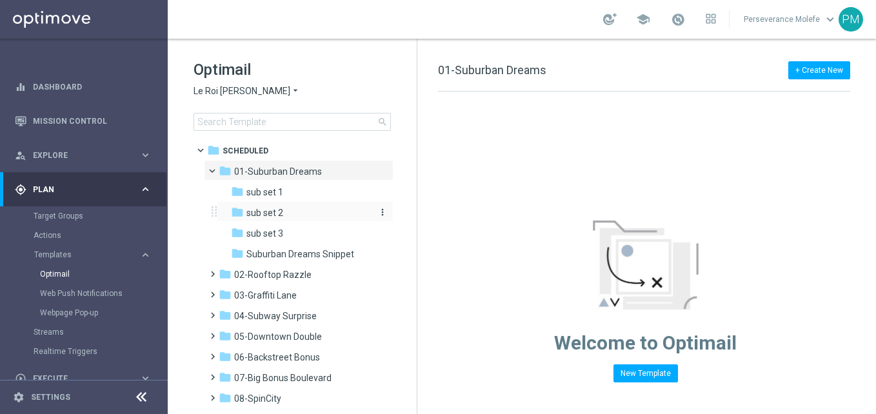
click at [292, 216] on div "folder sub set 2" at bounding box center [299, 213] width 137 height 15
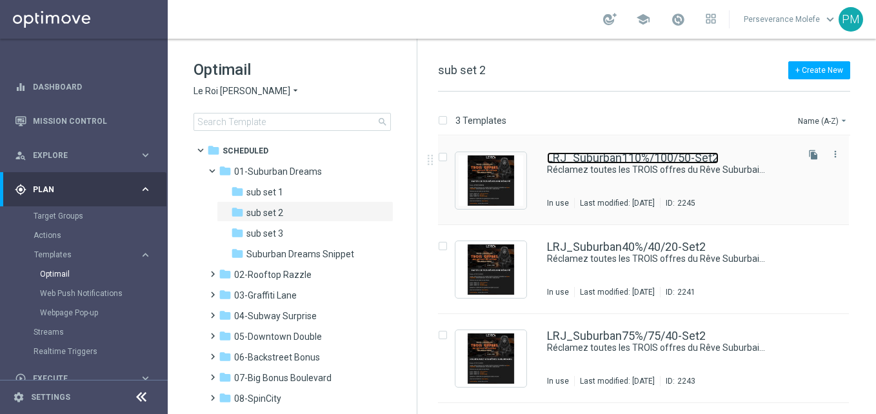
click at [572, 163] on link "LRJ_Suburban110%/100/50-Set2" at bounding box center [633, 158] width 172 height 12
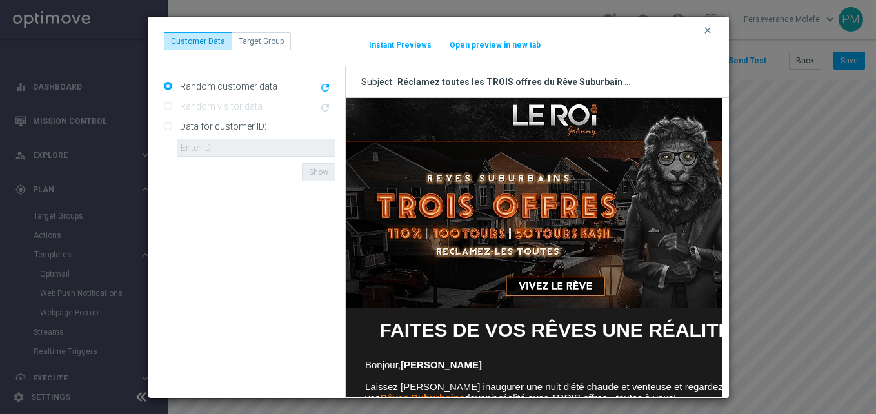
click at [493, 48] on button "Open preview in new tab" at bounding box center [495, 45] width 92 height 10
click at [706, 32] on icon "clear" at bounding box center [708, 30] width 10 height 10
click at [499, 43] on button "Open preview in new tab" at bounding box center [495, 45] width 92 height 10
click at [705, 32] on icon "clear" at bounding box center [708, 30] width 10 height 10
click at [472, 43] on button "Open preview in new tab" at bounding box center [495, 45] width 92 height 10
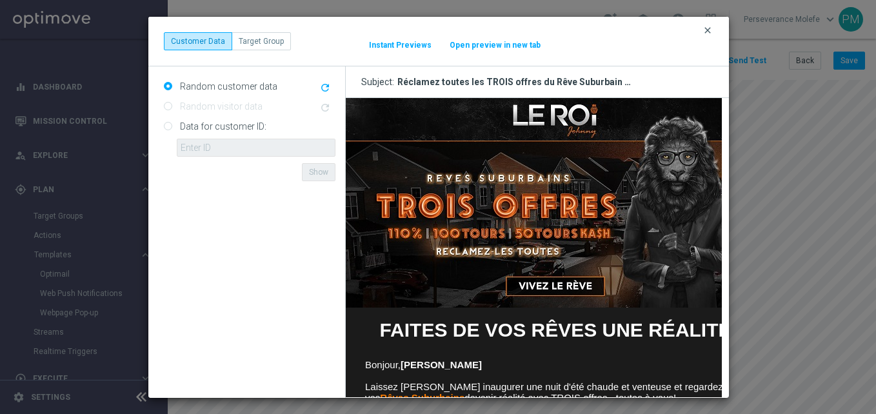
click at [708, 28] on icon "clear" at bounding box center [708, 30] width 10 height 10
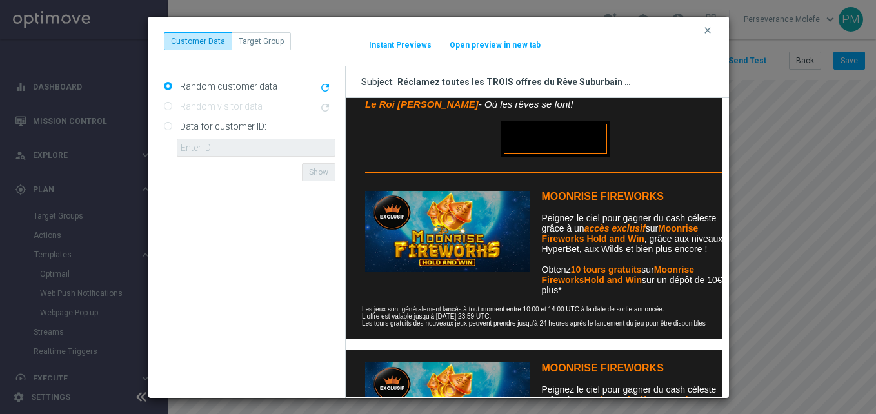
scroll to position [372, 0]
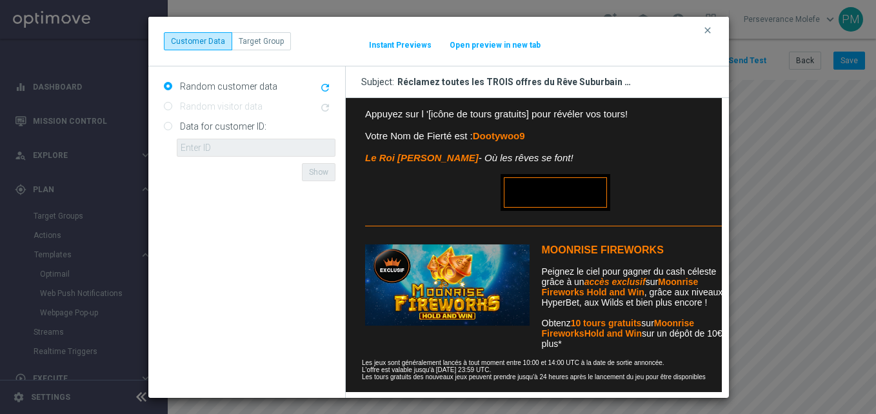
click at [461, 44] on button "Open preview in new tab" at bounding box center [495, 45] width 92 height 10
click at [708, 26] on icon "clear" at bounding box center [708, 30] width 10 height 10
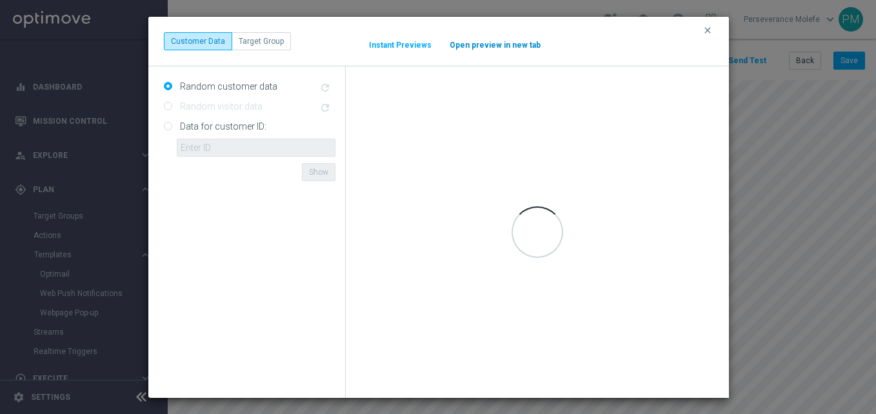
scroll to position [0, 0]
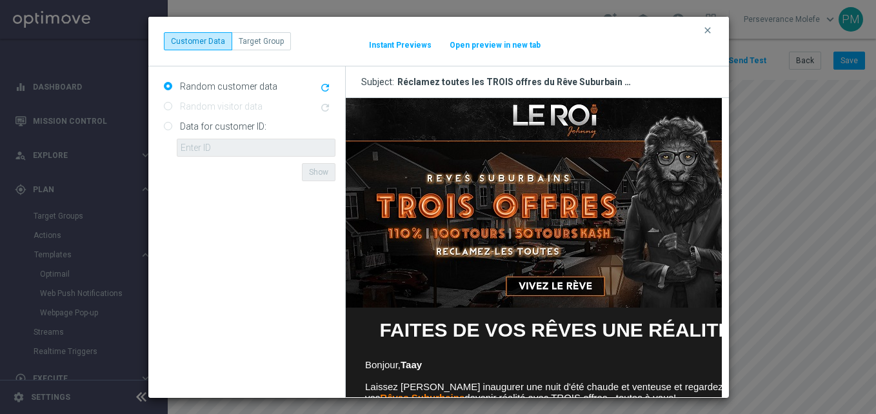
click at [497, 48] on button "Open preview in new tab" at bounding box center [495, 45] width 92 height 10
click at [708, 30] on icon "clear" at bounding box center [708, 30] width 10 height 10
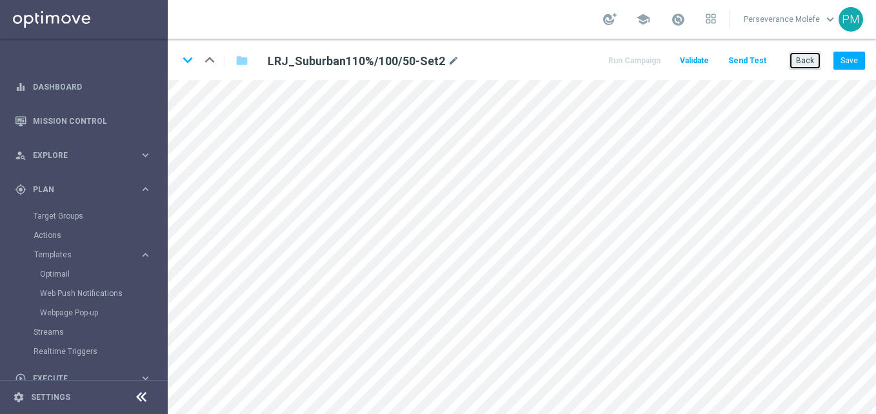
click at [817, 66] on button "Back" at bounding box center [805, 61] width 32 height 18
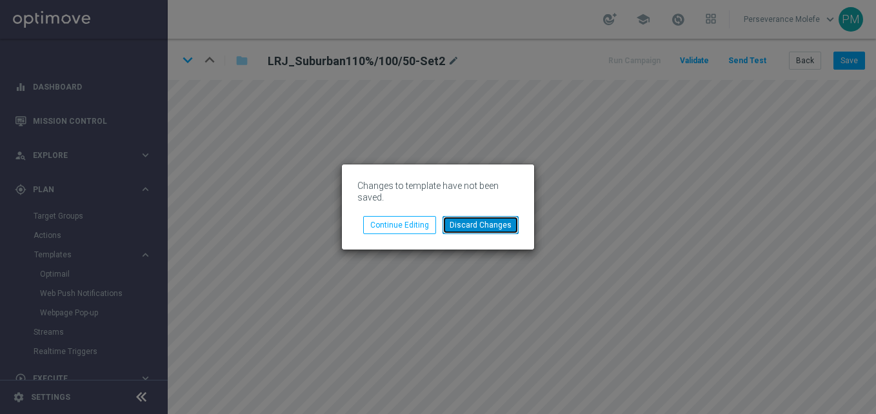
click at [479, 220] on button "Discard Changes" at bounding box center [481, 225] width 76 height 18
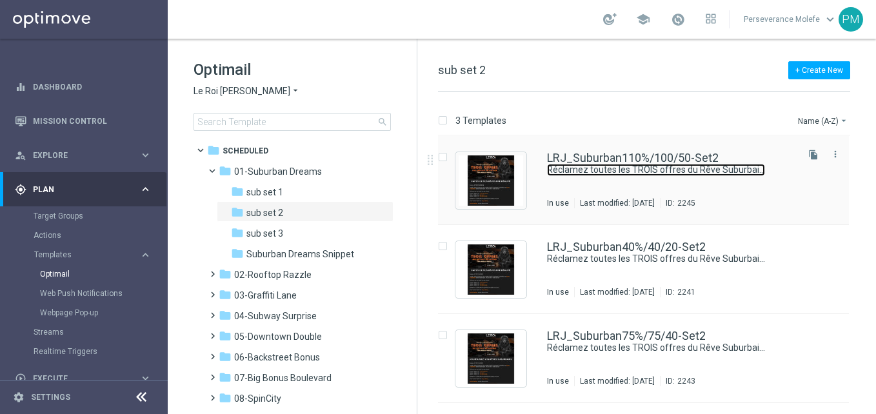
click at [556, 166] on link "Réclamez toutes les TROIS offres du Rêve Suburbain …" at bounding box center [656, 170] width 218 height 12
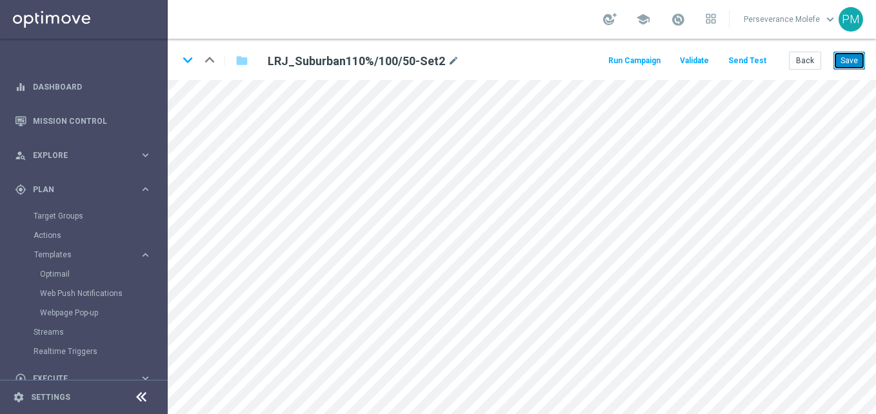
click at [859, 66] on button "Save" at bounding box center [849, 61] width 32 height 18
click at [811, 46] on div "keyboard_arrow_down keyboard_arrow_up folder LRJ_Suburban110%/100/50-Set2 mode_…" at bounding box center [522, 59] width 708 height 41
click at [805, 59] on button "Back" at bounding box center [805, 61] width 32 height 18
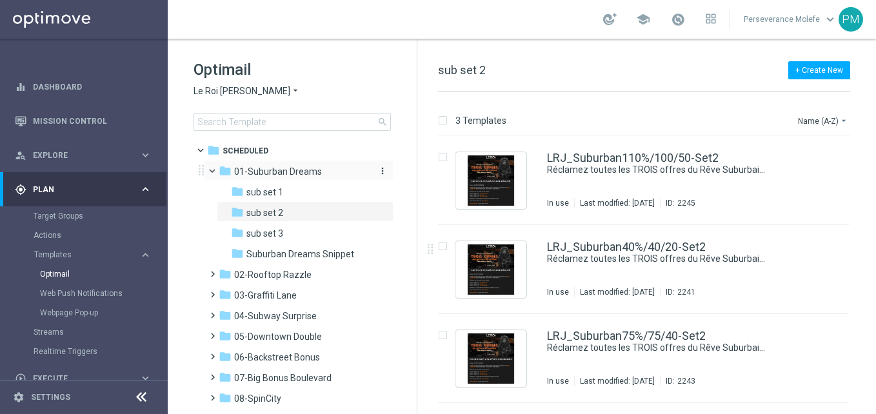
click at [289, 174] on span "01-Suburban Dreams" at bounding box center [278, 172] width 88 height 12
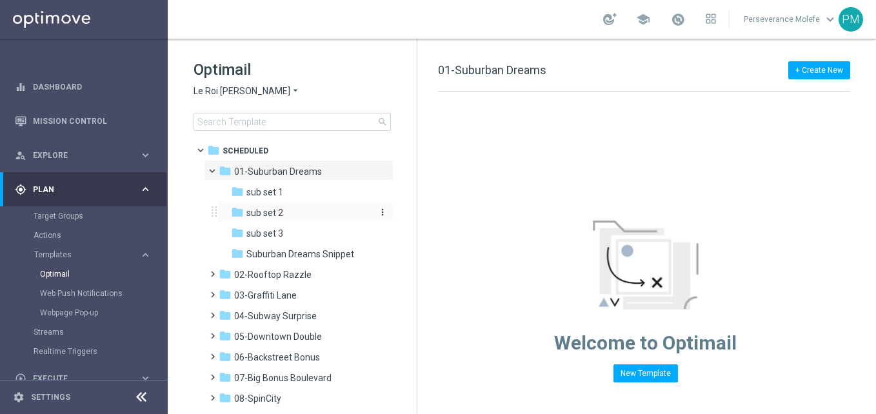
click at [287, 214] on div "folder sub set 2" at bounding box center [299, 213] width 137 height 15
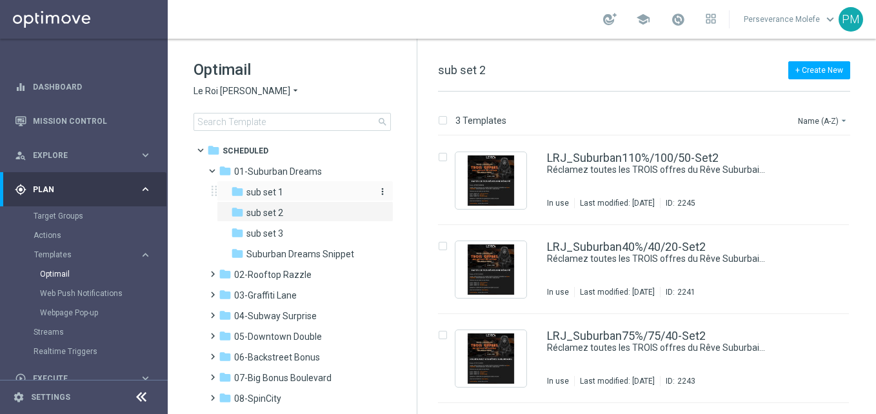
click at [283, 193] on div "folder sub set 1" at bounding box center [299, 192] width 137 height 15
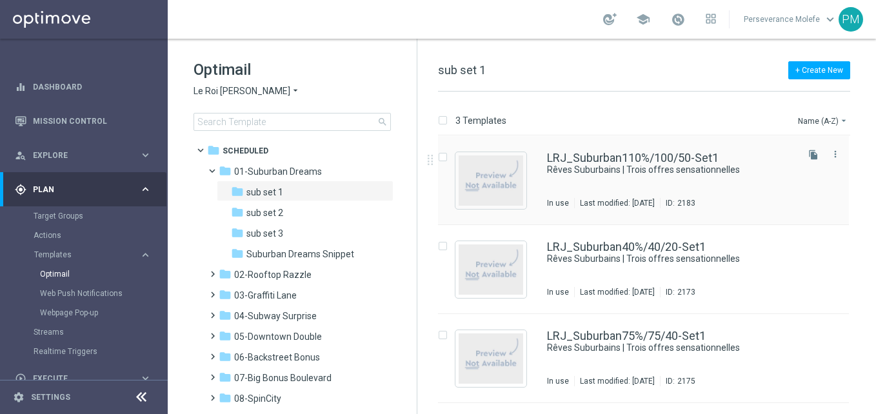
click at [635, 146] on div "LRJ_Suburban110%/100/50-Set1 Rêves Suburbains | Trois offres sensationnelles In…" at bounding box center [643, 180] width 411 height 89
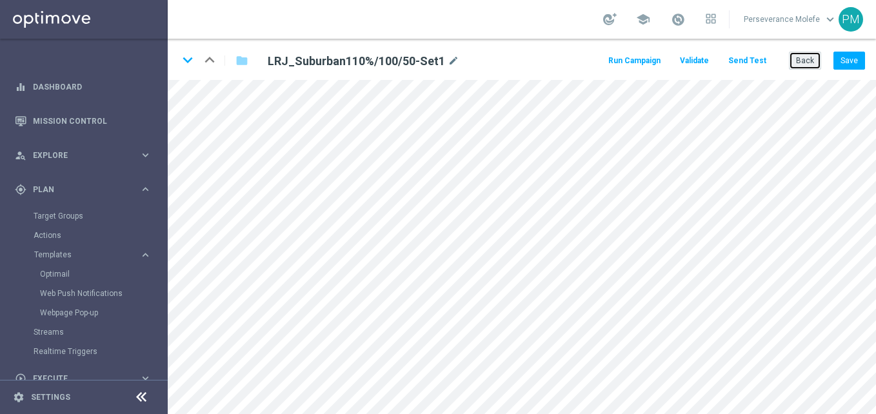
click at [806, 61] on button "Back" at bounding box center [805, 61] width 32 height 18
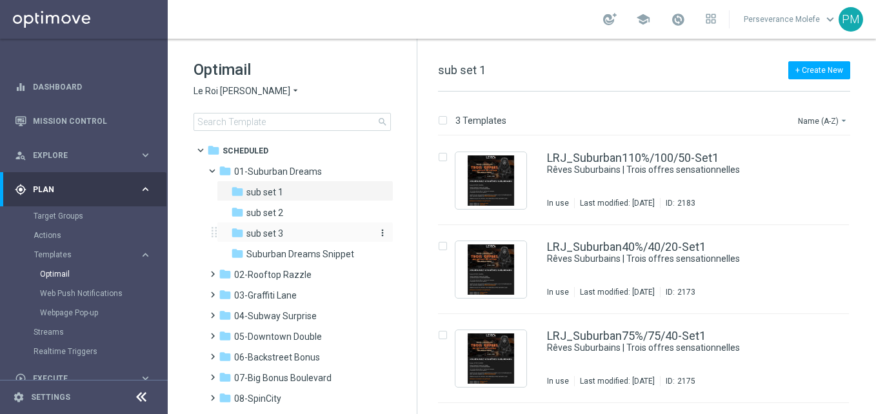
click at [304, 233] on div "folder sub set 3" at bounding box center [299, 233] width 137 height 15
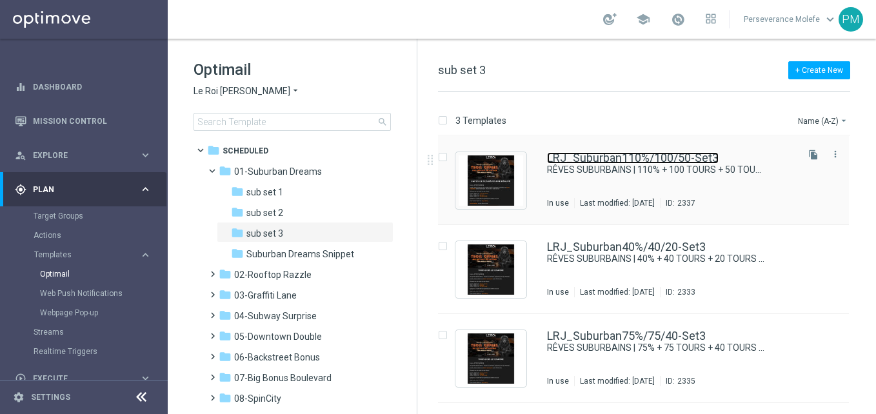
click at [633, 159] on link "LRJ_Suburban110%/100/50-Set3" at bounding box center [633, 158] width 172 height 12
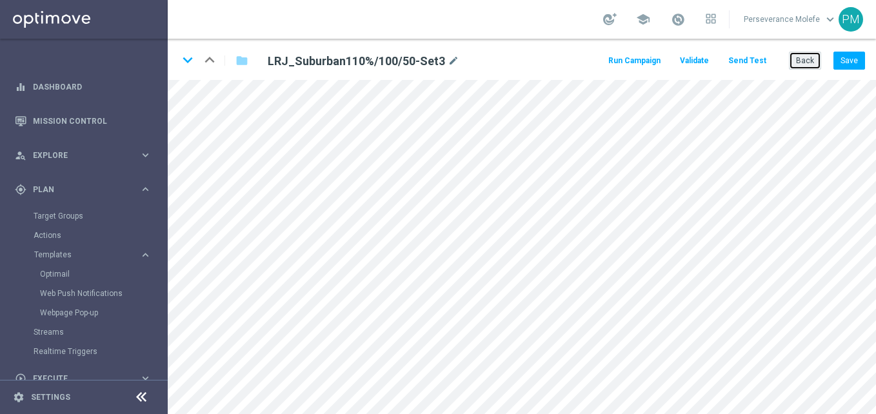
click at [821, 62] on button "Back" at bounding box center [805, 61] width 32 height 18
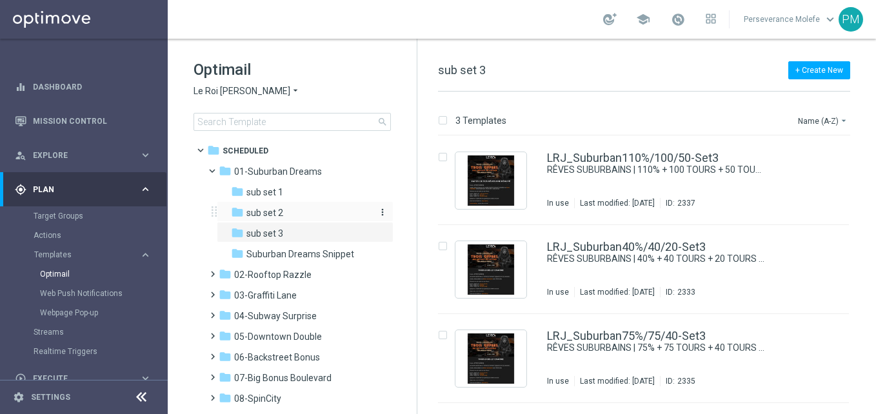
click at [278, 213] on span "sub set 2" at bounding box center [264, 213] width 37 height 12
click at [571, 151] on div "LRJ_Suburban110%/100/50-Set2 Réclamez toutes les TROIS offres du Rêve Suburbain…" at bounding box center [643, 180] width 411 height 89
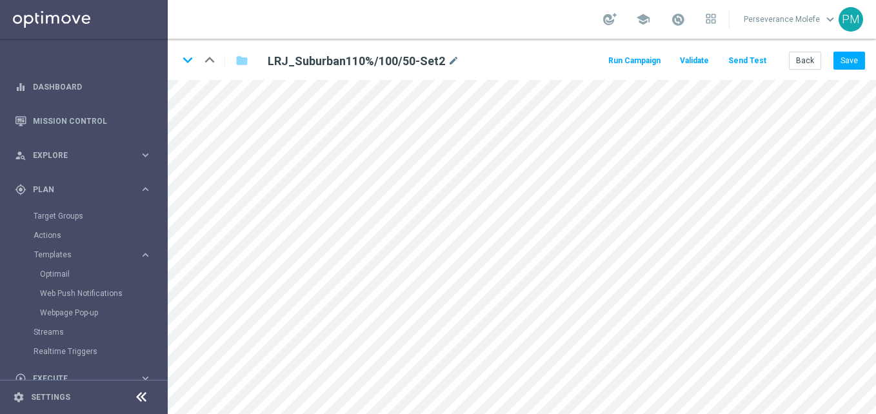
click at [142, 400] on icon at bounding box center [141, 397] width 15 height 15
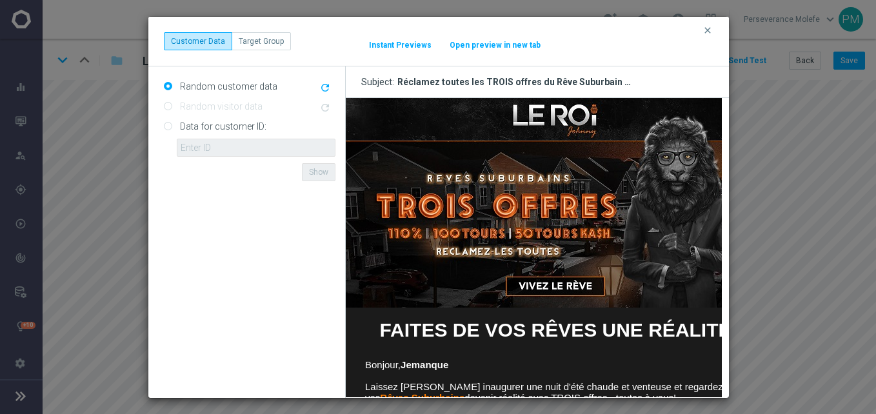
click at [490, 46] on button "Open preview in new tab" at bounding box center [495, 45] width 92 height 10
click at [706, 25] on icon "clear" at bounding box center [708, 30] width 10 height 10
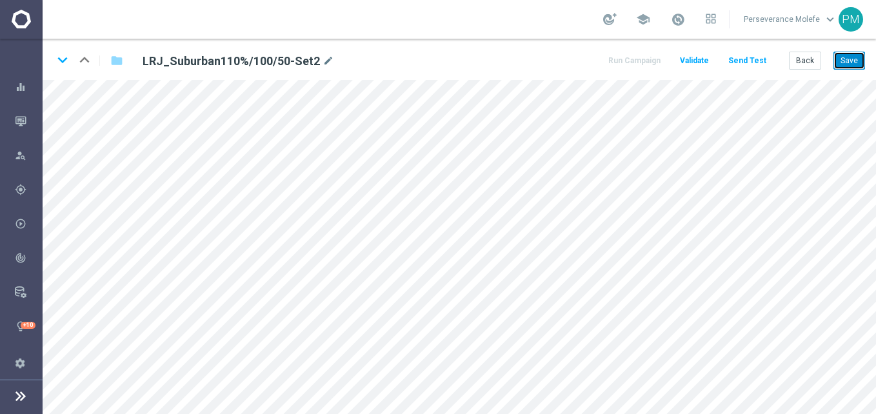
click at [850, 55] on button "Save" at bounding box center [849, 61] width 32 height 18
click at [819, 67] on button "Back" at bounding box center [805, 61] width 32 height 18
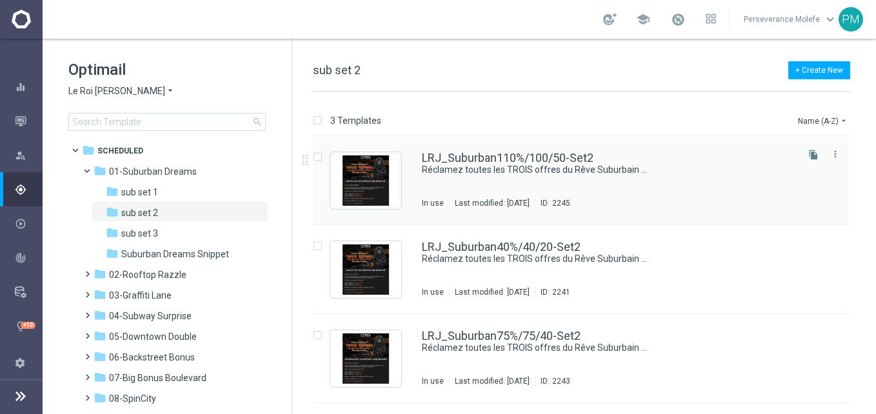
click at [463, 144] on div "LRJ_Suburban110%/100/50-Set2 Réclamez toutes les TROIS offres du Rêve Suburbain…" at bounding box center [581, 180] width 536 height 89
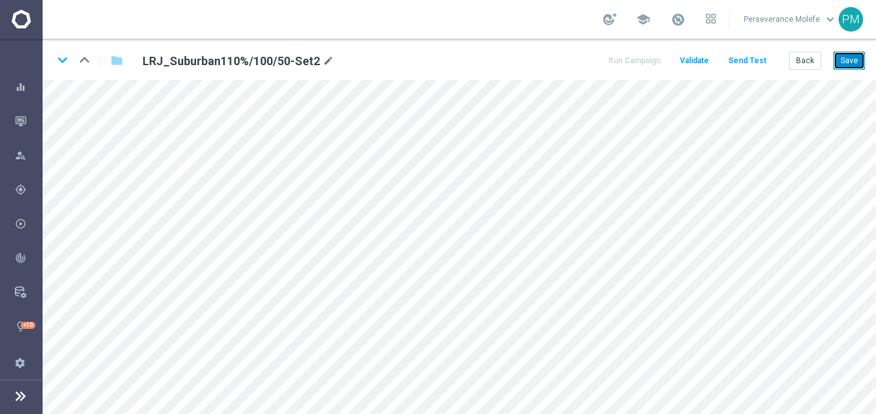
click at [859, 63] on button "Save" at bounding box center [849, 61] width 32 height 18
click at [845, 65] on button "Save" at bounding box center [849, 61] width 32 height 18
click at [808, 66] on button "Back" at bounding box center [805, 61] width 32 height 18
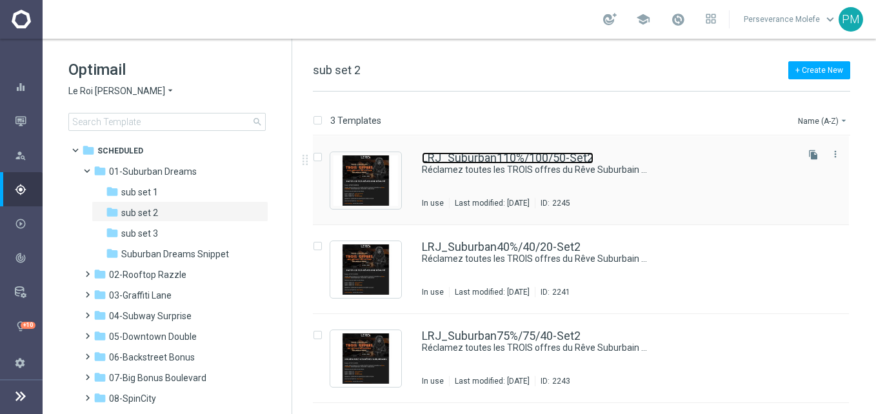
click at [484, 161] on link "LRJ_Suburban110%/100/50-Set2" at bounding box center [508, 158] width 172 height 12
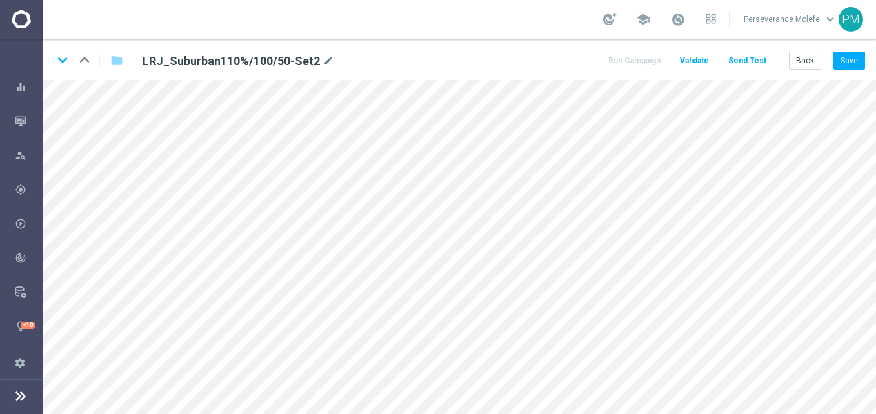
click at [844, 49] on div "keyboard_arrow_down keyboard_arrow_up folder LRJ_Suburban110%/100/50-Set2 mode_…" at bounding box center [459, 59] width 833 height 41
click at [849, 57] on button "Save" at bounding box center [849, 61] width 32 height 18
click at [852, 57] on button "Save" at bounding box center [849, 61] width 32 height 18
click at [813, 64] on button "Back" at bounding box center [805, 61] width 32 height 18
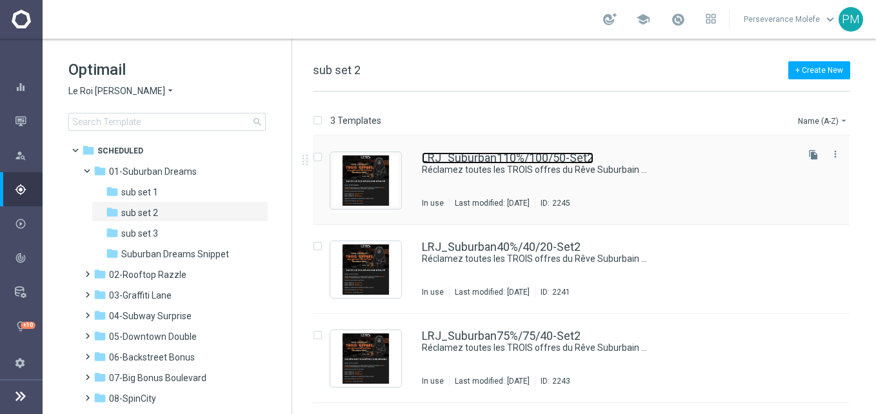
click at [464, 162] on link "LRJ_Suburban110%/100/50-Set2" at bounding box center [508, 158] width 172 height 12
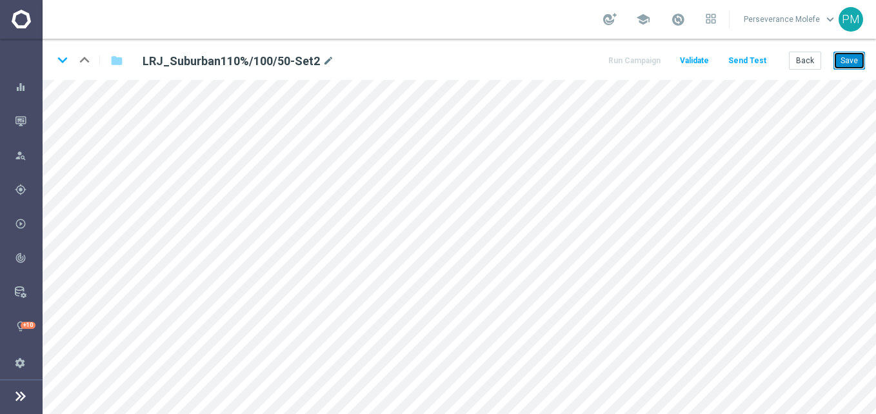
click at [848, 52] on button "Save" at bounding box center [849, 61] width 32 height 18
click at [840, 37] on div "school Perseverance Molefe keyboard_arrow_down PM" at bounding box center [459, 19] width 833 height 39
click at [851, 62] on button "Save" at bounding box center [849, 61] width 32 height 18
click at [812, 63] on button "Back" at bounding box center [805, 61] width 32 height 18
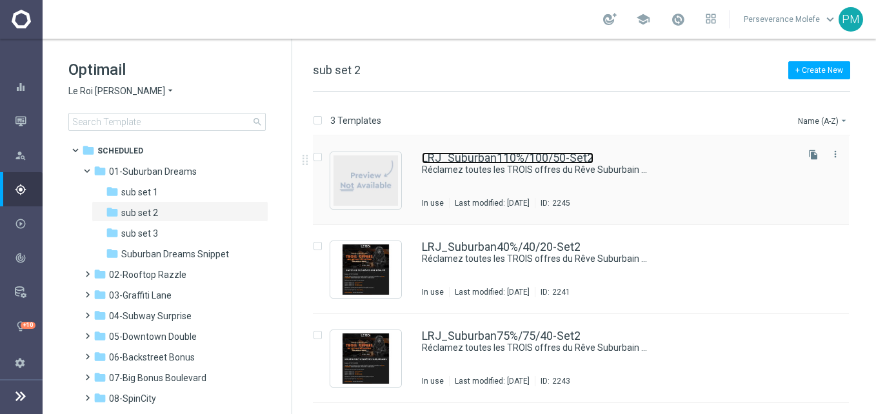
click at [492, 157] on link "LRJ_Suburban110%/100/50-Set2" at bounding box center [508, 158] width 172 height 12
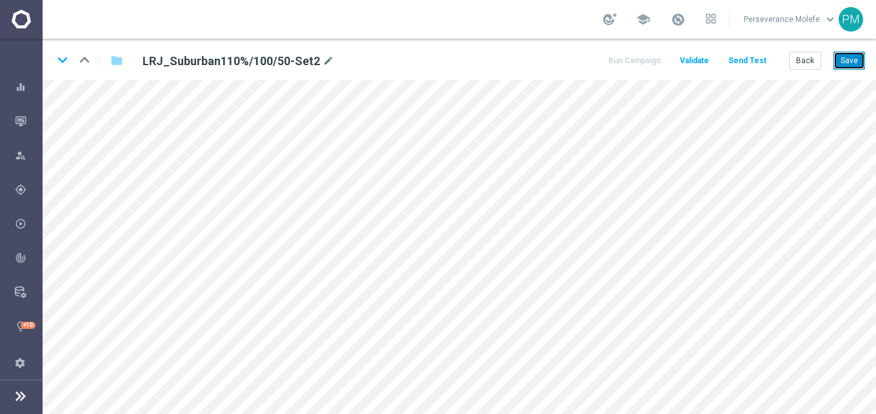
click at [853, 64] on button "Save" at bounding box center [849, 61] width 32 height 18
click at [855, 63] on button "Save" at bounding box center [849, 61] width 32 height 18
click at [857, 66] on button "Save" at bounding box center [849, 61] width 32 height 18
click at [801, 57] on button "Back" at bounding box center [805, 61] width 32 height 18
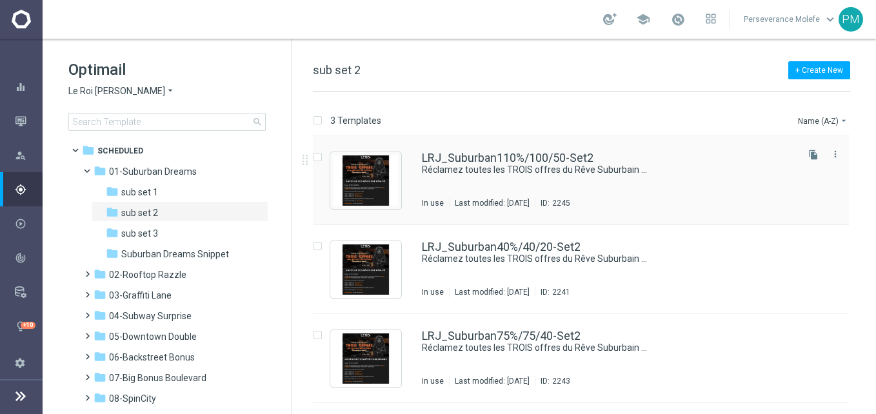
click at [474, 147] on div "LRJ_Suburban110%/100/50-Set2 Réclamez toutes les TROIS offres du Rêve Suburbain…" at bounding box center [581, 180] width 536 height 89
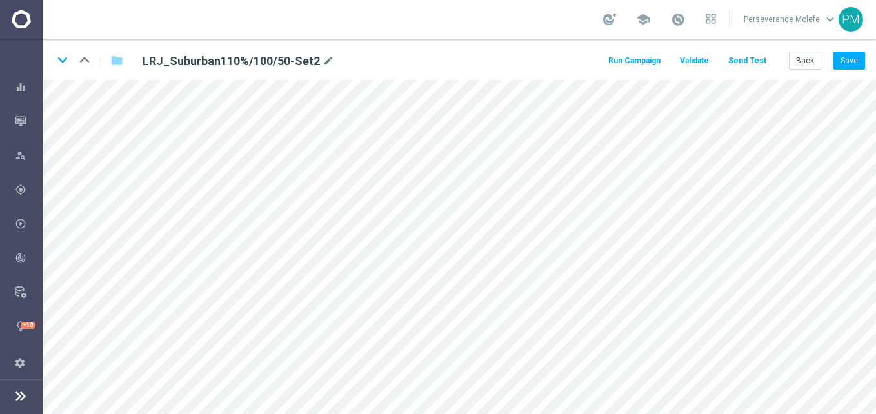
click at [750, 65] on button "Send Test" at bounding box center [747, 60] width 42 height 17
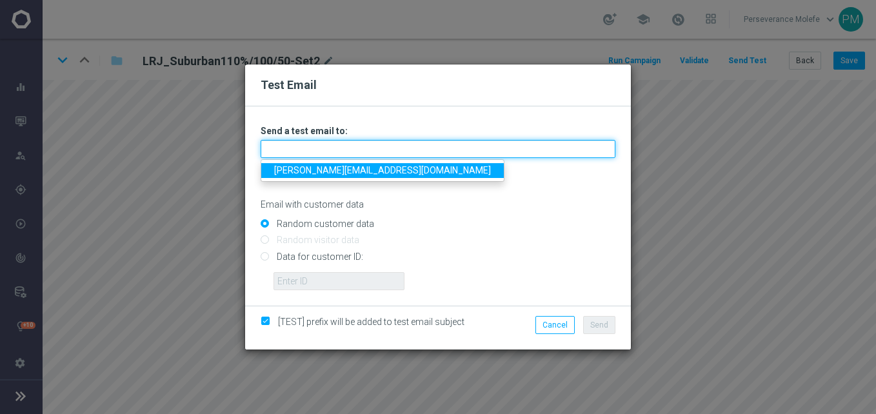
click at [435, 159] on div "Unable to send test email. If this problem persists, contact your CSM for assis…" at bounding box center [438, 207] width 355 height 165
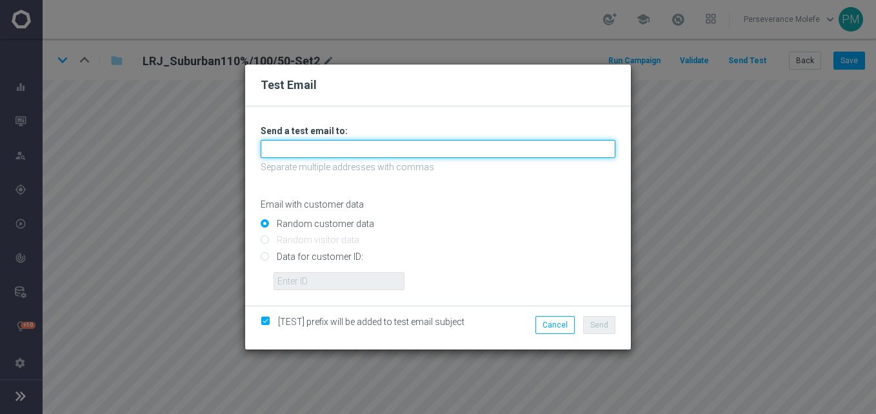
click at [366, 157] on input "text" at bounding box center [438, 149] width 355 height 18
click at [361, 155] on input "text" at bounding box center [438, 149] width 355 height 18
click at [310, 154] on input "text" at bounding box center [438, 149] width 355 height 18
click at [394, 142] on input "text" at bounding box center [438, 149] width 355 height 18
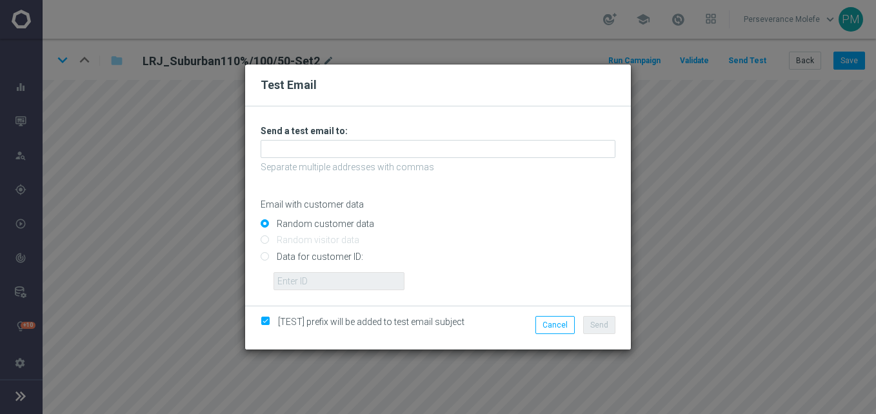
click at [677, 118] on div "Test Email Unable to send test email. If this problem persists, contact your CS…" at bounding box center [438, 207] width 876 height 414
click at [547, 321] on button "Cancel" at bounding box center [554, 325] width 39 height 18
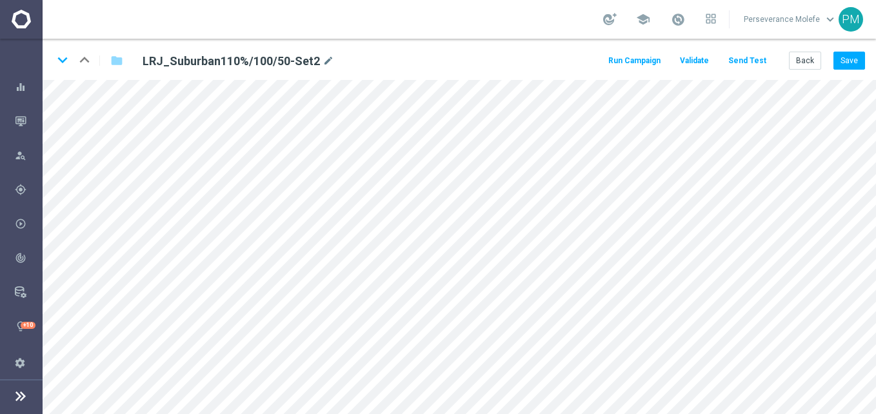
click at [753, 65] on button "Send Test" at bounding box center [747, 60] width 42 height 17
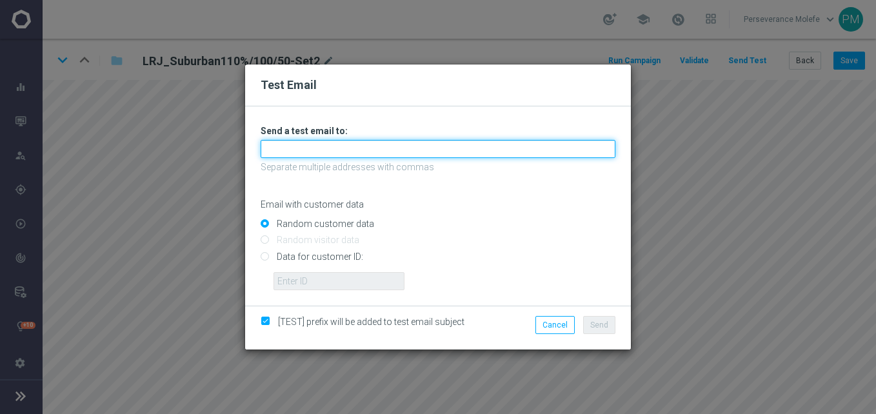
click at [335, 155] on input "text" at bounding box center [438, 149] width 355 height 18
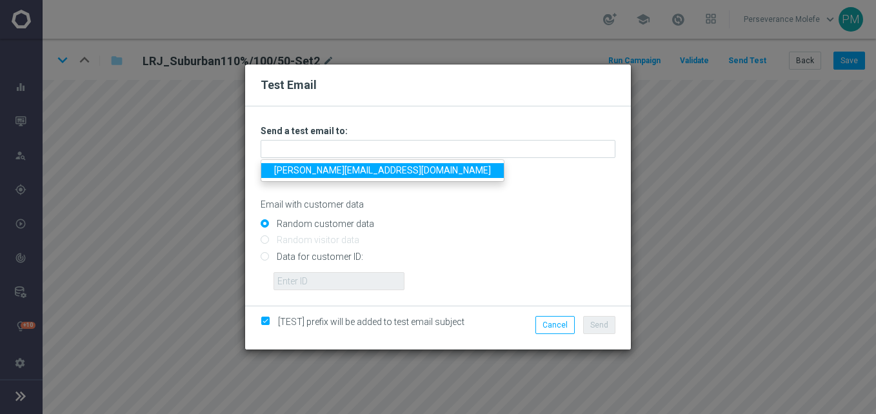
click at [328, 171] on link "Madeleine@viva-vision.net" at bounding box center [382, 170] width 243 height 15
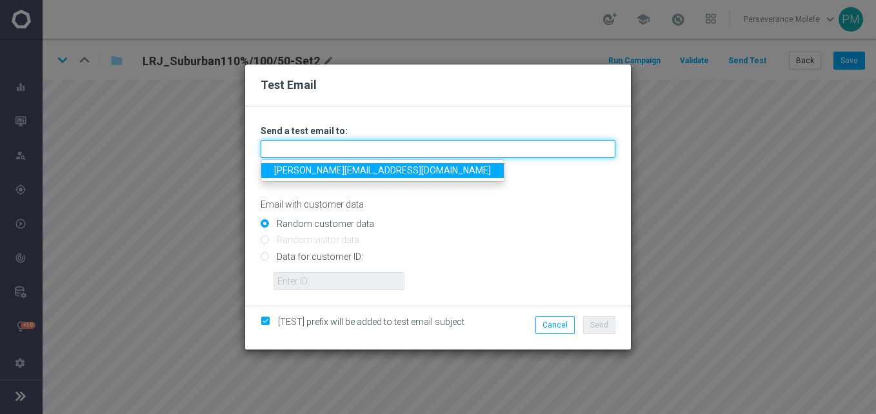
type input "Madeleine@viva-vision.net"
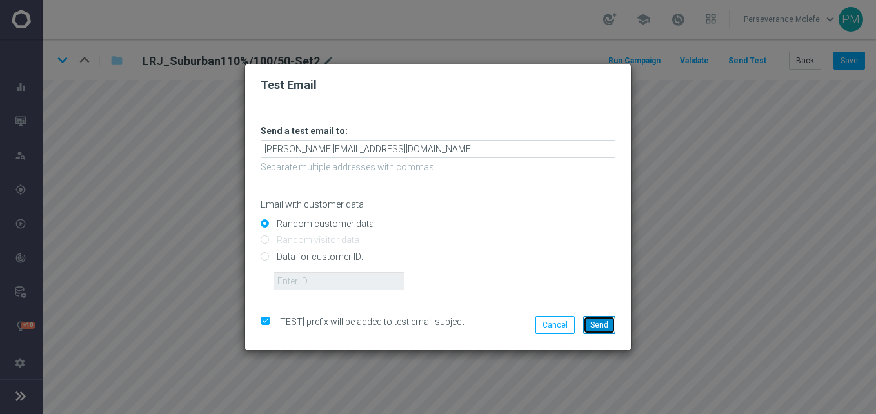
click at [589, 329] on button "Send" at bounding box center [599, 325] width 32 height 18
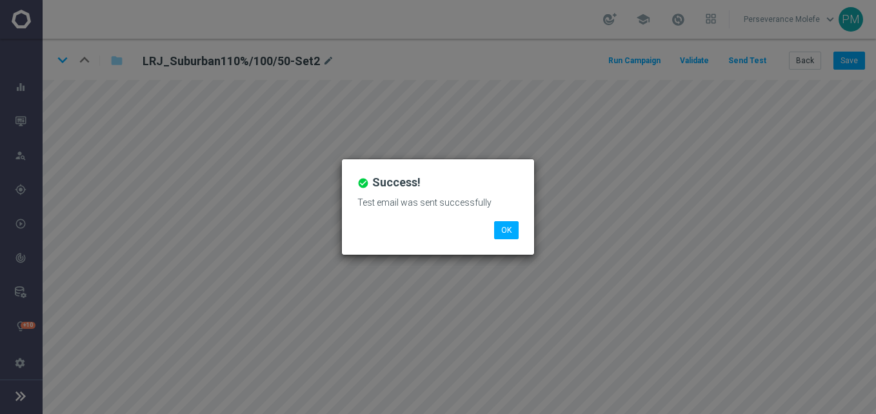
click at [498, 220] on div "Test email was sent successfully" at bounding box center [438, 208] width 181 height 28
click at [506, 230] on button "OK" at bounding box center [506, 230] width 25 height 18
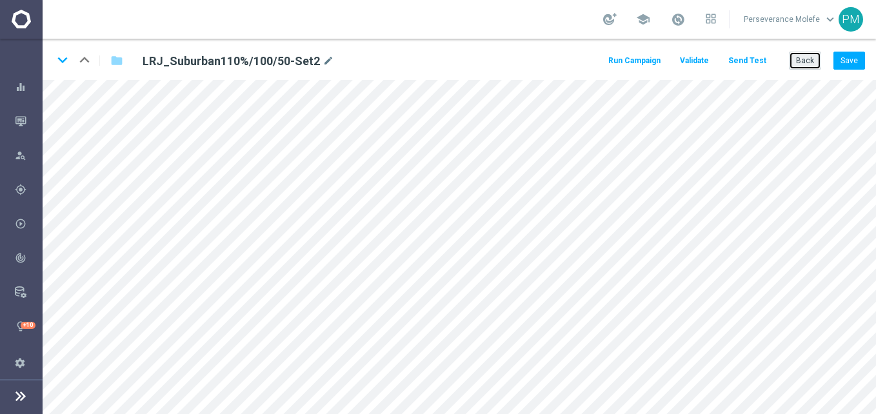
click at [801, 59] on button "Back" at bounding box center [805, 61] width 32 height 18
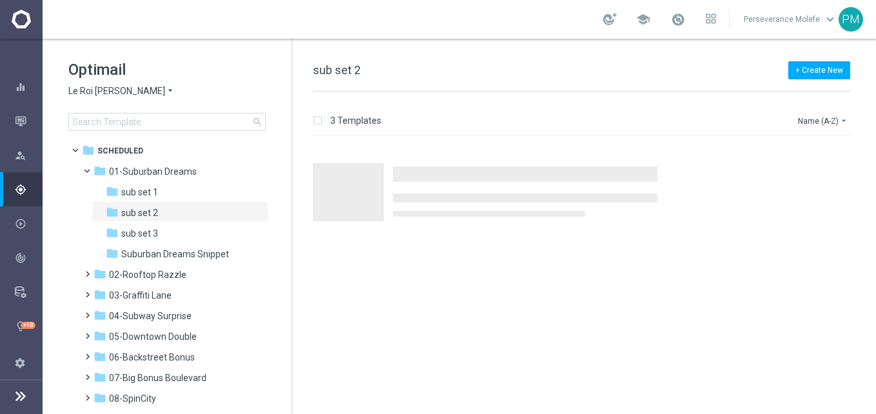
click at [113, 91] on span "Le Roi Johnny" at bounding box center [116, 91] width 97 height 12
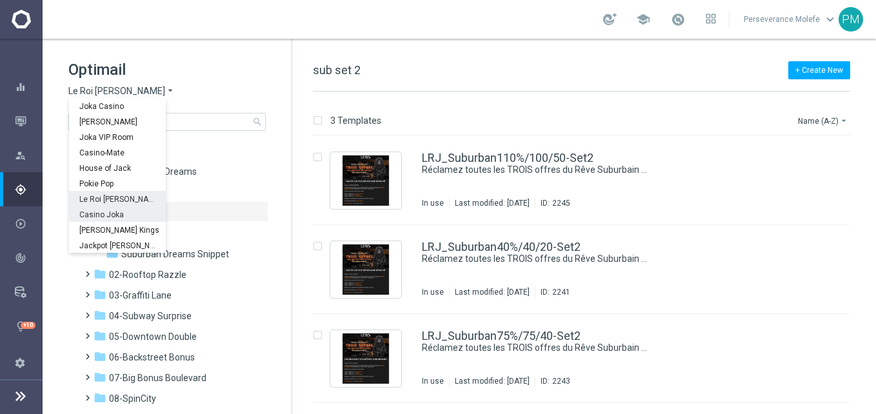
click at [0, 0] on span "Casino Joka" at bounding box center [0, 0] width 0 height 0
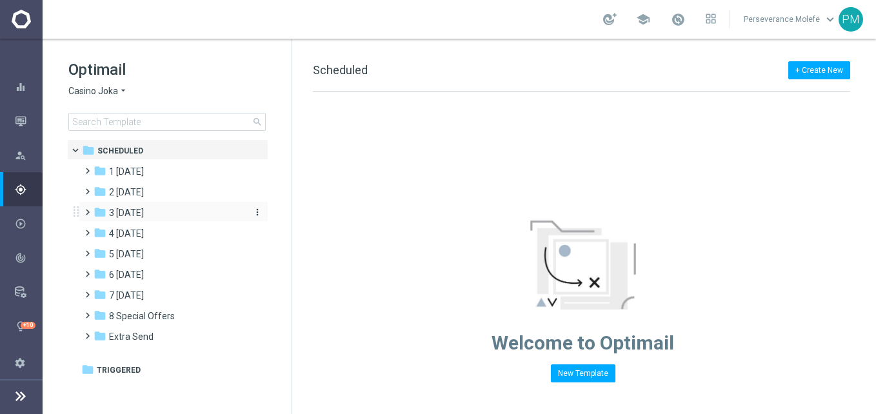
click at [147, 208] on div "folder 3 Thursday" at bounding box center [168, 213] width 148 height 15
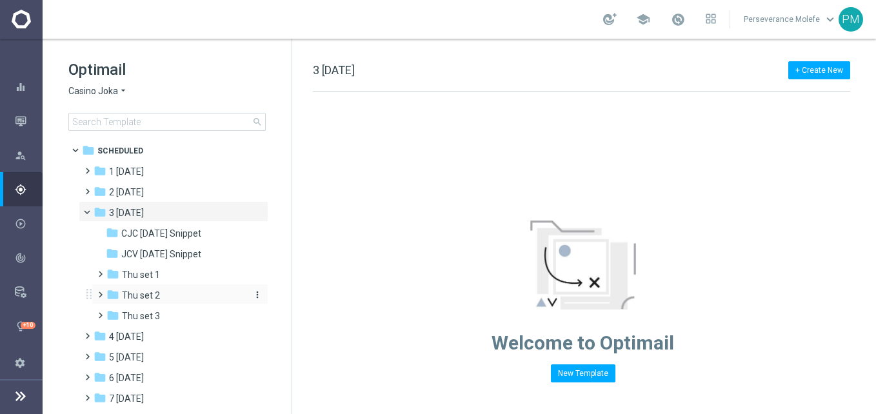
click at [161, 291] on div "folder Thu set 2" at bounding box center [174, 295] width 137 height 15
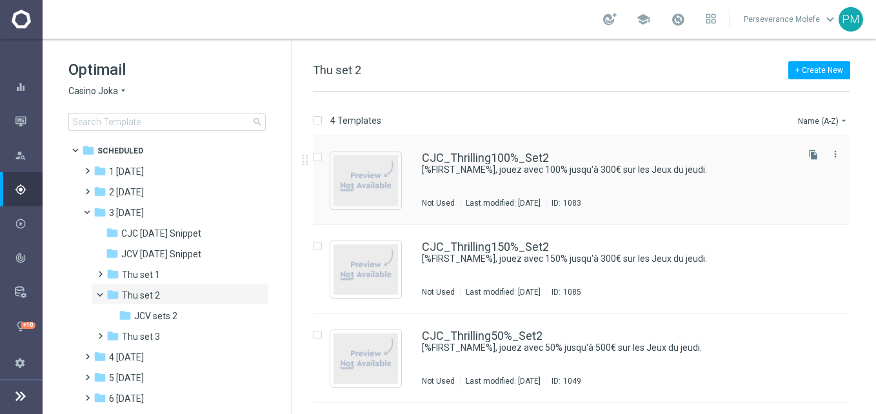
click at [480, 152] on div "CJC_Thrilling100%_Set2 [%FIRST_NAME%], jouez avec 100% jusqu'à 300€ sur les Jeu…" at bounding box center [581, 180] width 536 height 89
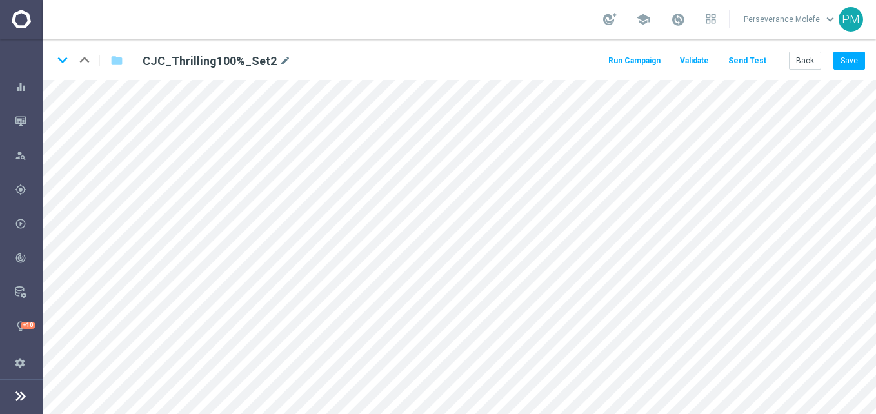
click at [742, 58] on button "Send Test" at bounding box center [747, 60] width 42 height 17
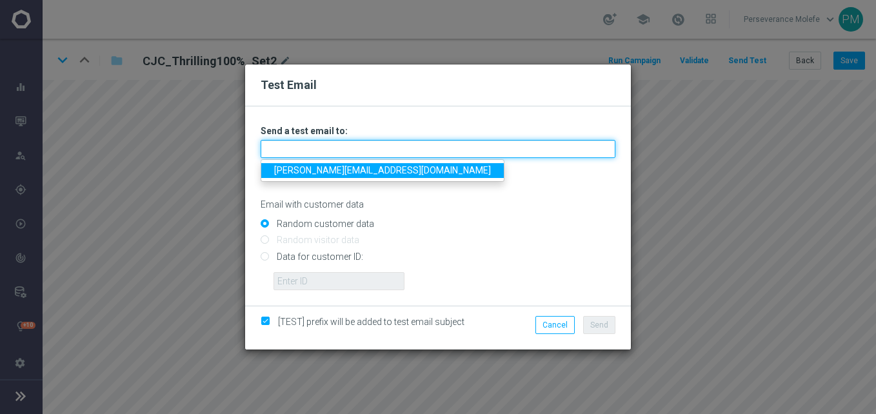
click at [417, 154] on input "text" at bounding box center [438, 149] width 355 height 18
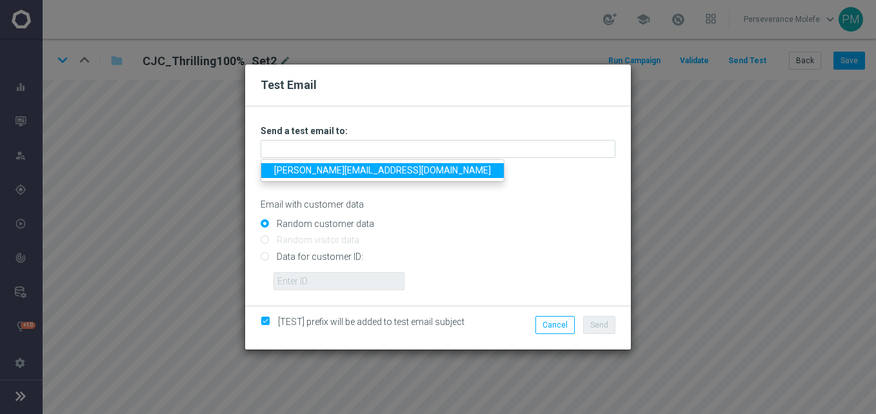
click at [340, 176] on link "Madeleine@viva-vision.net" at bounding box center [382, 170] width 243 height 15
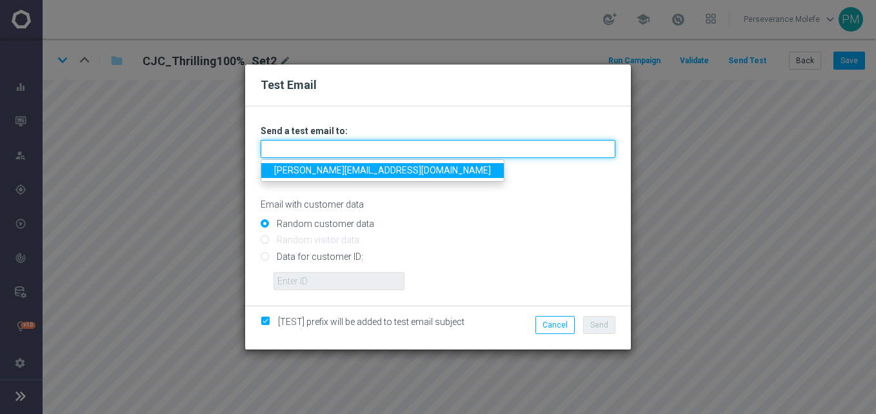
type input "Madeleine@viva-vision.net"
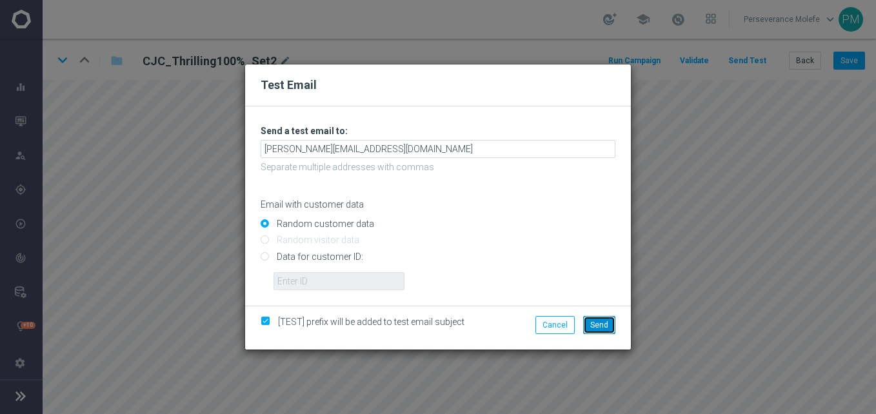
click at [603, 324] on span "Send" at bounding box center [599, 325] width 18 height 9
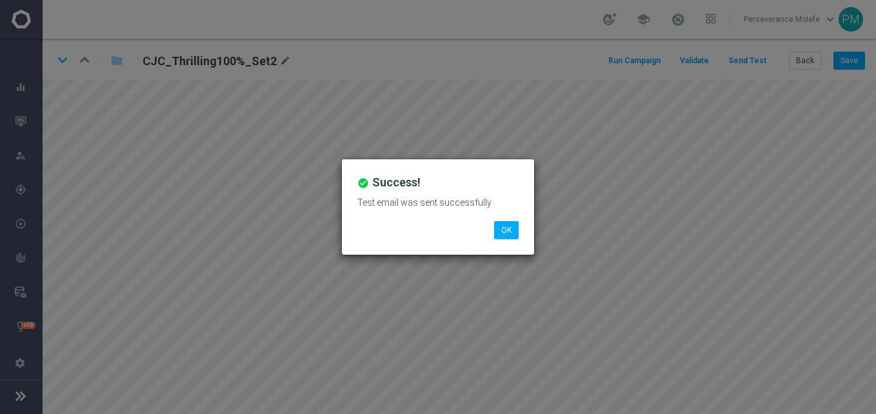
click at [494, 219] on div "Test email was sent successfully" at bounding box center [438, 208] width 181 height 28
click at [510, 223] on button "OK" at bounding box center [506, 230] width 25 height 18
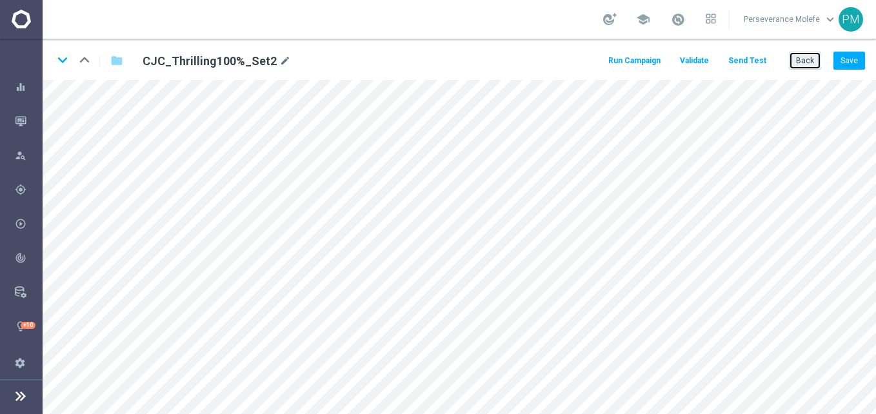
click at [805, 59] on button "Back" at bounding box center [805, 61] width 32 height 18
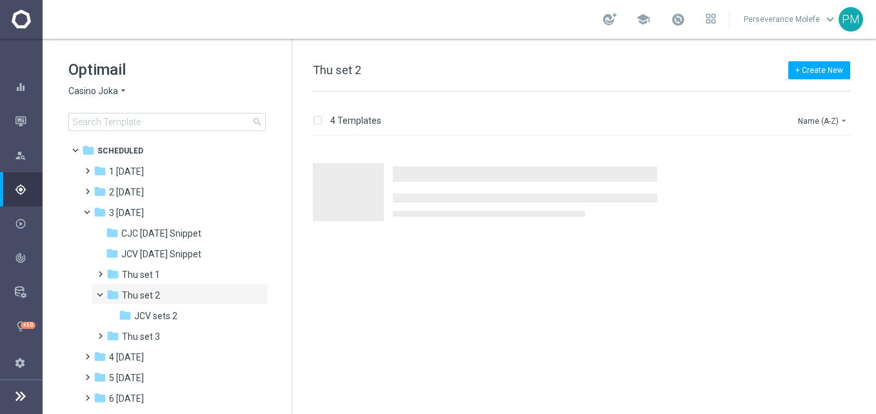
click at [114, 94] on span "Casino Joka" at bounding box center [93, 91] width 50 height 12
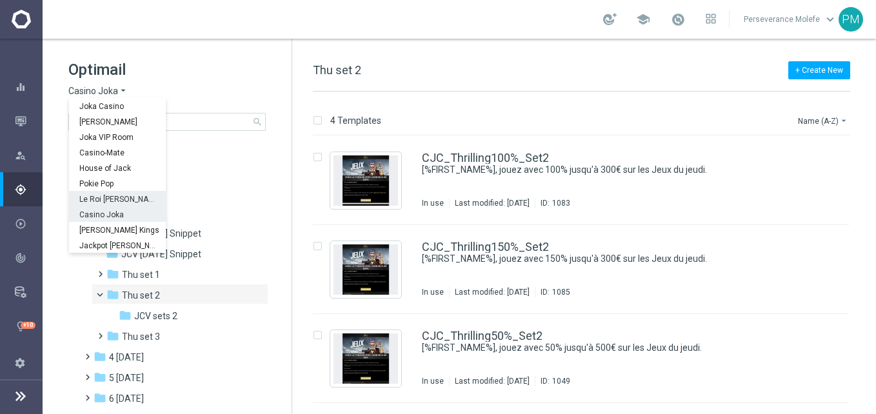
click at [0, 0] on span "Le Roi Johnny" at bounding box center [0, 0] width 0 height 0
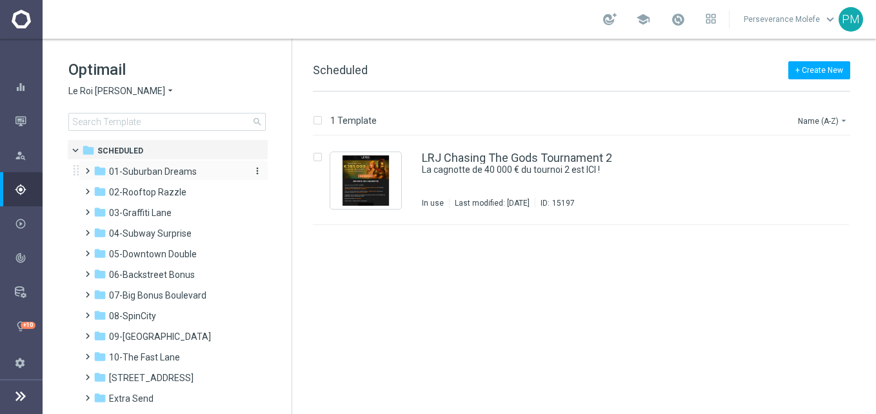
click at [177, 167] on span "01-Suburban Dreams" at bounding box center [153, 172] width 88 height 12
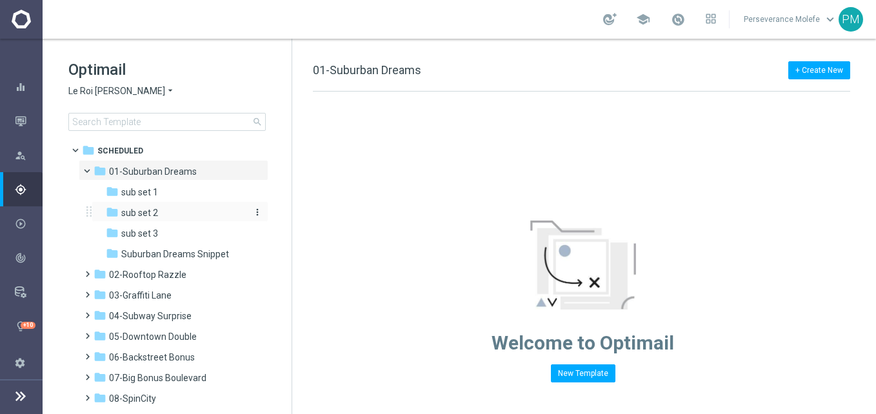
click at [172, 215] on div "folder sub set 2" at bounding box center [174, 213] width 137 height 15
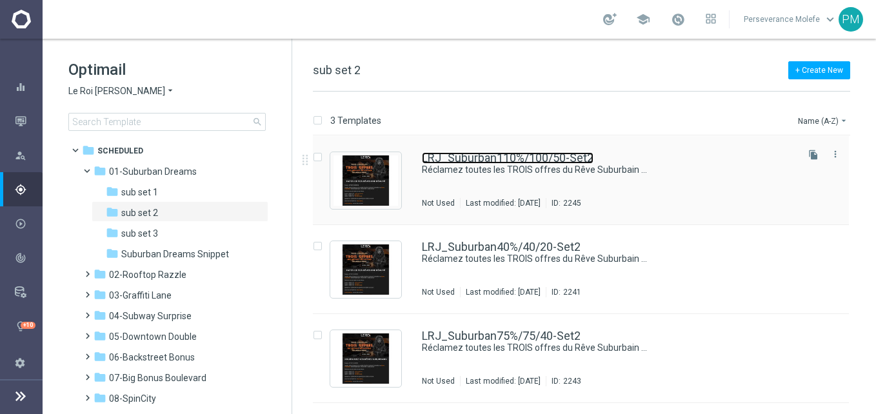
click at [458, 160] on link "LRJ_Suburban110%/100/50-Set2" at bounding box center [508, 158] width 172 height 12
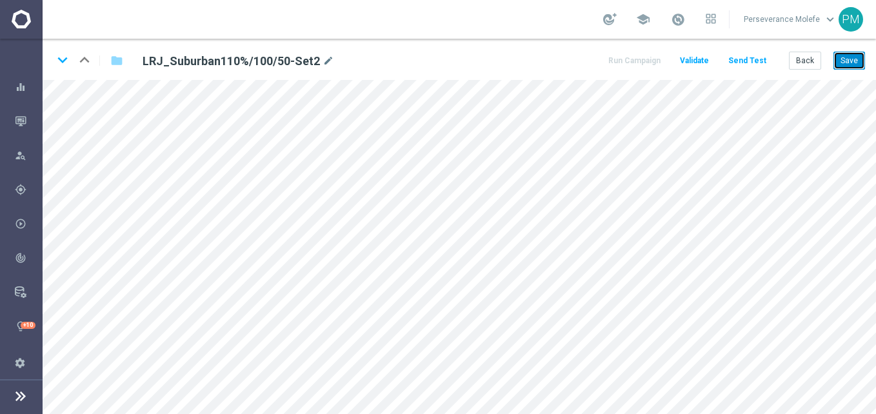
click at [837, 64] on button "Save" at bounding box center [849, 61] width 32 height 18
click at [746, 65] on button "Send Test" at bounding box center [747, 60] width 42 height 17
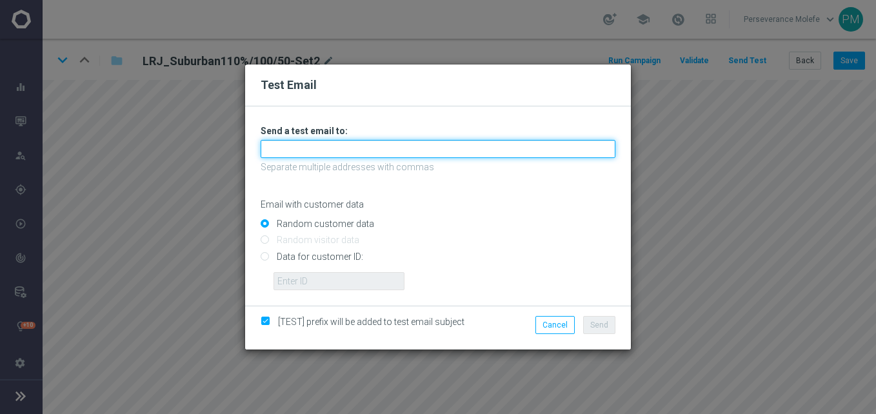
click at [491, 149] on input "text" at bounding box center [438, 149] width 355 height 18
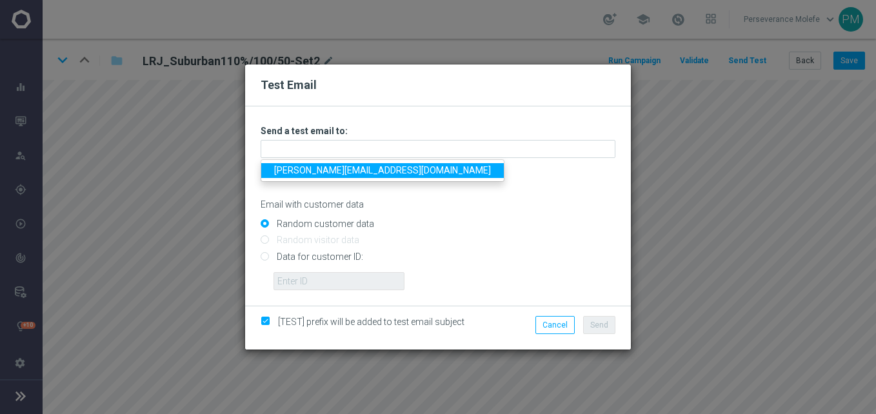
click at [369, 174] on link "Madeleine@viva-vision.net" at bounding box center [382, 170] width 243 height 15
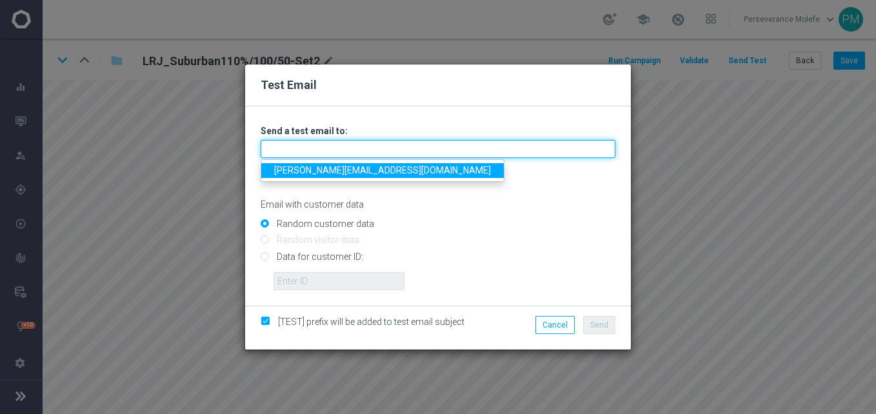
type input "Madeleine@viva-vision.net"
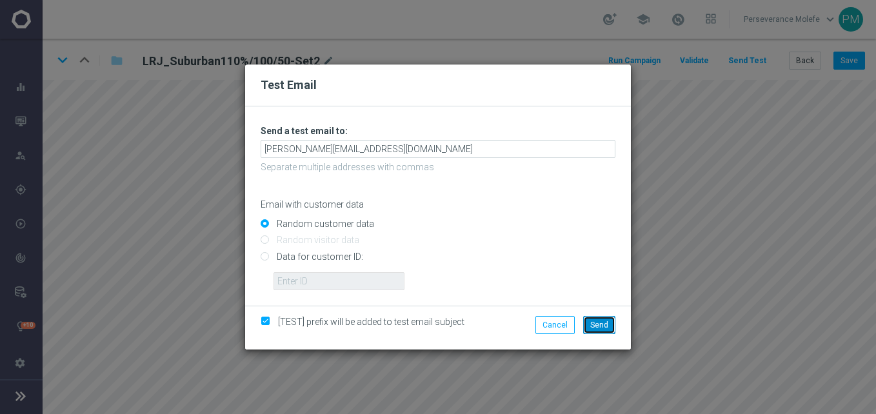
click at [598, 328] on span "Send" at bounding box center [599, 325] width 18 height 9
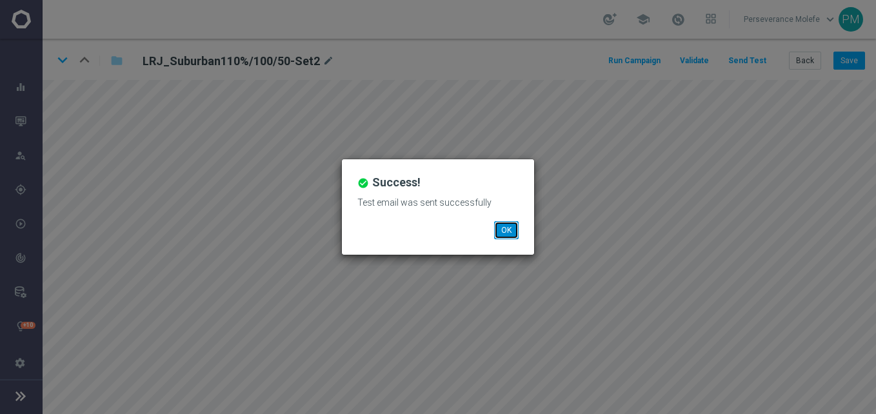
click at [509, 228] on button "OK" at bounding box center [506, 230] width 25 height 18
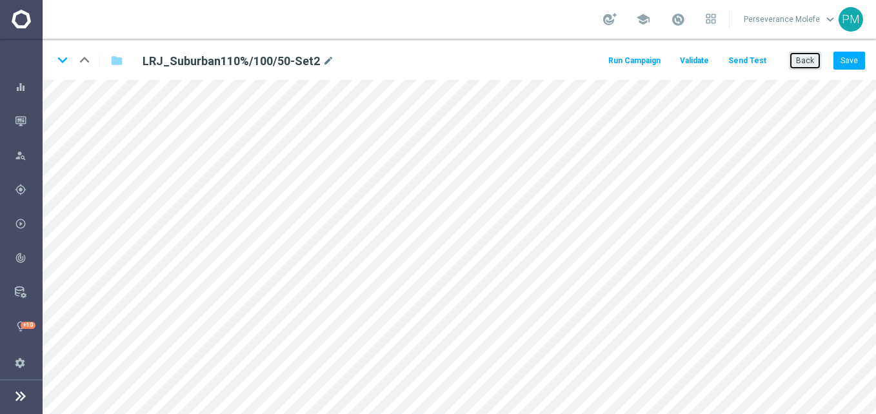
click at [815, 57] on button "Back" at bounding box center [805, 61] width 32 height 18
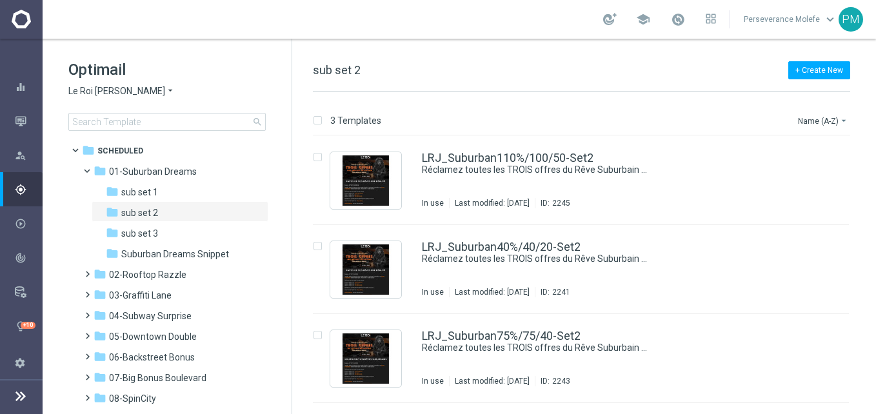
click at [165, 90] on icon "arrow_drop_down" at bounding box center [170, 91] width 10 height 12
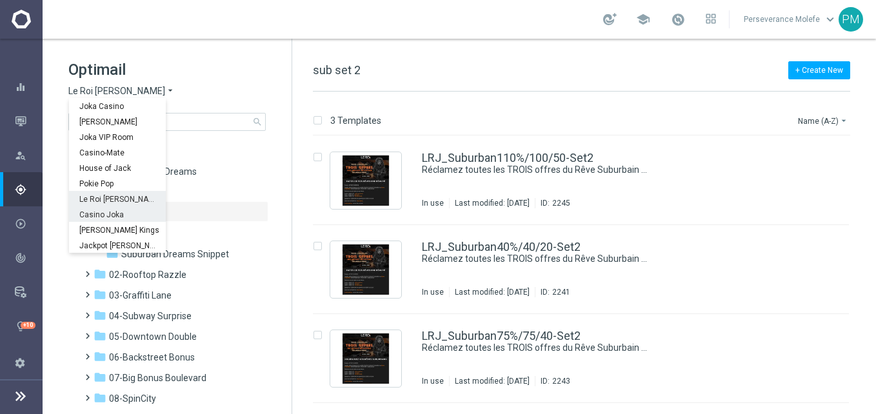
click at [0, 0] on span "Casino Joka" at bounding box center [0, 0] width 0 height 0
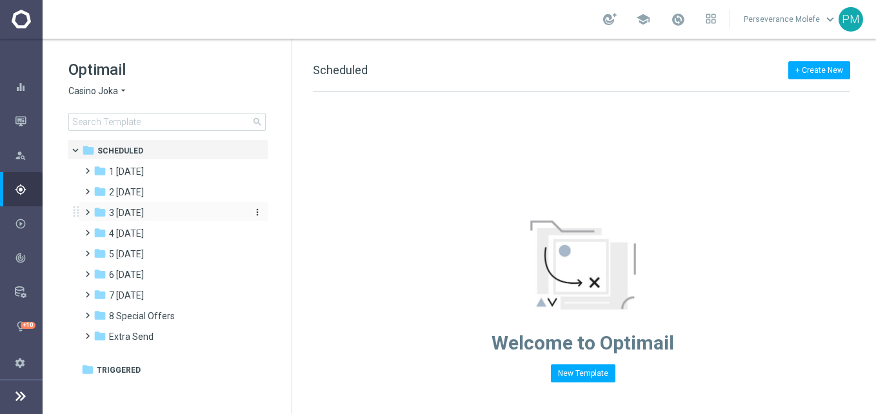
click at [144, 212] on span "3 Thursday" at bounding box center [126, 213] width 35 height 12
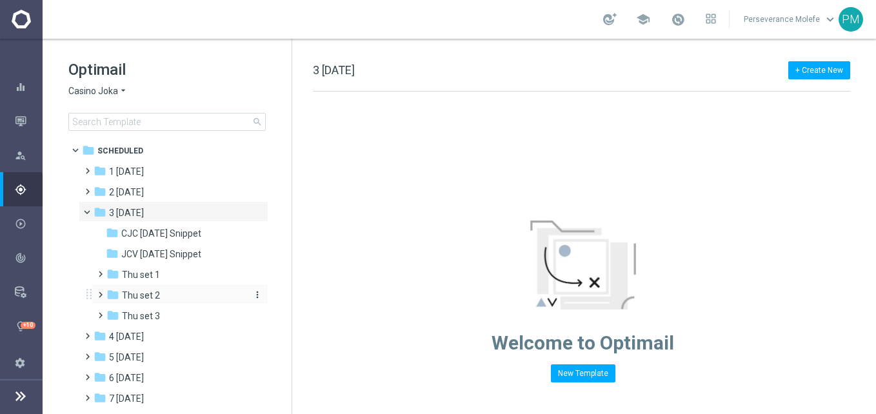
click at [156, 292] on span "Thu set 2" at bounding box center [141, 296] width 38 height 12
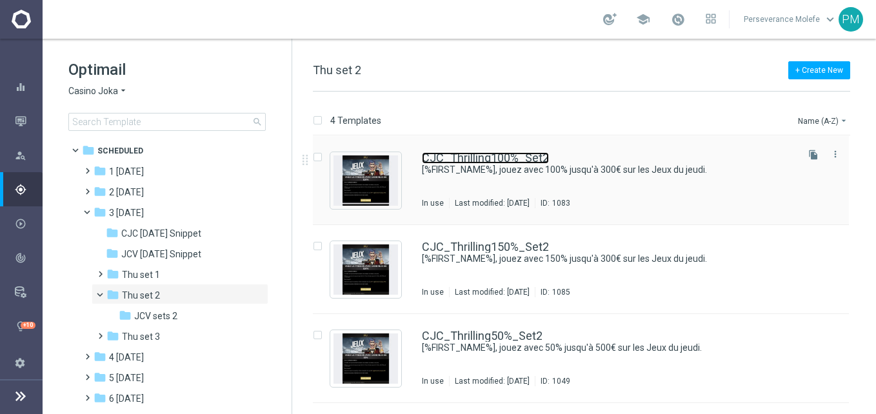
click at [461, 157] on link "CJC_Thrilling100%_Set2" at bounding box center [485, 158] width 127 height 12
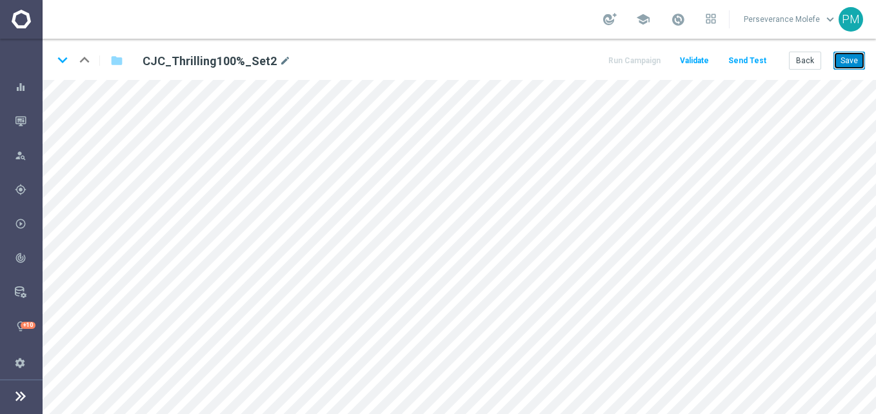
click at [837, 62] on button "Save" at bounding box center [849, 61] width 32 height 18
click at [806, 64] on button "Back" at bounding box center [805, 61] width 32 height 18
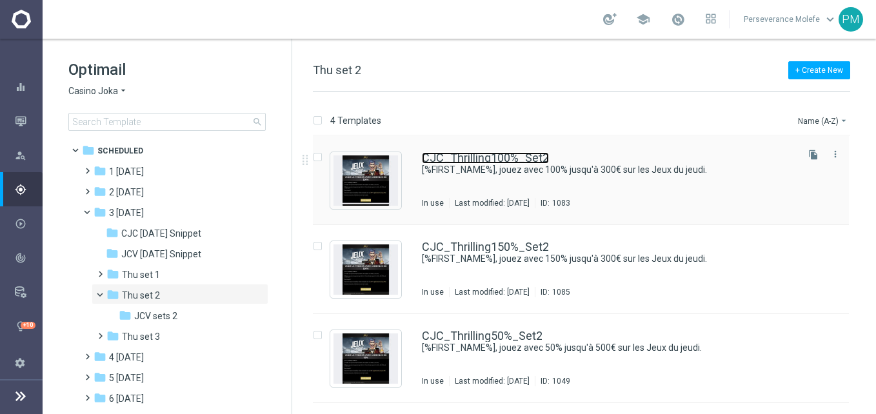
click at [511, 159] on link "CJC_Thrilling100%_Set2" at bounding box center [485, 158] width 127 height 12
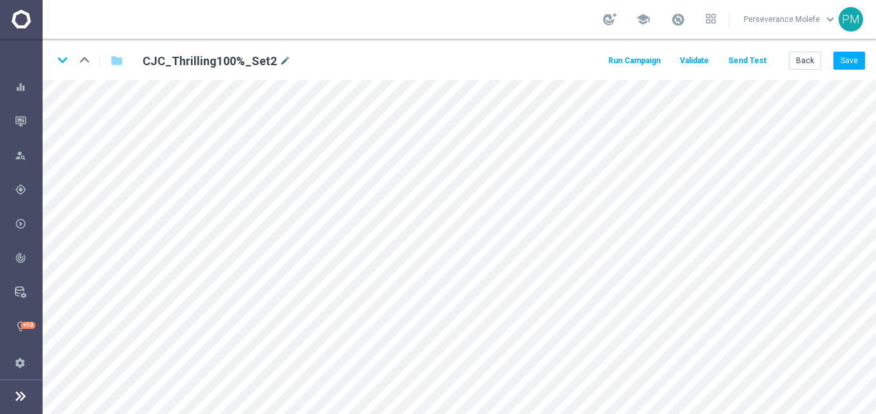
click at [755, 62] on button "Send Test" at bounding box center [747, 60] width 42 height 17
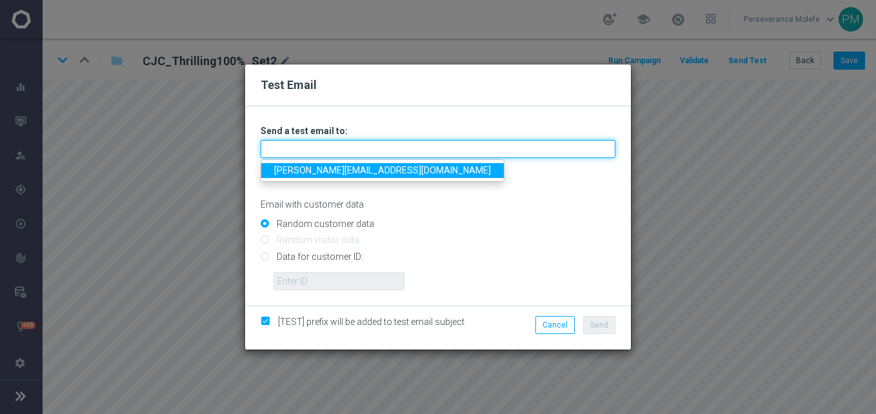
click at [481, 154] on input "text" at bounding box center [438, 149] width 355 height 18
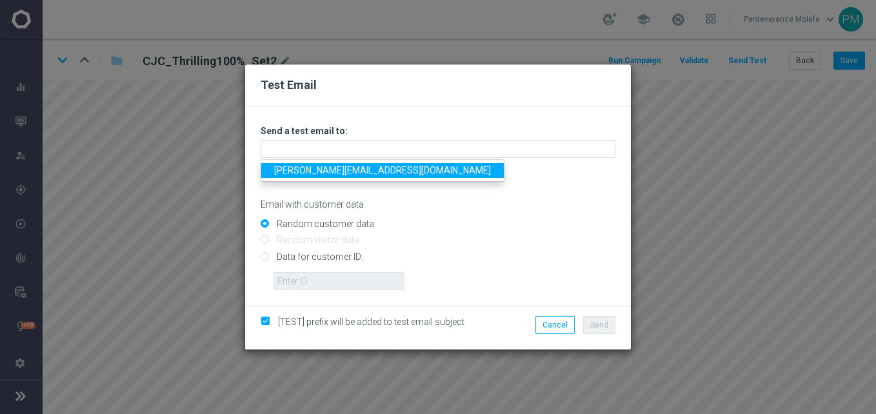
click at [344, 175] on link "Madeleine@viva-vision.net" at bounding box center [382, 170] width 243 height 15
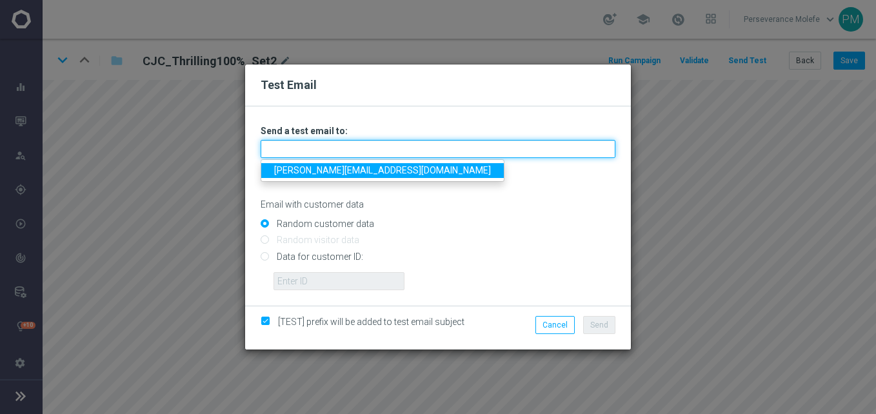
type input "Madeleine@viva-vision.net"
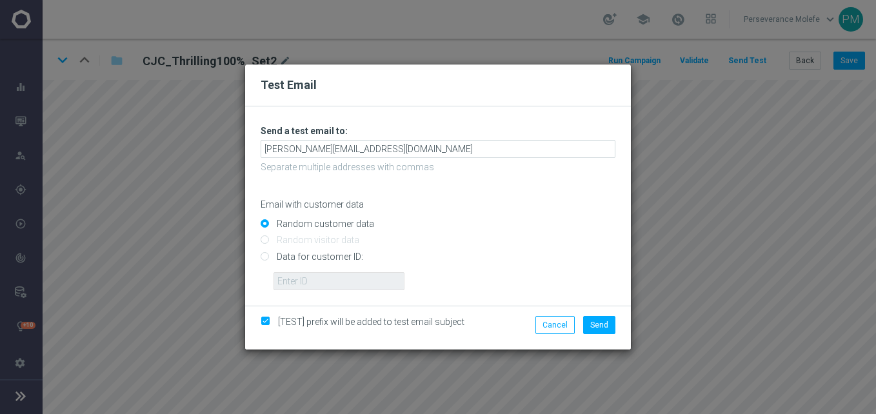
click at [593, 335] on div "Cancel Send" at bounding box center [563, 328] width 125 height 24
drag, startPoint x: 593, startPoint y: 335, endPoint x: 603, endPoint y: 329, distance: 10.7
click at [603, 329] on span "Send" at bounding box center [599, 325] width 18 height 9
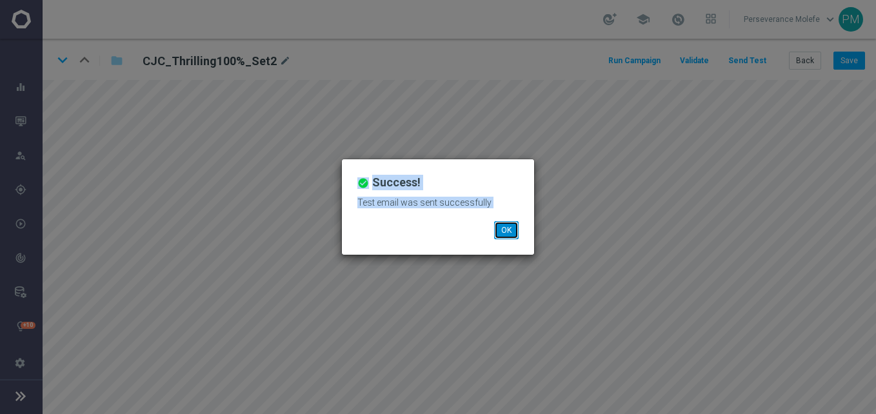
click at [507, 226] on button "OK" at bounding box center [506, 230] width 25 height 18
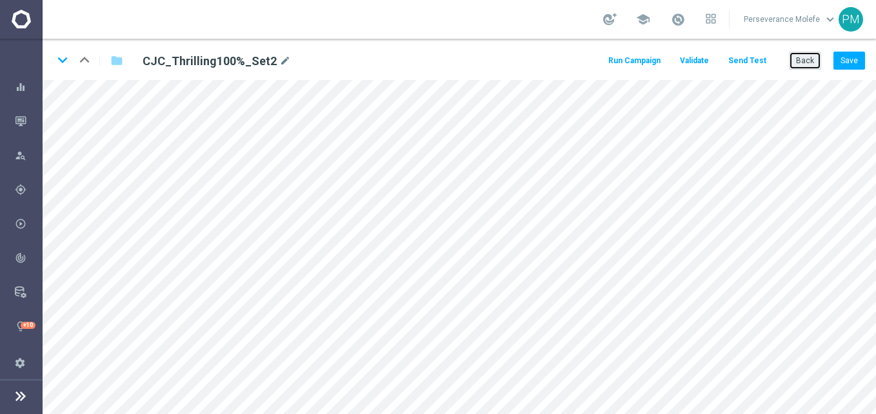
click at [799, 65] on button "Back" at bounding box center [805, 61] width 32 height 18
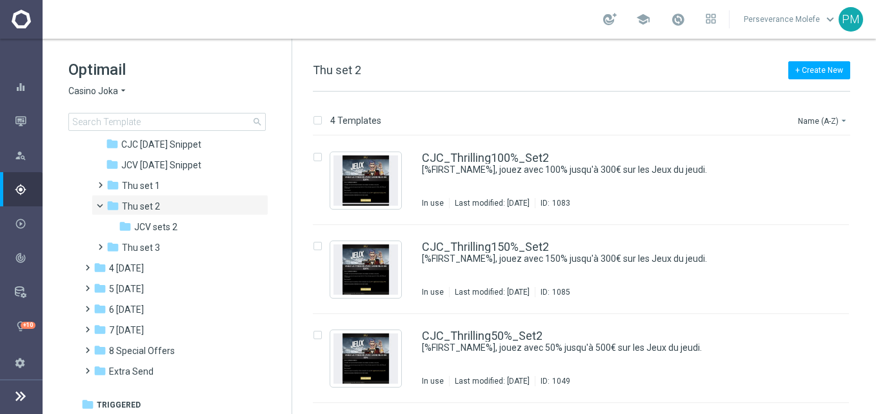
scroll to position [92, 0]
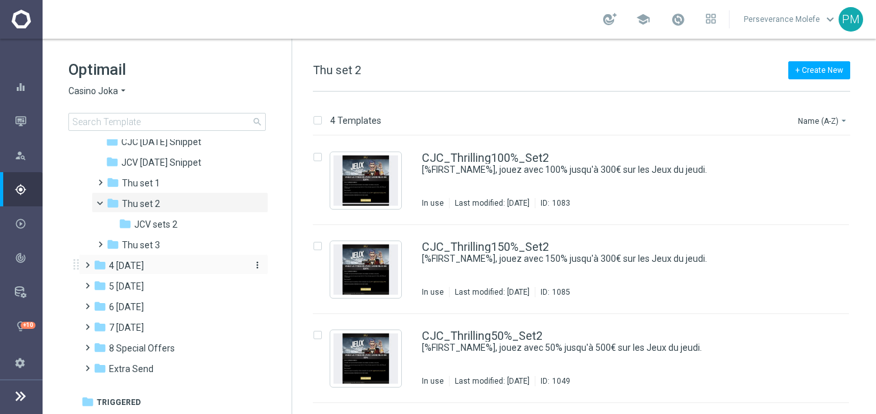
click at [160, 269] on div "folder 4 Friday" at bounding box center [168, 266] width 148 height 15
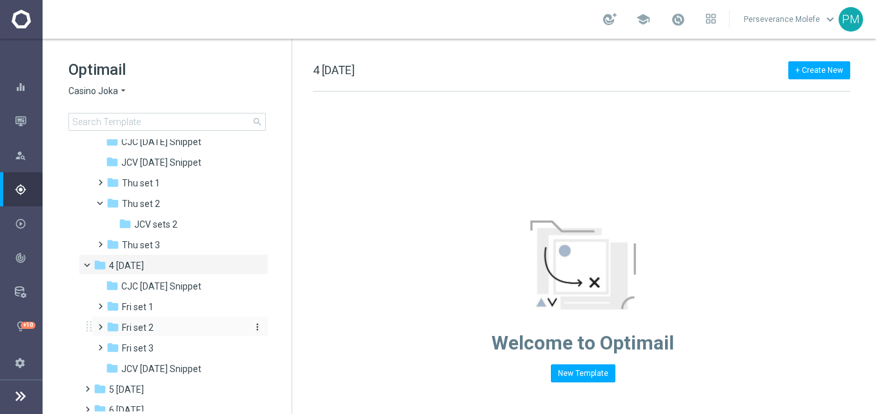
click at [171, 322] on div "folder Fri set 2" at bounding box center [174, 328] width 137 height 15
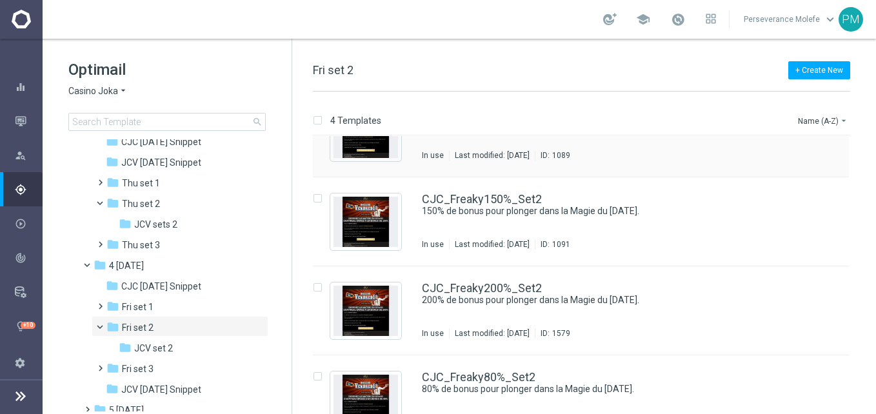
scroll to position [65, 0]
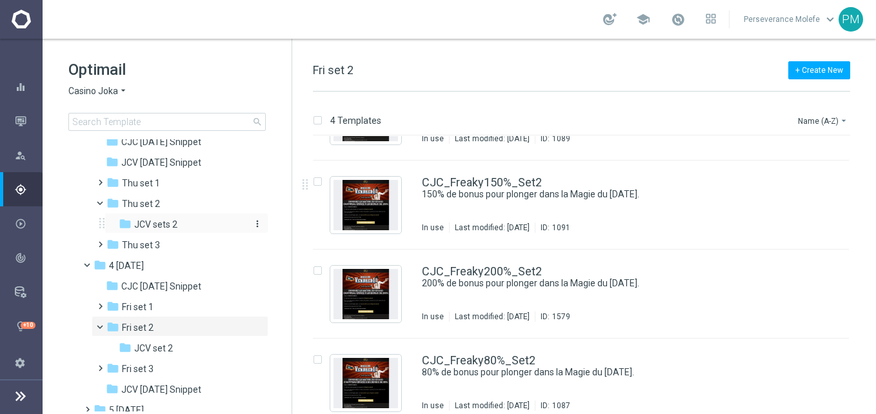
click at [143, 223] on span "JCV sets 2" at bounding box center [155, 225] width 43 height 12
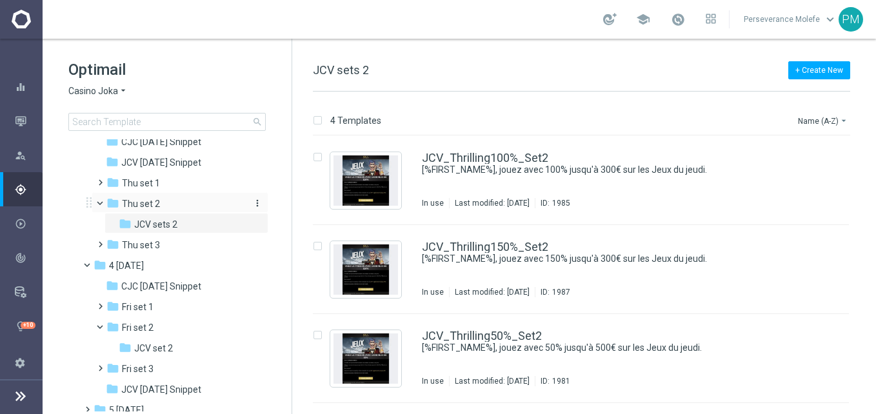
click at [153, 206] on span "Thu set 2" at bounding box center [141, 204] width 38 height 12
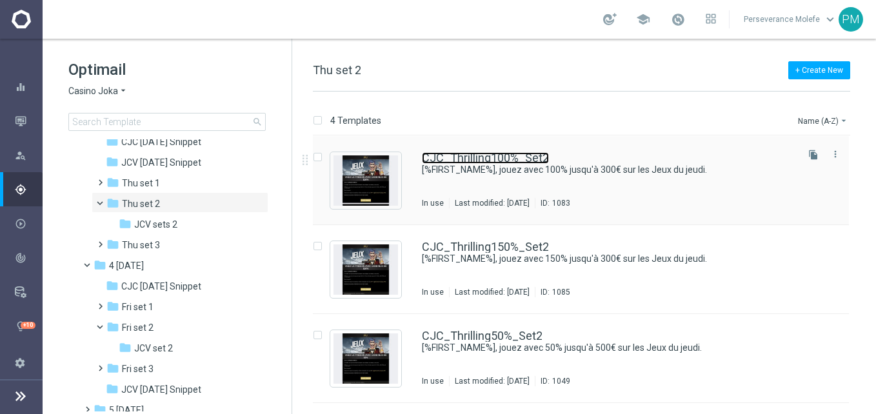
click at [492, 160] on link "CJC_Thrilling100%_Set2" at bounding box center [485, 158] width 127 height 12
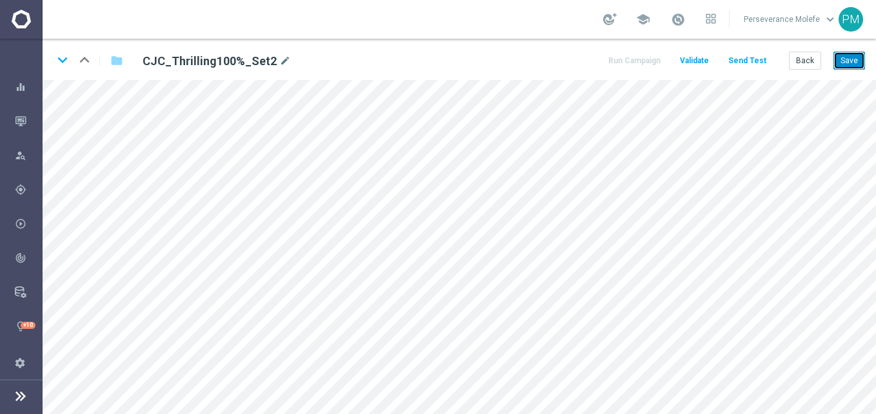
click at [841, 56] on button "Save" at bounding box center [849, 61] width 32 height 18
click at [847, 55] on button "Save" at bounding box center [849, 61] width 32 height 18
click at [844, 55] on button "Save" at bounding box center [849, 61] width 32 height 18
click at [863, 57] on button "Save" at bounding box center [849, 61] width 32 height 18
click at [806, 62] on button "Back" at bounding box center [805, 61] width 32 height 18
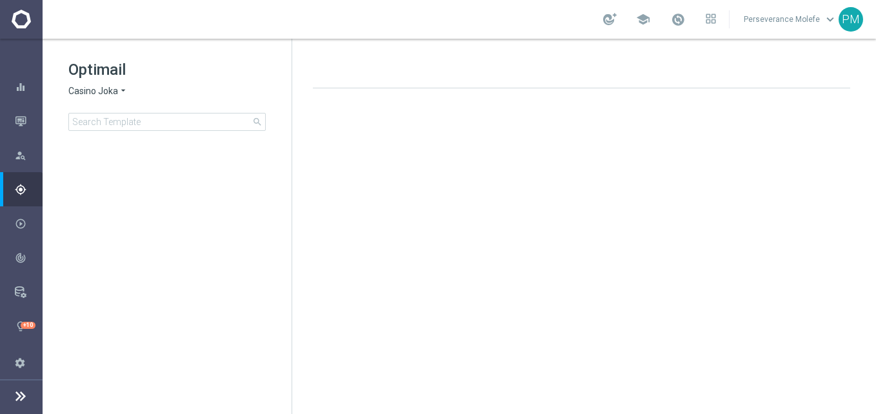
click at [113, 94] on span "Casino Joka" at bounding box center [93, 91] width 50 height 12
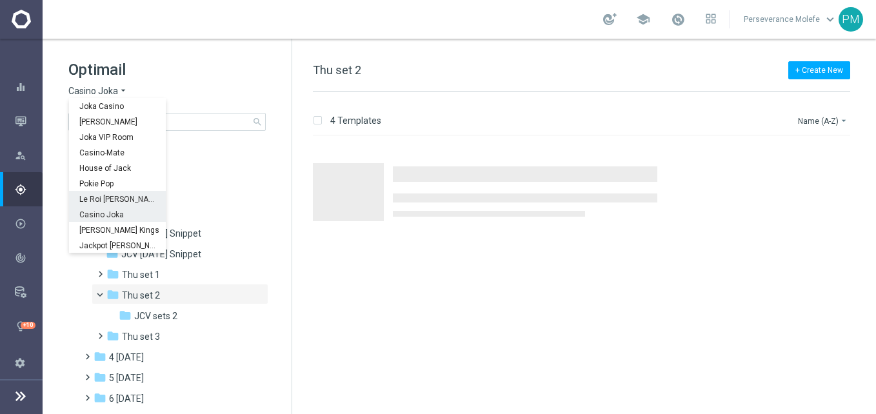
click at [0, 0] on span "Le Roi Johnny" at bounding box center [0, 0] width 0 height 0
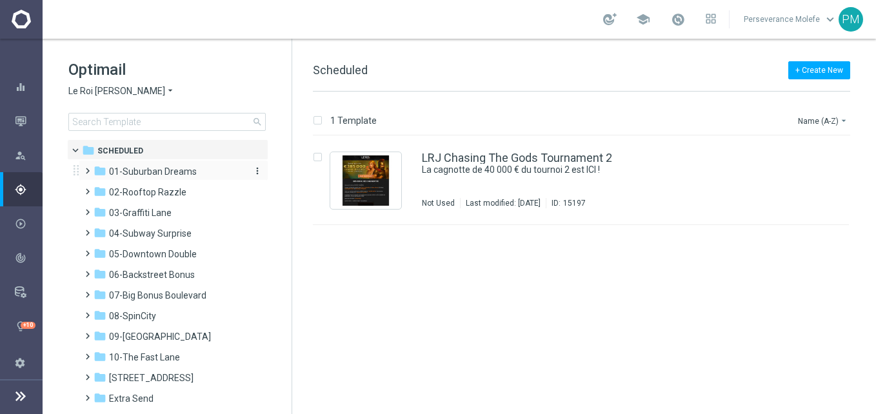
click at [169, 175] on span "01-Suburban Dreams" at bounding box center [153, 172] width 88 height 12
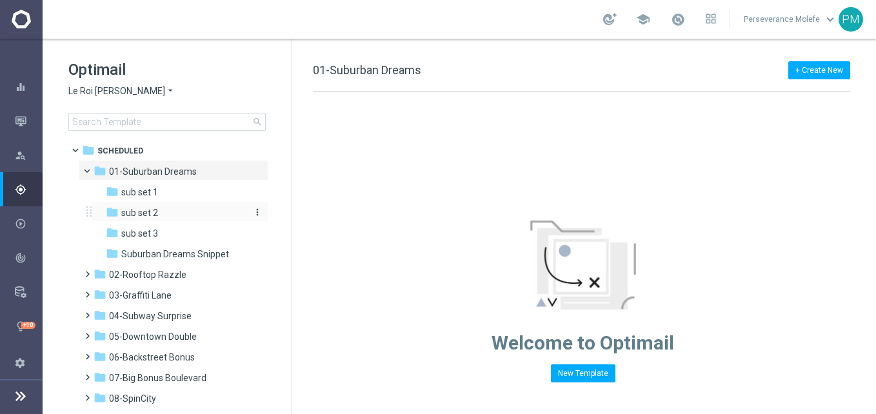
click at [171, 214] on div "folder sub set 2" at bounding box center [174, 213] width 137 height 15
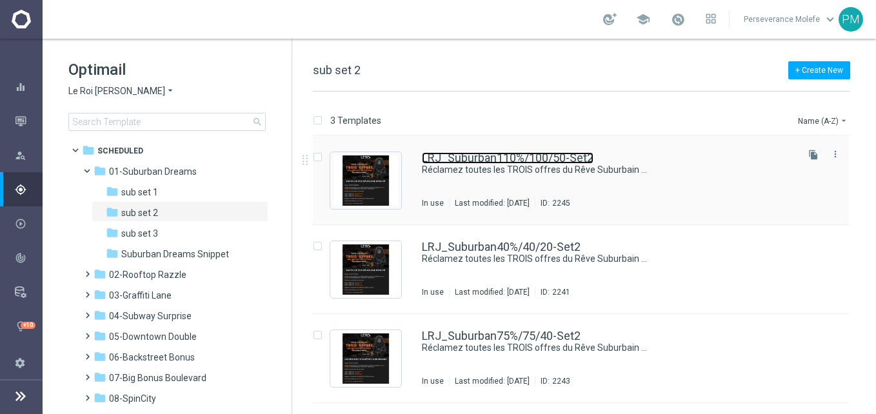
click at [472, 156] on link "LRJ_Suburban110%/100/50-Set2" at bounding box center [508, 158] width 172 height 12
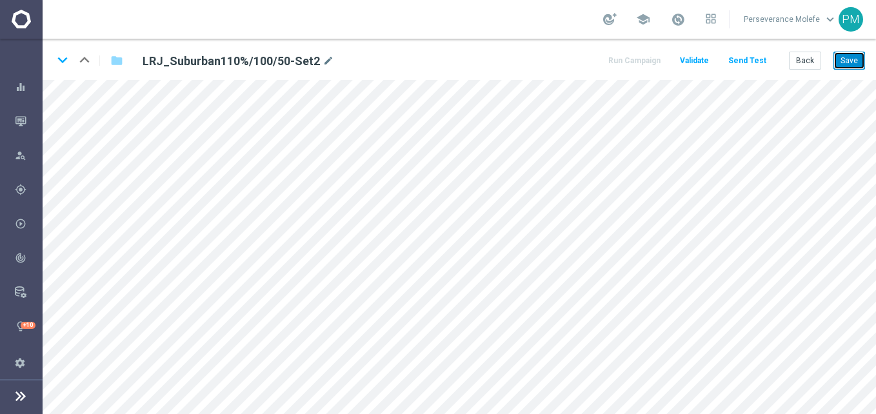
click at [855, 66] on button "Save" at bounding box center [849, 61] width 32 height 18
click at [852, 64] on button "Save" at bounding box center [849, 61] width 32 height 18
click at [748, 60] on button "Send Test" at bounding box center [747, 60] width 42 height 17
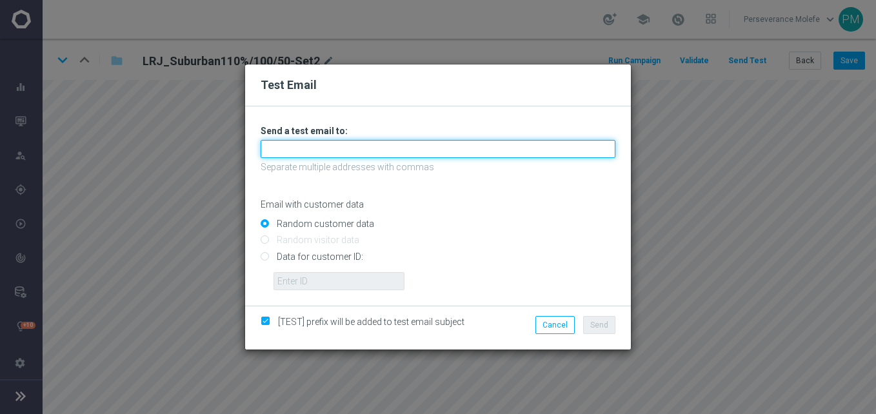
click at [479, 146] on input "text" at bounding box center [438, 149] width 355 height 18
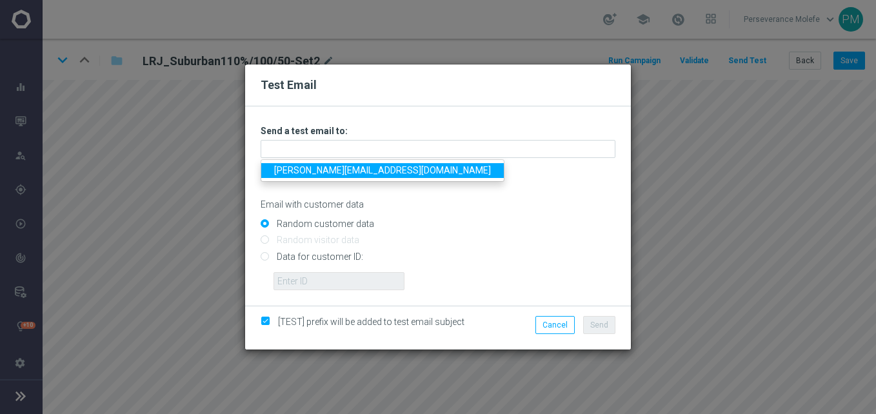
click at [350, 172] on link "Madeleine@viva-vision.net" at bounding box center [382, 170] width 243 height 15
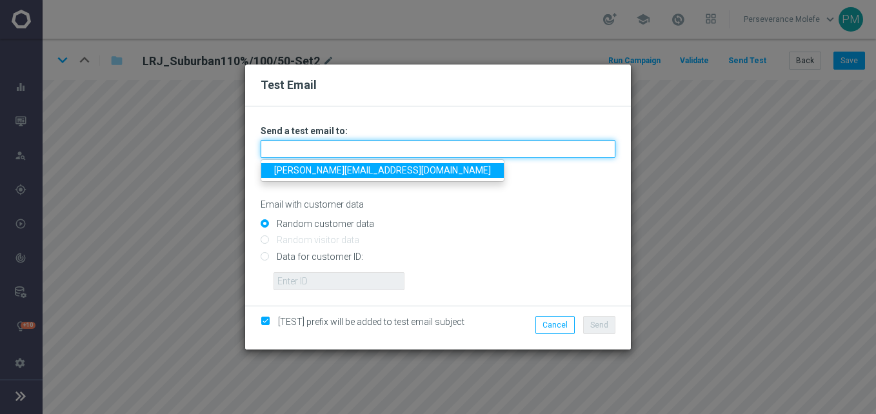
type input "Madeleine@viva-vision.net"
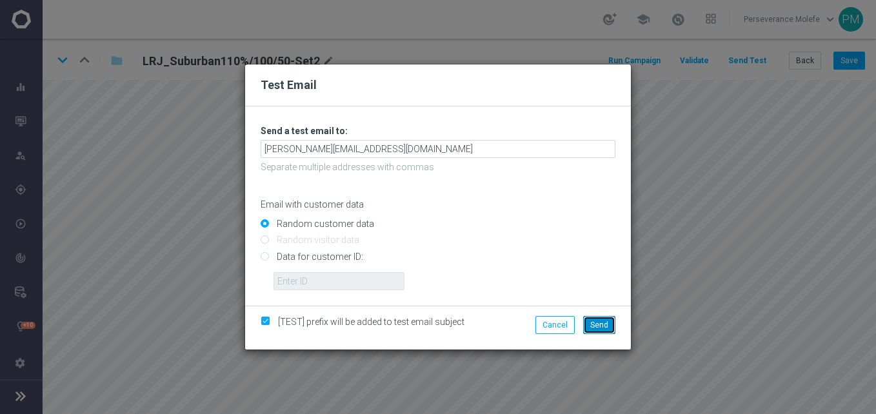
click at [606, 329] on span "Send" at bounding box center [599, 325] width 18 height 9
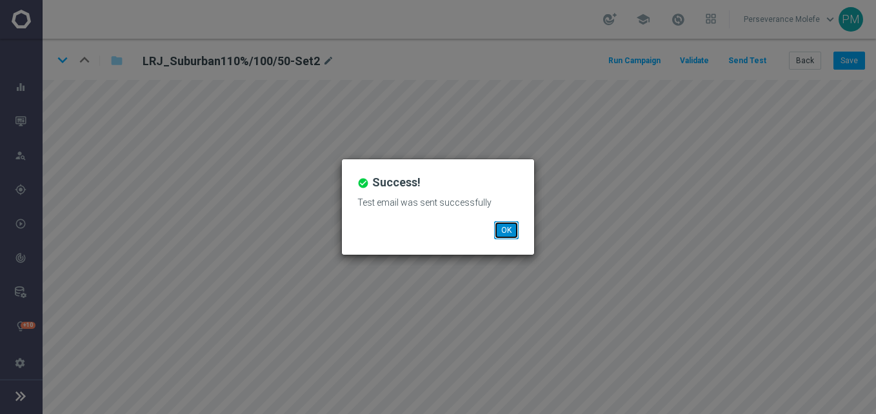
click at [505, 221] on button "OK" at bounding box center [506, 230] width 25 height 18
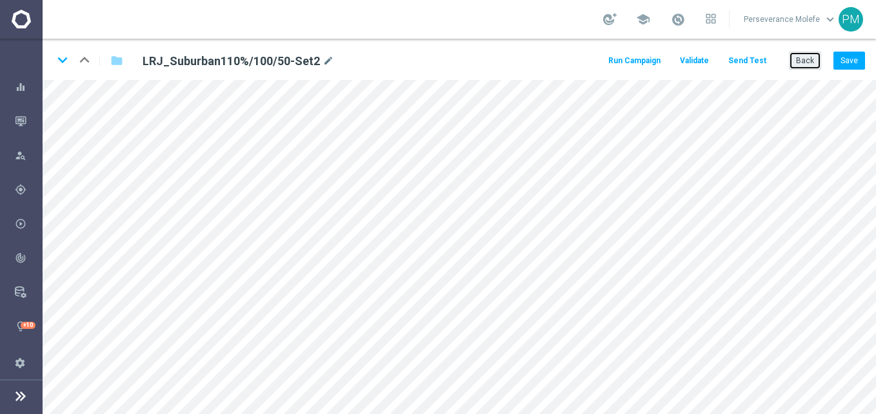
click at [810, 57] on button "Back" at bounding box center [805, 61] width 32 height 18
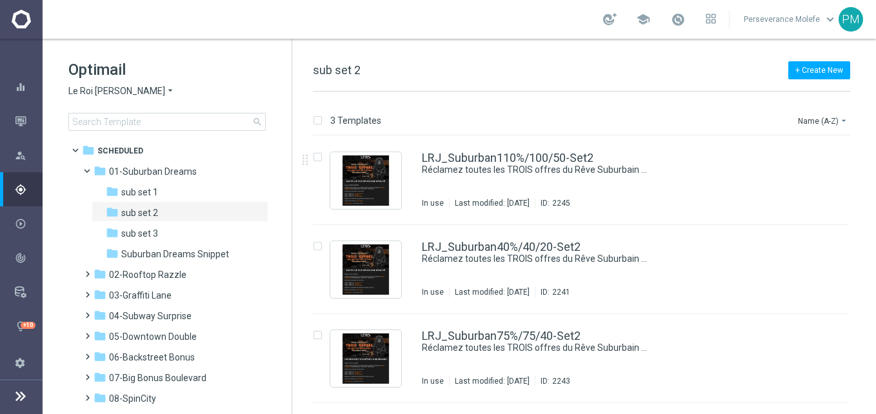
click at [119, 87] on span "Le Roi Johnny" at bounding box center [116, 91] width 97 height 12
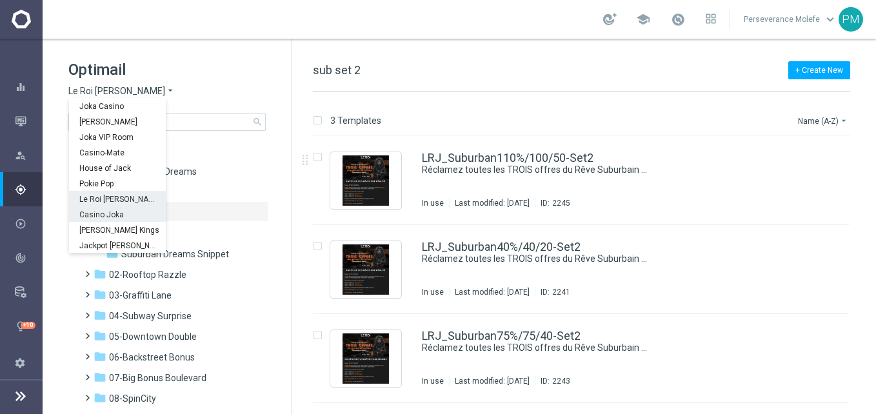
click at [122, 213] on div "Casino Joka" at bounding box center [117, 213] width 97 height 15
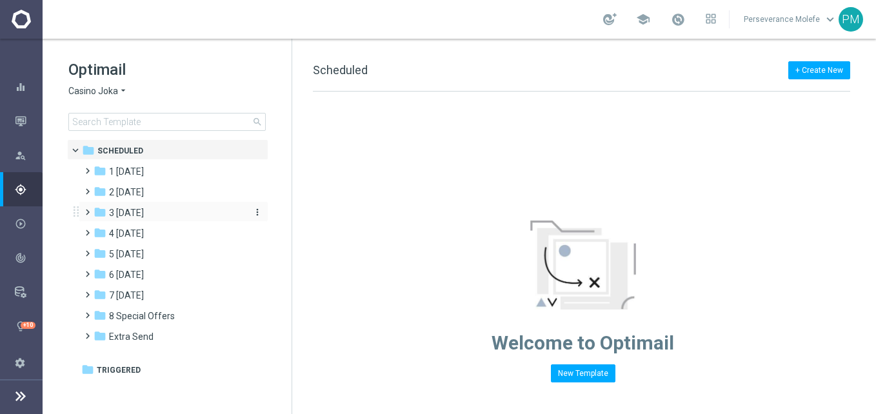
click at [170, 212] on div "folder 3 Thursday" at bounding box center [168, 213] width 148 height 15
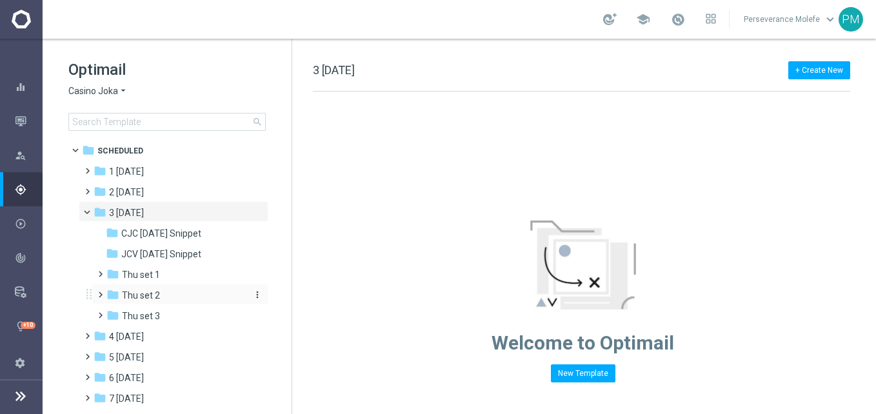
click at [167, 289] on div "folder Thu set 2" at bounding box center [174, 295] width 137 height 15
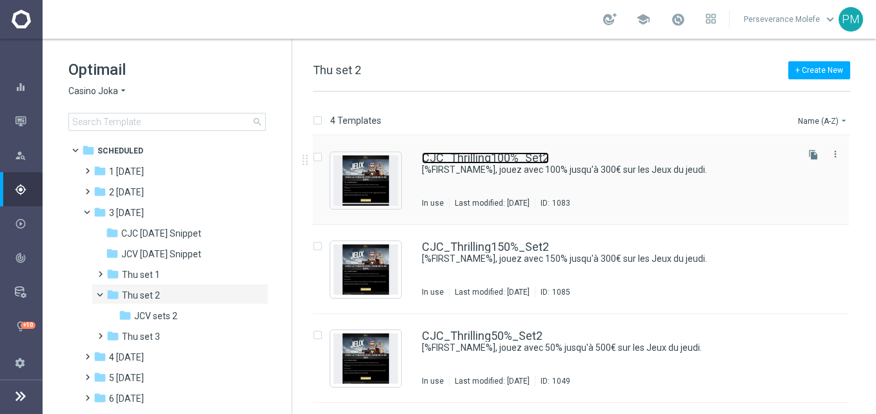
click at [509, 160] on link "CJC_Thrilling100%_Set2" at bounding box center [485, 158] width 127 height 12
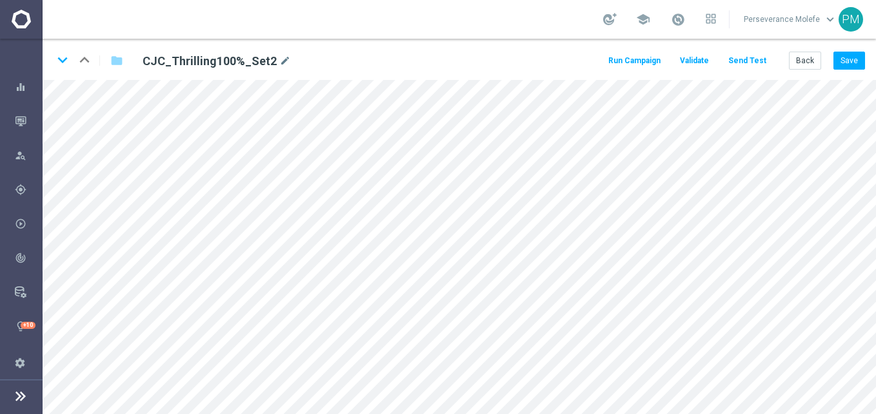
click at [760, 62] on button "Send Test" at bounding box center [747, 60] width 42 height 17
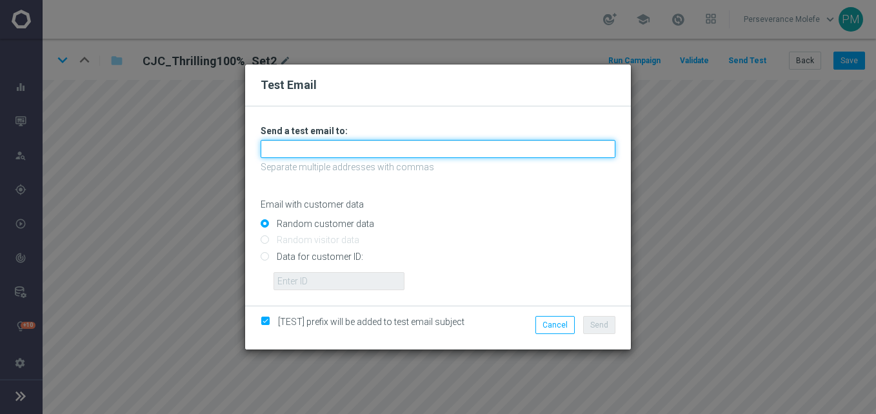
click at [400, 154] on input "text" at bounding box center [438, 149] width 355 height 18
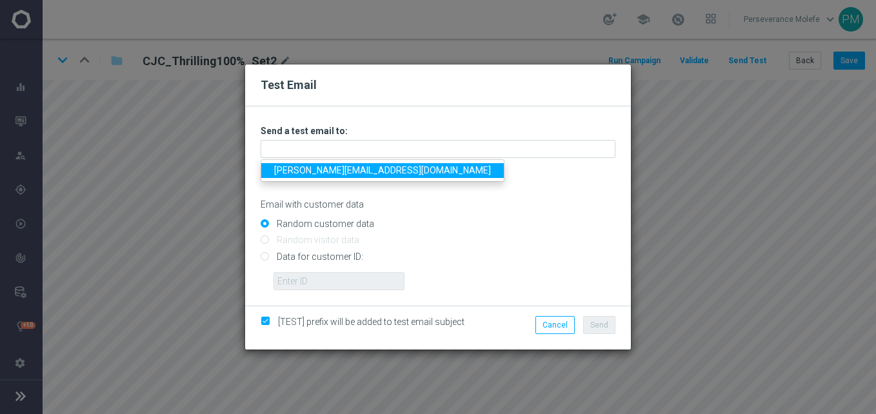
click at [368, 171] on link "Madeleine@viva-vision.net" at bounding box center [382, 170] width 243 height 15
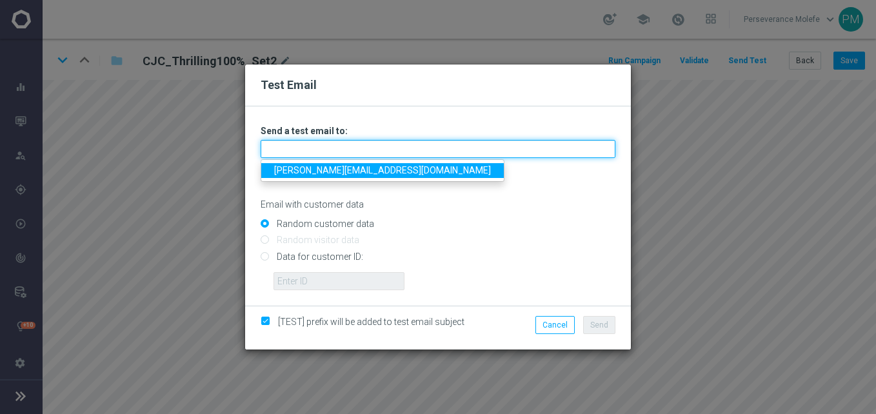
type input "Madeleine@viva-vision.net"
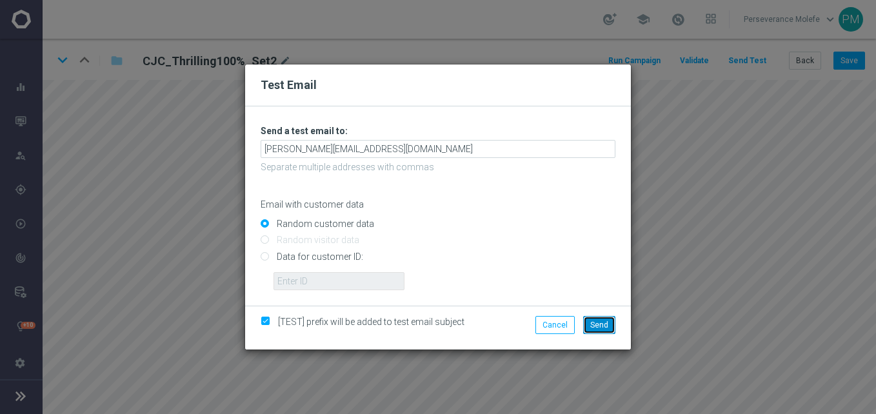
click at [597, 326] on span "Send" at bounding box center [599, 325] width 18 height 9
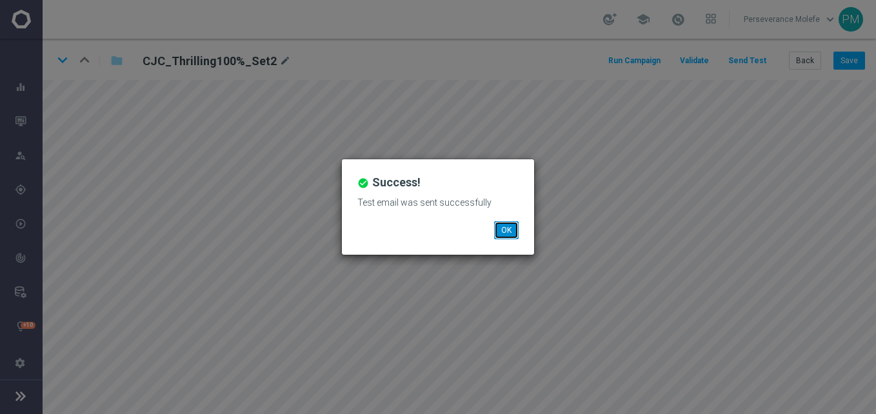
click at [502, 231] on button "OK" at bounding box center [506, 230] width 25 height 18
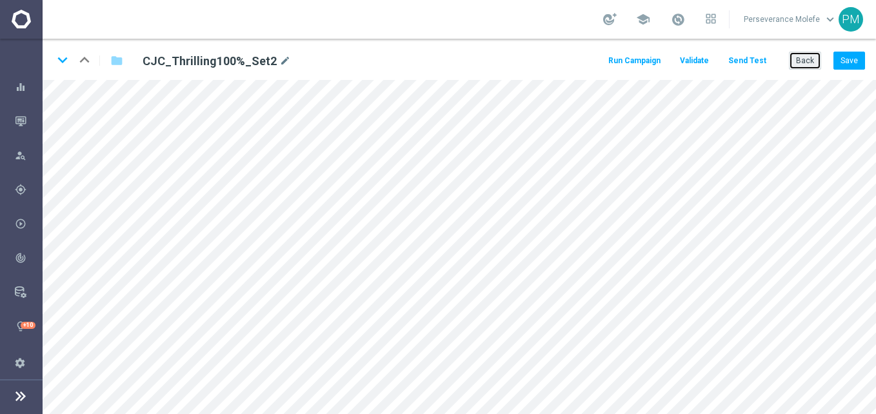
click at [799, 68] on button "Back" at bounding box center [805, 61] width 32 height 18
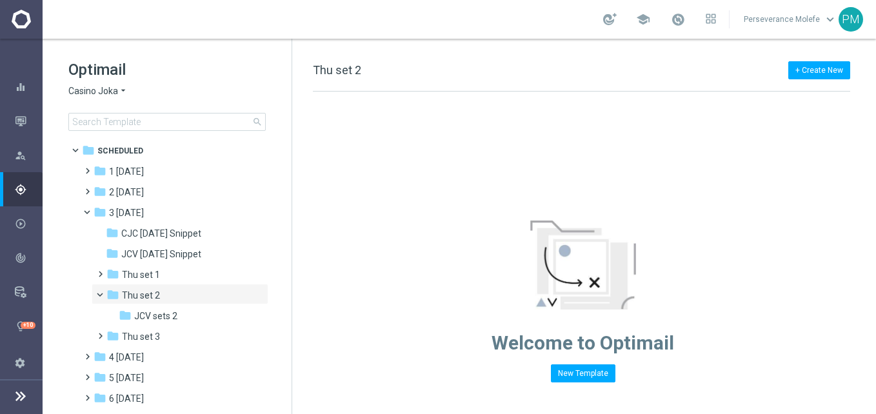
click at [108, 86] on span "Casino Joka" at bounding box center [93, 91] width 50 height 12
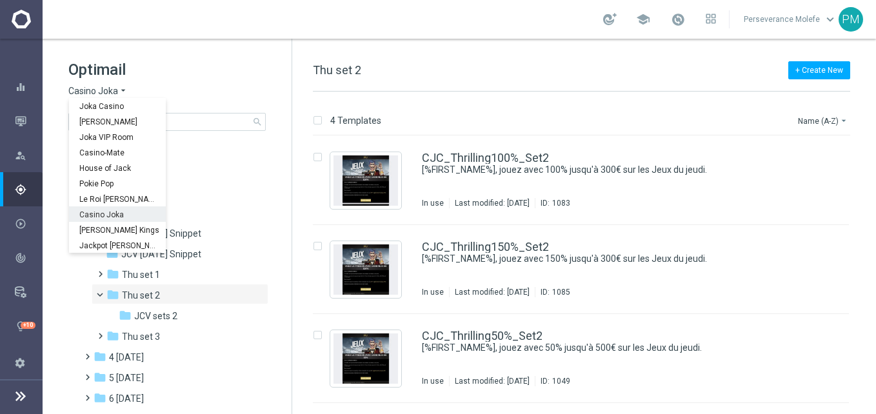
click at [321, 135] on div "4 Templates Name (A-Z) arrow_drop_down" at bounding box center [581, 123] width 537 height 23
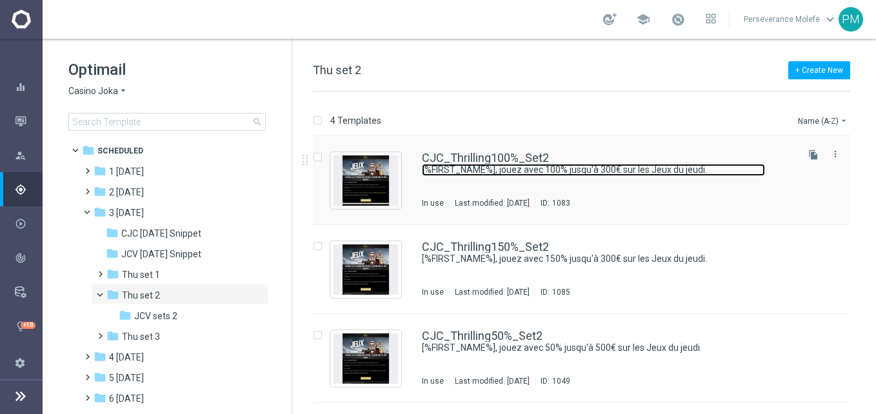
click at [477, 166] on link "[%FIRST_NAME%], jouez avec 100% jusqu'à 300€ sur les Jeux du jeudi." at bounding box center [593, 170] width 343 height 12
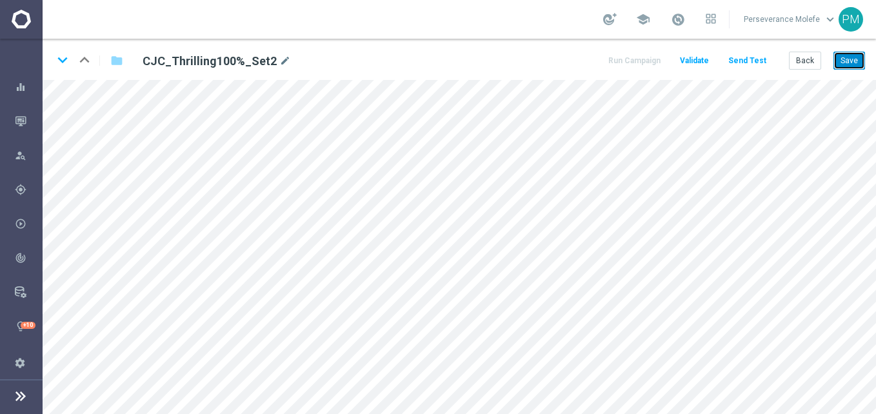
click at [844, 64] on button "Save" at bounding box center [849, 61] width 32 height 18
click at [842, 59] on button "Save" at bounding box center [849, 61] width 32 height 18
click at [810, 66] on button "Back" at bounding box center [805, 61] width 32 height 18
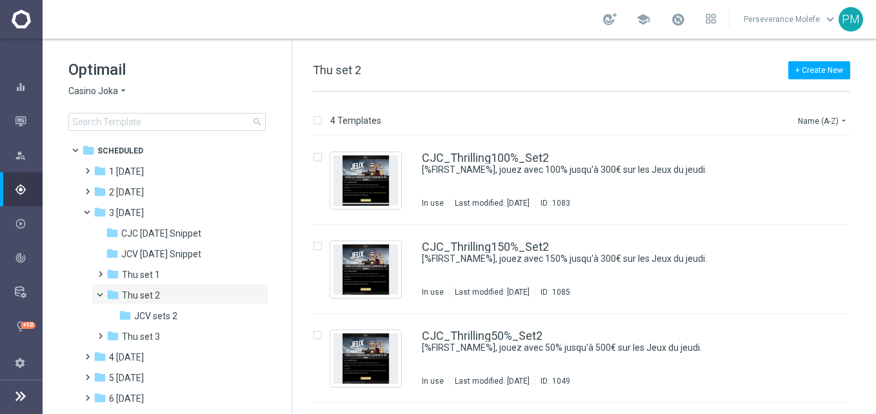
click at [94, 90] on span "Casino Joka" at bounding box center [93, 91] width 50 height 12
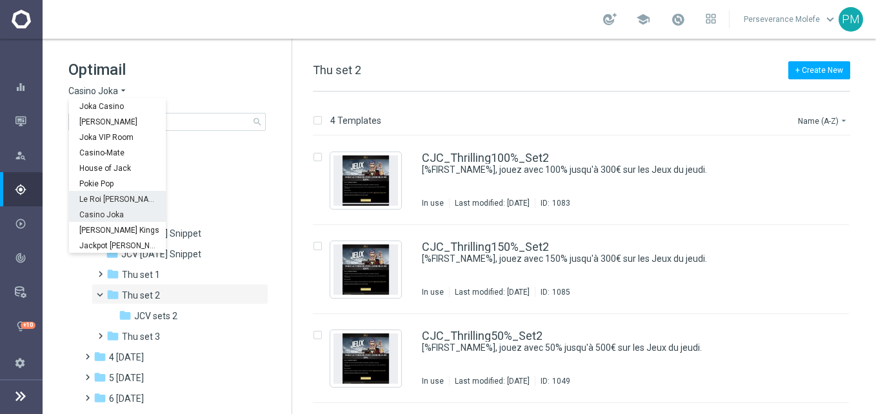
click at [0, 0] on span "Le Roi Johnny" at bounding box center [0, 0] width 0 height 0
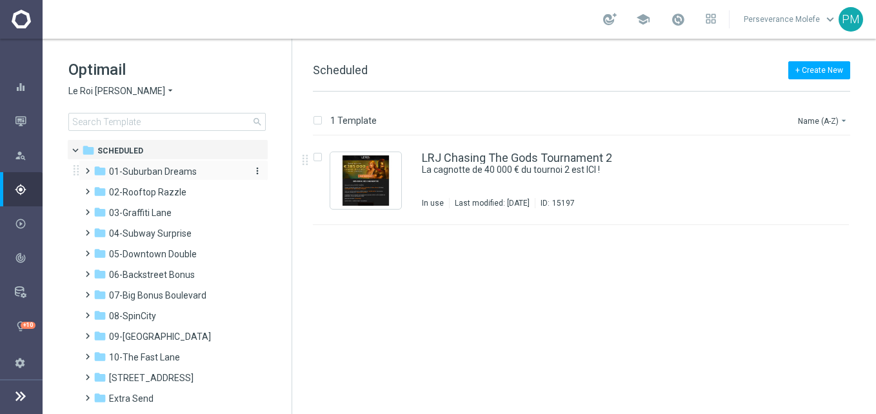
click at [171, 178] on div "folder 01-Suburban Dreams" at bounding box center [168, 171] width 148 height 15
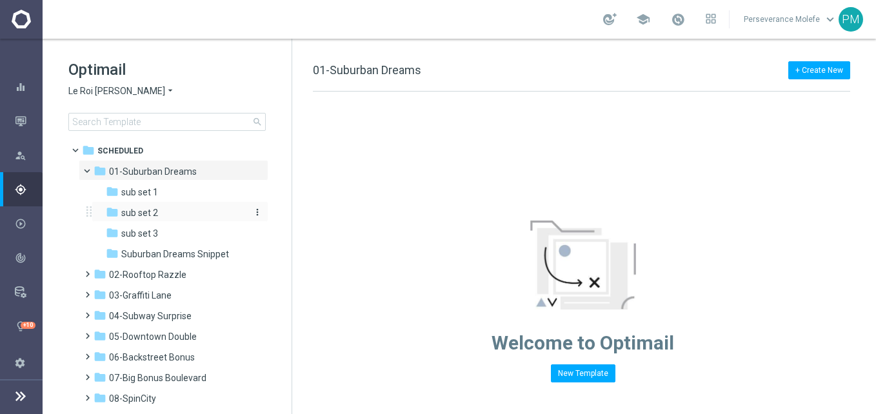
click at [186, 215] on div "folder sub set 2" at bounding box center [174, 213] width 137 height 15
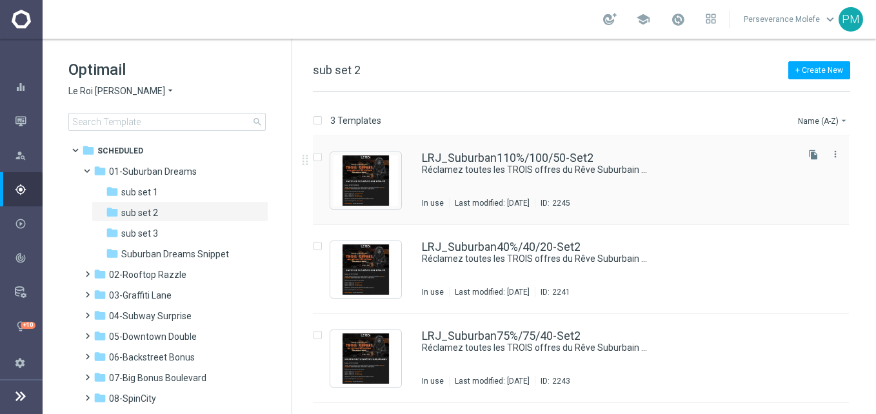
click at [496, 150] on div "LRJ_Suburban110%/100/50-Set2 Réclamez toutes les TROIS offres du Rêve Suburbain…" at bounding box center [581, 180] width 536 height 89
